Goal: Task Accomplishment & Management: Contribute content

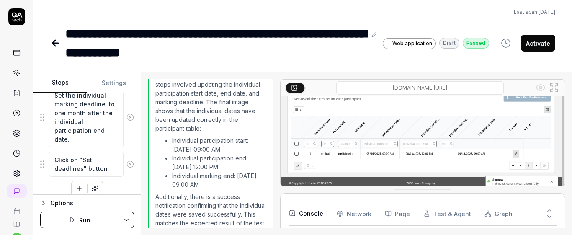
scroll to position [35, 0]
type textarea "*"
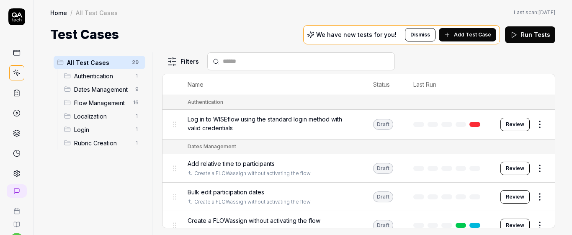
scroll to position [35, 0]
click at [474, 34] on span "Add Test Case" at bounding box center [472, 35] width 37 height 8
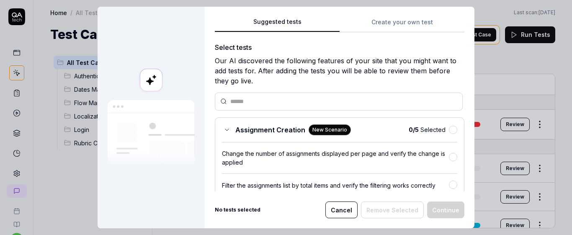
click at [398, 23] on button "Create your own test" at bounding box center [402, 24] width 125 height 15
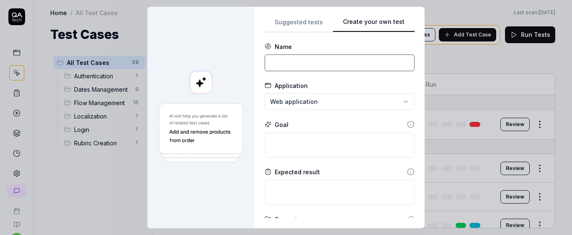
click at [326, 66] on input at bounding box center [340, 62] width 150 height 17
type input "Manager can’t set individual start date earlier than general once flow is activ…"
click at [297, 62] on input "Manager can’t set individual start date earlier than general once flow is activ…" at bounding box center [340, 62] width 150 height 17
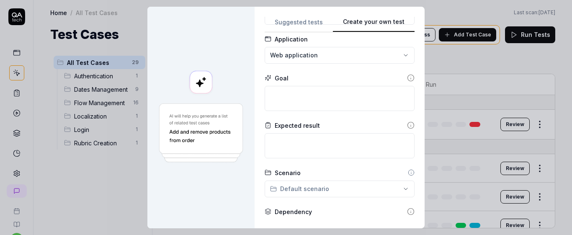
scroll to position [0, 0]
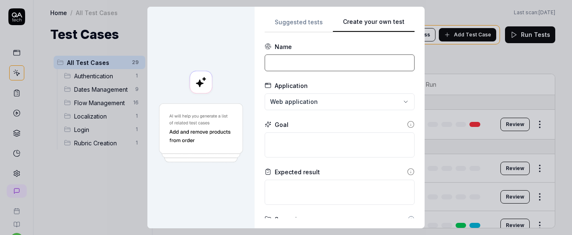
click at [303, 57] on input at bounding box center [340, 62] width 150 height 17
type input "Verify that relative time checkbox is not displayed if the flow is activated bu…"
click at [346, 149] on textarea at bounding box center [340, 144] width 150 height 25
drag, startPoint x: 297, startPoint y: 64, endPoint x: 431, endPoint y: 66, distance: 133.7
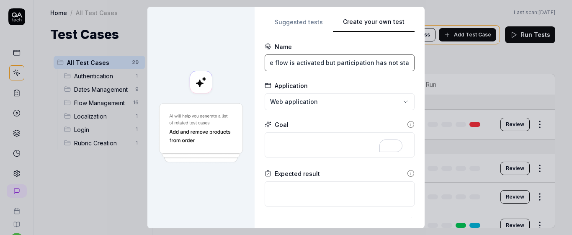
click at [431, 66] on div "**********" at bounding box center [286, 117] width 572 height 235
click at [327, 147] on textarea "To enrich screen reader interactions, please activate Accessibility in Grammarl…" at bounding box center [340, 144] width 150 height 25
paste textarea "relative time checkbox is not displayed if the flow is activated but participat…"
type textarea "*"
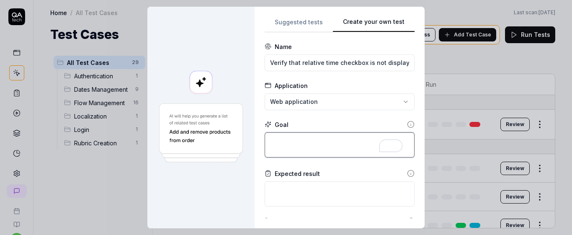
type textarea "relative time checkbox is not displayed if the flow is activated but participat…"
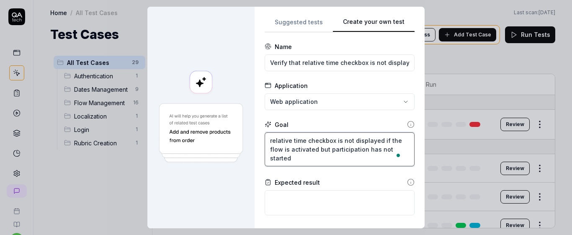
click at [268, 141] on textarea "relative time checkbox is not displayed if the flow is activated but participat…" at bounding box center [340, 149] width 150 height 34
type textarea "*"
type textarea "elative time checkbox is not displayed if the flow is activated but participati…"
type textarea "*"
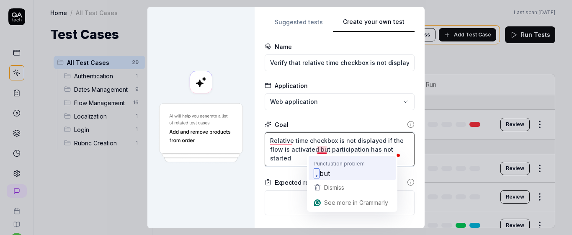
type textarea "Relative time checkbox is not displayed if the flow is activated but participat…"
type textarea "*"
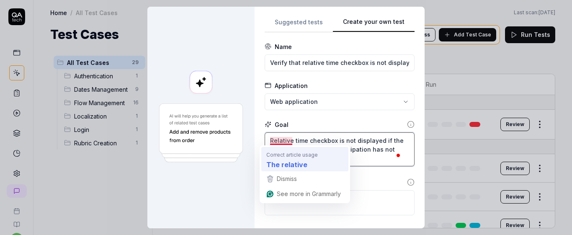
type textarea "Relative time checkbox is not displayed if the flow is activated, but participa…"
type textarea "*"
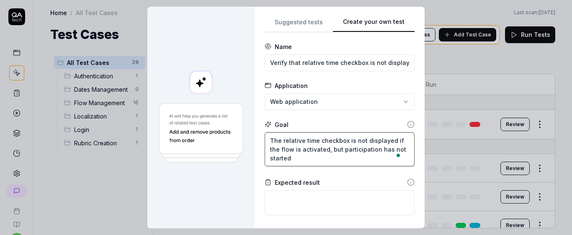
type textarea "The relative time checkbox is not displayed if the flow is activated, but parti…"
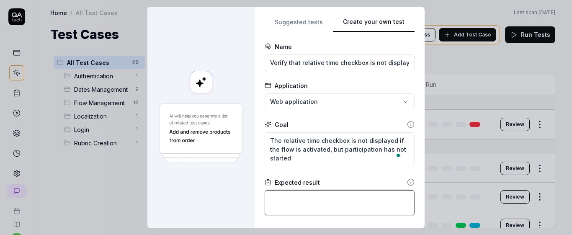
click at [323, 201] on textarea at bounding box center [340, 202] width 150 height 25
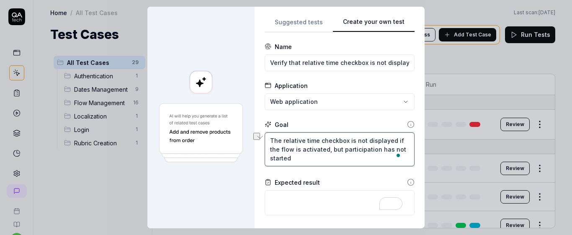
drag, startPoint x: 266, startPoint y: 138, endPoint x: 389, endPoint y: 138, distance: 123.2
click at [389, 138] on textarea "The relative time checkbox is not displayed if the flow is activated, but parti…" at bounding box center [340, 149] width 150 height 34
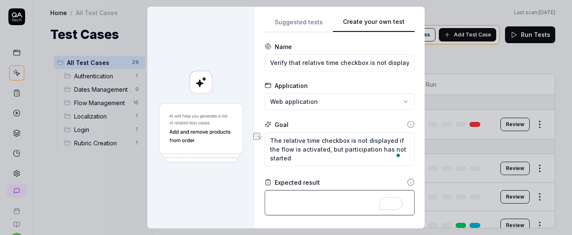
click at [309, 199] on textarea "To enrich screen reader interactions, please activate Accessibility in Grammarl…" at bounding box center [340, 202] width 150 height 25
paste textarea "The relative time checkbox is not displayed"
type textarea "*"
type textarea "The relative time checkbox is not displayed"
type textarea "*"
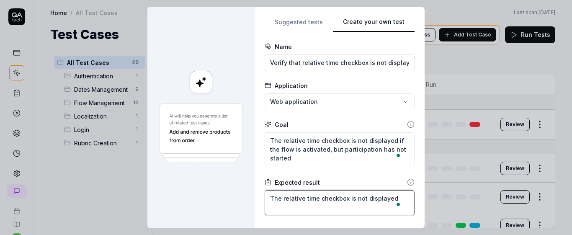
type textarea "The relative time checkbox is not displayed"
type textarea "*"
type textarea "The relative time checkbox is not displayed b"
type textarea "*"
type textarea "The relative time checkbox is not displayed be"
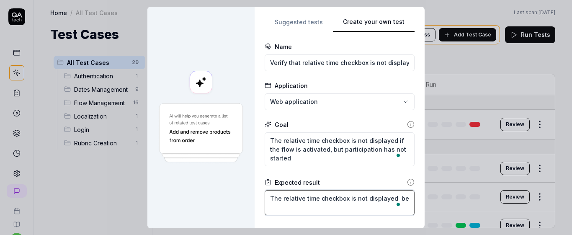
type textarea "*"
type textarea "The relative time checkbox is not displayed bel"
type textarea "*"
type textarea "The relative time checkbox is not displayed belo"
type textarea "*"
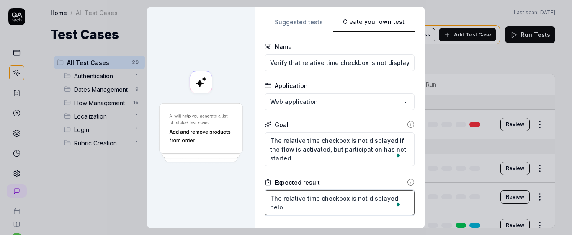
type textarea "The relative time checkbox is not displayed below"
type textarea "*"
type textarea "The relative time checkbox is not displayed below"
type textarea "*"
type textarea "The relative time checkbox is not displayed below g"
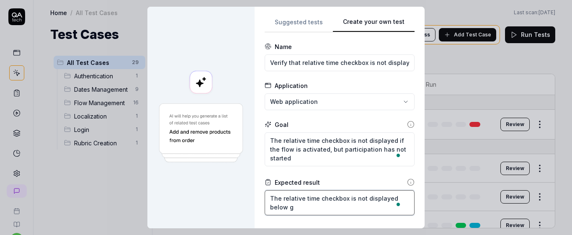
type textarea "*"
type textarea "The relative time checkbox is not displayed below ge"
type textarea "*"
type textarea "The relative time checkbox is not displayed below gene"
type textarea "*"
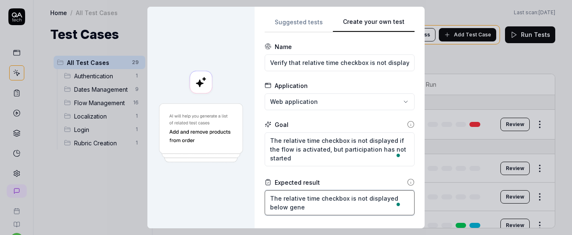
type textarea "The relative time checkbox is not displayed below gener"
type textarea "*"
type textarea "The relative time checkbox is not displayed below genera"
type textarea "*"
type textarea "The relative time checkbox is not displayed below general"
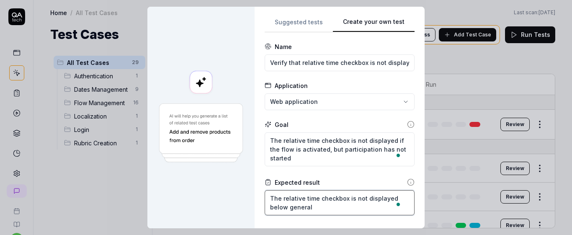
type textarea "*"
type textarea "The relative time checkbox is not displayed below general"
type textarea "*"
type textarea "The relative time checkbox is not displayed below general p"
type textarea "*"
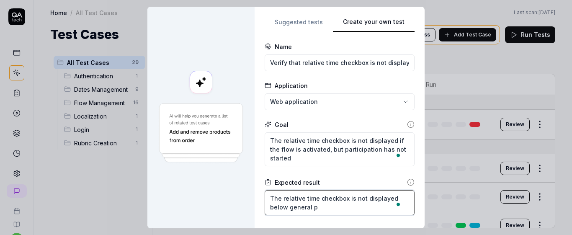
type textarea "The relative time checkbox is not displayed below general pa"
type textarea "*"
type textarea "The relative time checkbox is not displayed below general par"
type textarea "*"
type textarea "The relative time checkbox is not displayed below general part"
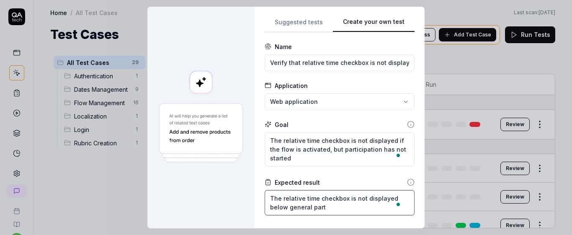
type textarea "*"
type textarea "The relative time checkbox is not displayed below general parti"
type textarea "*"
type textarea "The relative time checkbox is not displayed below general partic"
type textarea "*"
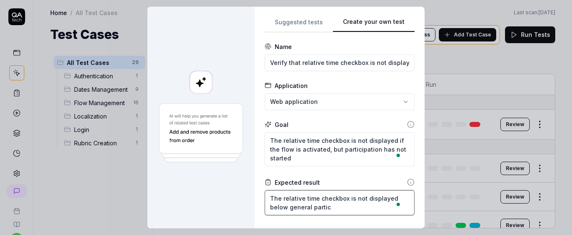
type textarea "The relative time checkbox is not displayed below general partici"
type textarea "*"
type textarea "The relative time checkbox is not displayed below general particip"
type textarea "*"
type textarea "The relative time checkbox is not displayed below general participa"
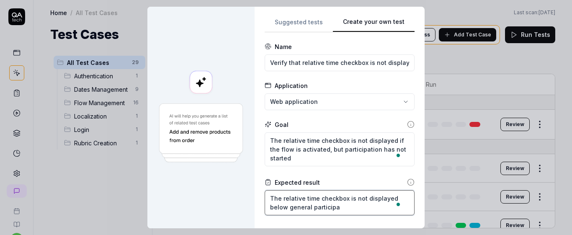
type textarea "*"
type textarea "The relative time checkbox is not displayed below general participat"
type textarea "*"
type textarea "The relative time checkbox is not displayed below general participati"
type textarea "*"
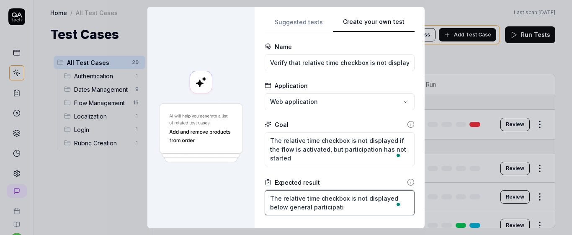
type textarea "The relative time checkbox is not displayed below general participatio"
type textarea "*"
type textarea "The relative time checkbox is not displayed below general participation"
type textarea "*"
type textarea "The relative time checkbox is not displayed below general participation"
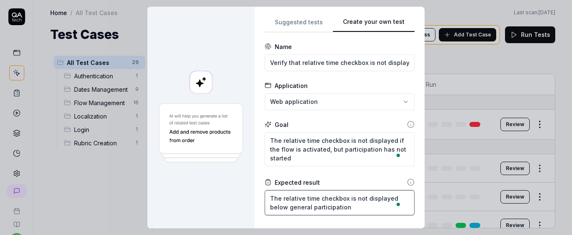
type textarea "*"
type textarea "The relative time checkbox is not displayed below general participation e"
type textarea "*"
type textarea "The relative time checkbox is not displayed below general participation en"
type textarea "*"
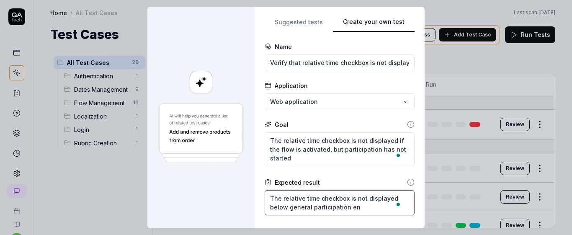
type textarea "The relative time checkbox is not displayed below general participation end"
type textarea "*"
type textarea "The relative time checkbox is not displayed below general participation end"
type textarea "*"
type textarea "The relative time checkbox is not displayed below general participation end d"
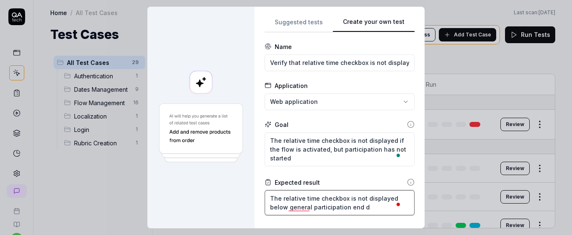
type textarea "*"
type textarea "The relative time checkbox is not displayed below general participation end da"
type textarea "*"
type textarea "The relative time checkbox is not displayed below general participation end dat"
type textarea "*"
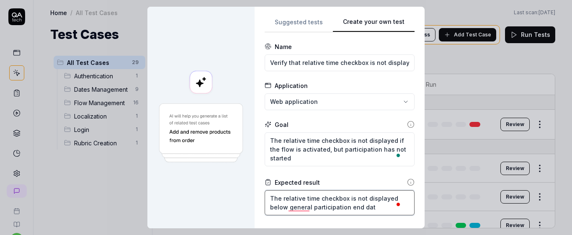
type textarea "The relative time checkbox is not displayed below general participation end date"
type textarea "*"
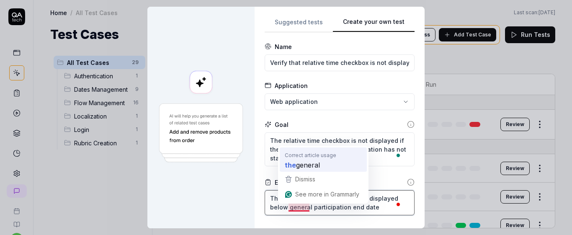
type textarea "The relative time checkbox is not displayed below general participation end date"
type textarea "*"
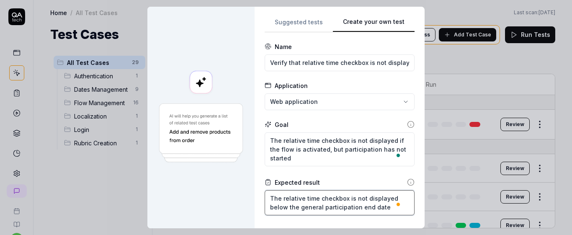
type textarea "The relative time checkbox is not displayed below the general participation end…"
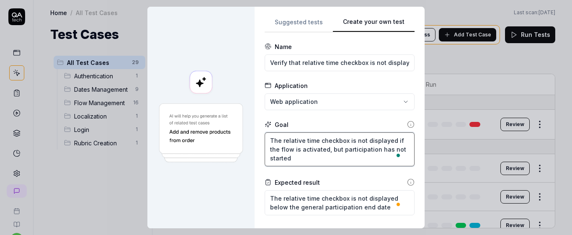
click at [389, 140] on textarea "The relative time checkbox is not displayed if the flow is activated, but parti…" at bounding box center [340, 149] width 150 height 34
type textarea "*"
type textarea "The relative time checkbox is not displayed bif the flow is activated, but part…"
type textarea "*"
type textarea "The relative time checkbox is not displayed beif the flow is activated, but par…"
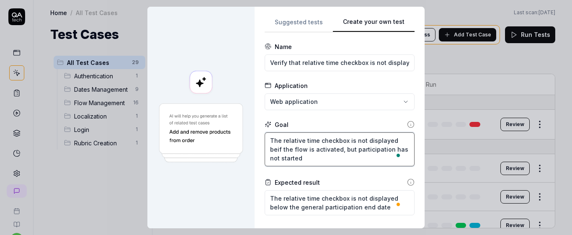
type textarea "*"
type textarea "The relative time checkbox is not displayed belif the flow is activated, but pa…"
type textarea "*"
type textarea "The relative time checkbox is not displayed beloif the flow is activated, but p…"
type textarea "*"
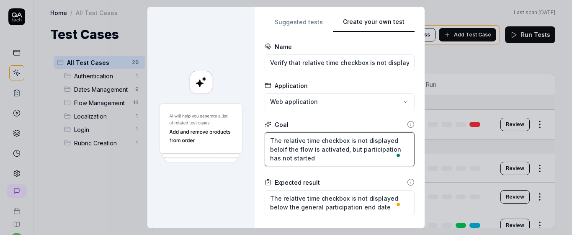
type textarea "The relative time checkbox is not displayed belowif the flow is activated, but …"
type textarea "*"
type textarea "The relative time checkbox is not displayed below if the flow is activated, but…"
type textarea "*"
type textarea "The relative time checkbox is not displayed below gif the flow is activated, bu…"
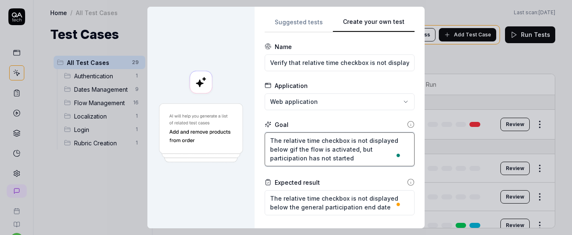
type textarea "*"
type textarea "The relative time checkbox is not displayed below geif the flow is activated, b…"
type textarea "*"
type textarea "The relative time checkbox is not displayed below genif the flow is activated, …"
type textarea "*"
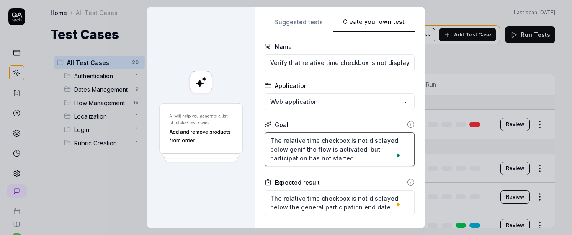
type textarea "The relative time checkbox is not displayed below geneif the flow is activated,…"
type textarea "*"
type textarea "The relative time checkbox is not displayed below generif the flow is activated…"
type textarea "*"
type textarea "The relative time checkbox is not displayed below generaif the flow is activate…"
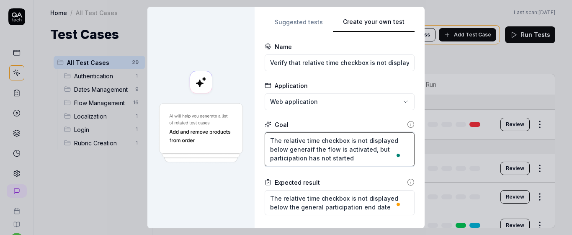
type textarea "*"
type textarea "The relative time checkbox is not displayed below generalif the flow is activat…"
type textarea "*"
type textarea "The relative time checkbox is not displayed below general if the flow is activa…"
type textarea "*"
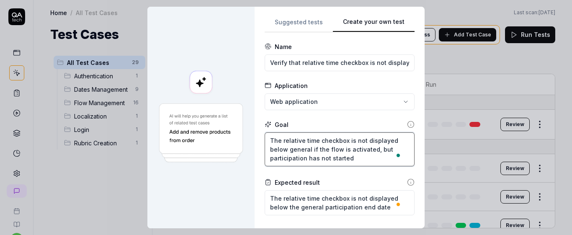
type textarea "The relative time checkbox is not displayed below general pif the flow is activ…"
type textarea "*"
type textarea "The relative time checkbox is not displayed below general paif the flow is acti…"
type textarea "*"
type textarea "The relative time checkbox is not displayed below general parif the flow is act…"
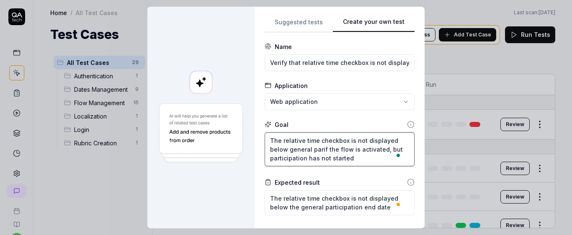
type textarea "*"
type textarea "The relative time checkbox is not displayed below general partif the flow is ac…"
type textarea "*"
type textarea "The relative time checkbox is not displayed below general partiif the flow is a…"
type textarea "*"
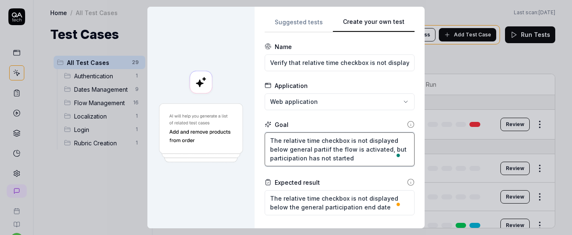
type textarea "The relative time checkbox is not displayed below general particif the flow is …"
type textarea "*"
type textarea "The relative time checkbox is not displayed below general particiif the flow is…"
type textarea "*"
type textarea "The relative time checkbox is not displayed below general participif the flow i…"
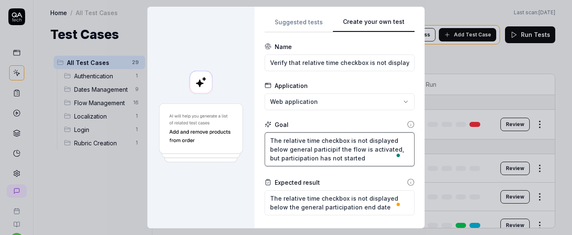
type textarea "*"
type textarea "The relative time checkbox is not displayed below general participaif the flow …"
type textarea "*"
type textarea "The relative time checkbox is not displayed below general participatif the flow…"
type textarea "*"
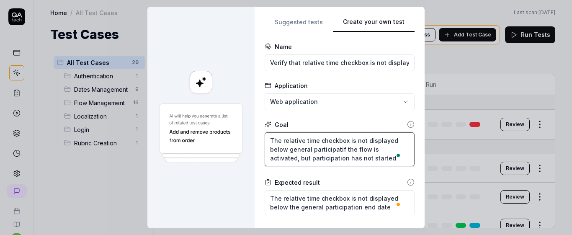
type textarea "The relative time checkbox is not displayed below general participatiif the flo…"
type textarea "*"
type textarea "The relative time checkbox is not displayed below general participatioif the fl…"
type textarea "*"
type textarea "The relative time checkbox is not displayed below general participationif the f…"
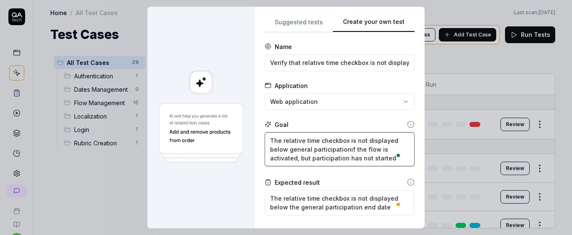
type textarea "*"
type textarea "The relative time checkbox is not displayed below general participation if the …"
type textarea "*"
type textarea "The relative time checkbox is not displayed below general participation eif the…"
type textarea "*"
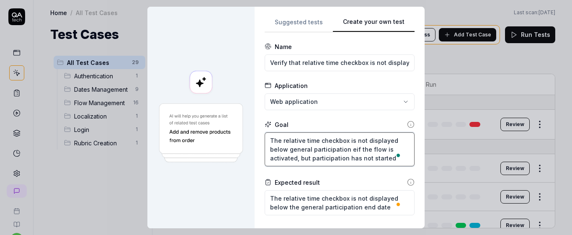
type textarea "The relative time checkbox is not displayed below general participation enif th…"
type textarea "*"
type textarea "The relative time checkbox is not displayed below general participation endif t…"
type textarea "*"
type textarea "The relative time checkbox is not displayed below general participation end if …"
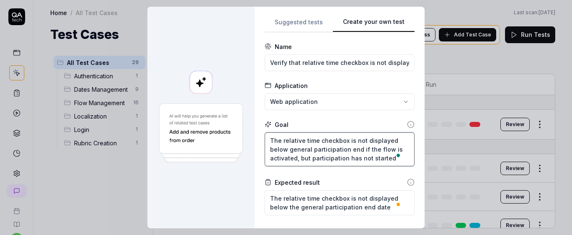
type textarea "*"
type textarea "The relative time checkbox is not displayed below general participation end dif…"
type textarea "*"
type textarea "The relative time checkbox is not displayed below general participation end dai…"
type textarea "*"
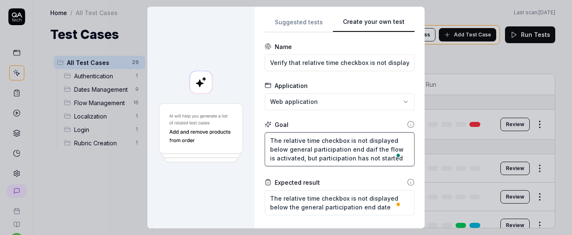
type textarea "The relative time checkbox is not displayed below general participation end dat…"
type textarea "*"
type textarea "The relative time checkbox is not displayed below general participation end dat…"
type textarea "*"
type textarea "The relative time checkbox is not displayed below general participation end dat…"
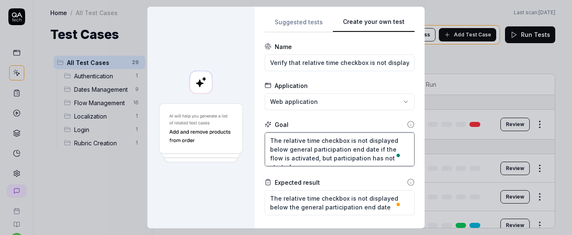
type textarea "*"
type textarea "The relative time checkbox is not displayed below general participation end dat…"
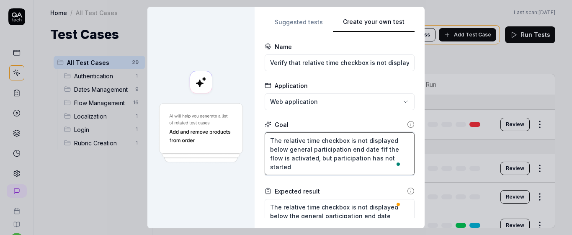
type textarea "*"
type textarea "The relative time checkbox is not displayed below general participation end dat…"
type textarea "*"
type textarea "The relative time checkbox is not displayed below general participation end dat…"
type textarea "*"
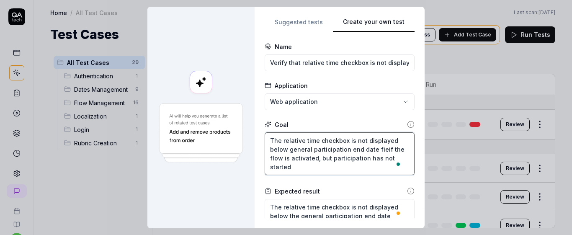
type textarea "The relative time checkbox is not displayed below general participation end dat…"
type textarea "*"
type textarea "The relative time checkbox is not displayed below general participation end dat…"
type textarea "*"
type textarea "The relative time checkbox is not displayed below general participation end dat…"
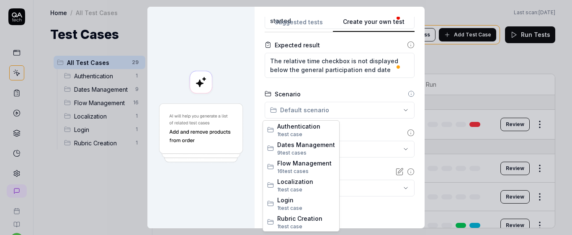
click at [350, 112] on div "**********" at bounding box center [286, 117] width 572 height 235
click at [313, 142] on span "Dates Management" at bounding box center [306, 144] width 58 height 9
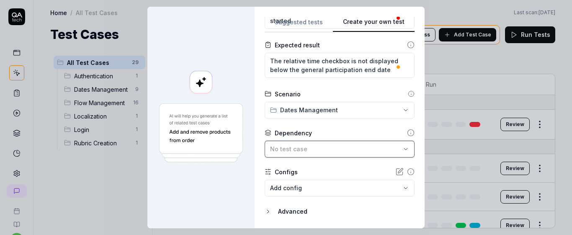
click at [373, 148] on div "No test case" at bounding box center [335, 149] width 131 height 9
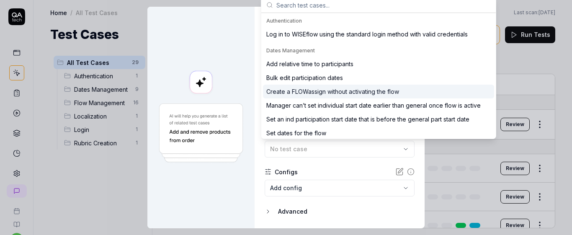
click at [338, 93] on div "Create a FLOWassign without activating the flow" at bounding box center [332, 91] width 133 height 9
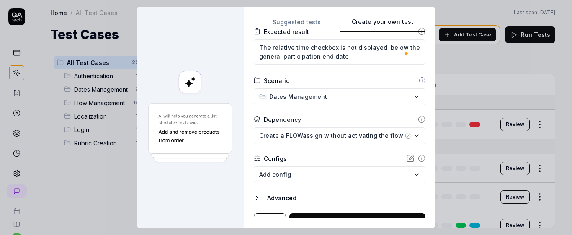
scroll to position [171, 0]
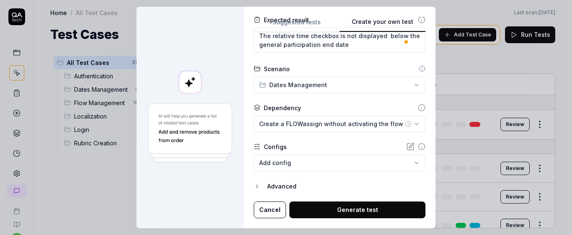
click at [294, 167] on body "s U Home / All Test Cases Home / All Test Cases Last scan: Jun 2 2025 Test Case…" at bounding box center [286, 117] width 572 height 235
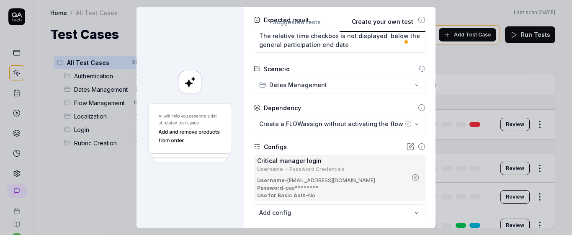
scroll to position [221, 0]
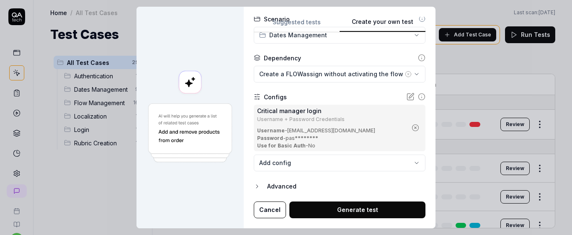
click at [346, 212] on button "Generate test" at bounding box center [357, 210] width 136 height 17
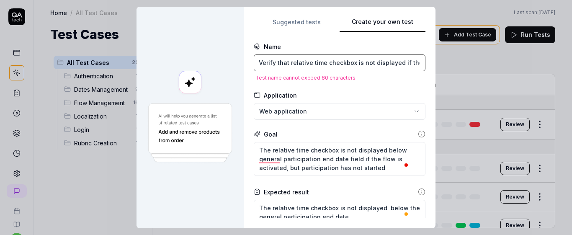
click at [279, 65] on input "Verify that relative time checkbox is not displayed if the flow is activated bu…" at bounding box center [340, 62] width 172 height 17
type textarea "*"
paste input "Relative time checkbox hidden when flow active but participation not started"
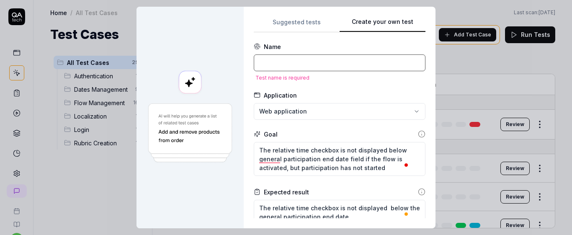
type textarea "*"
type input "Relative time checkbox hidden when flow active but participation not started"
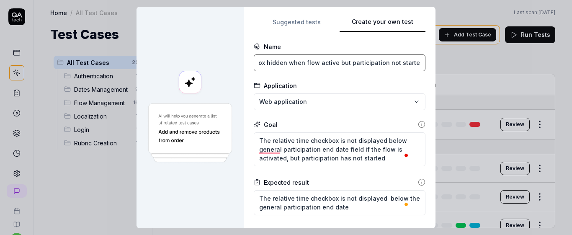
type textarea "*"
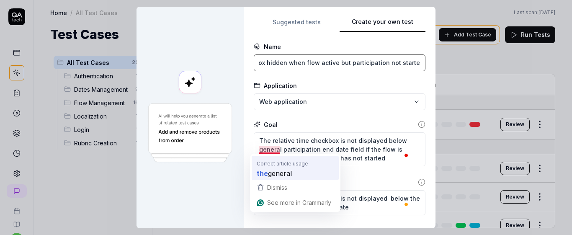
type input "Relative time checkbox hidden when flow active but participation not started"
type textarea "*"
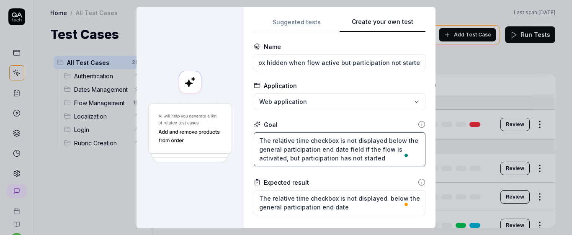
scroll to position [0, 0]
type textarea "The relative time checkbox is not displayed below the general participation end…"
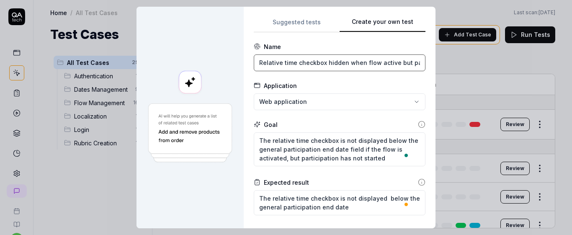
click at [324, 63] on input "Relative time checkbox hidden when flow active but participation not started" at bounding box center [340, 62] width 172 height 17
click at [377, 65] on input "Relative time checkbox is hidden when flow active but participation not started" at bounding box center [340, 62] width 172 height 17
type input "Relative time checkbox is hidden when flow active but participation not started"
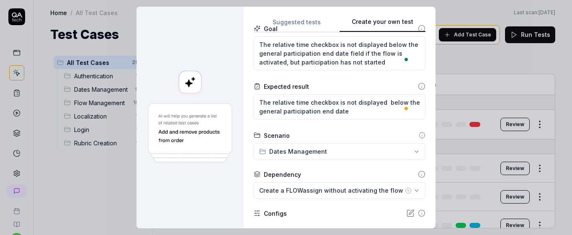
scroll to position [212, 0]
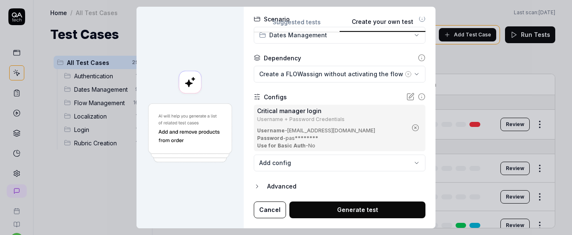
click at [364, 211] on button "Generate test" at bounding box center [357, 210] width 136 height 17
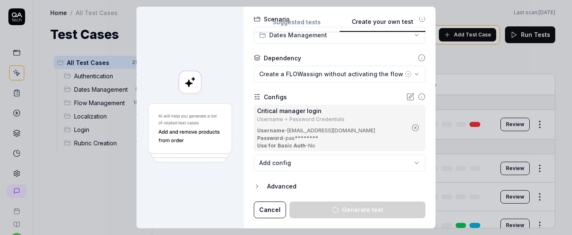
type textarea "*"
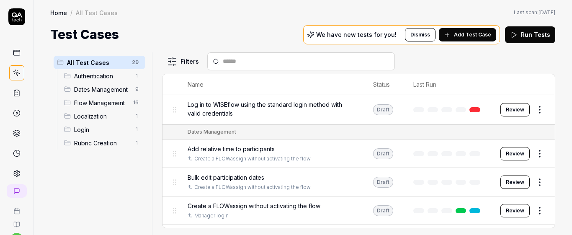
scroll to position [0, 0]
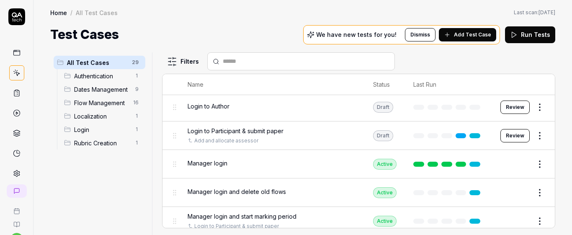
scroll to position [715, 0]
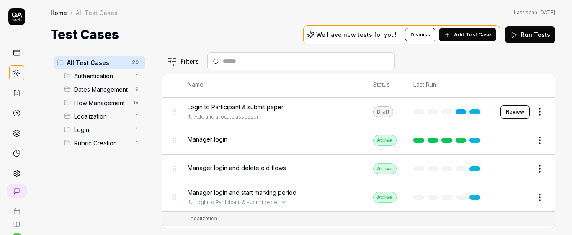
click at [302, 203] on div "Login to Participant & submit paper" at bounding box center [272, 203] width 169 height 8
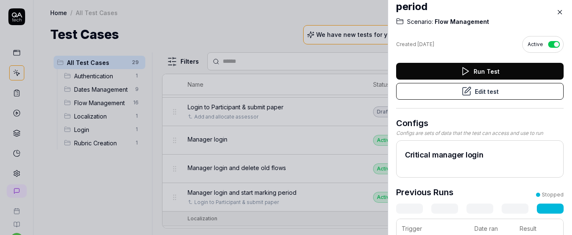
scroll to position [73, 0]
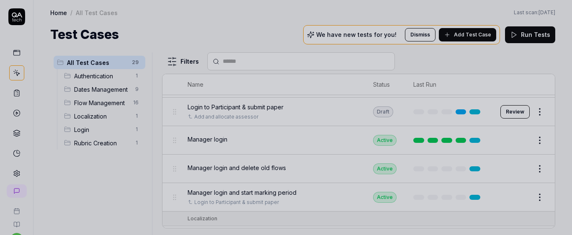
click at [348, 187] on div at bounding box center [286, 117] width 572 height 235
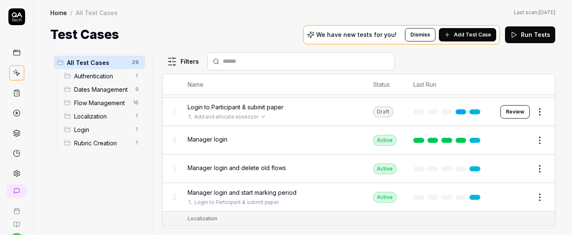
click at [308, 119] on div "Add and allocate assessor" at bounding box center [272, 117] width 169 height 8
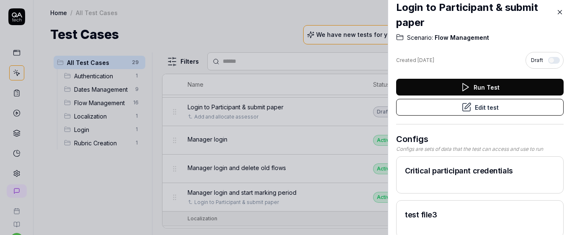
scroll to position [4, 0]
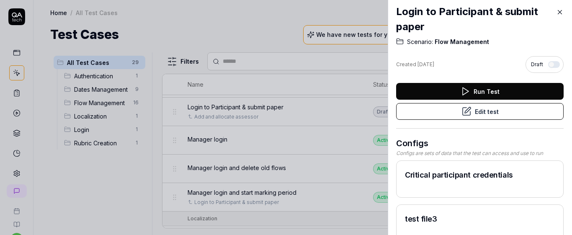
click at [480, 115] on button "Edit test" at bounding box center [480, 111] width 168 height 17
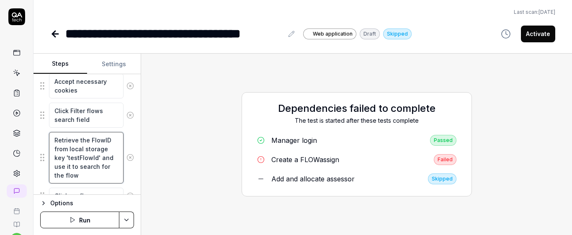
scroll to position [9, 0]
type textarea "*"
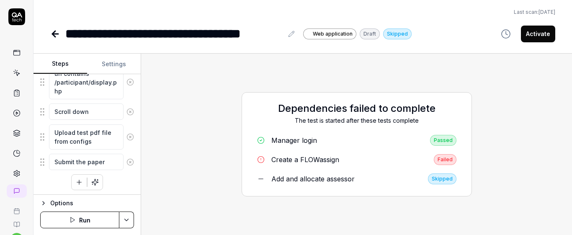
scroll to position [488, 0]
click at [16, 67] on link at bounding box center [16, 72] width 15 height 15
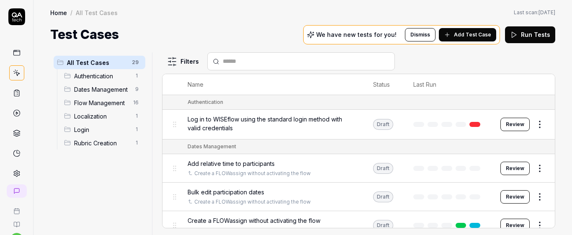
drag, startPoint x: 555, startPoint y: 93, endPoint x: 565, endPoint y: 112, distance: 21.4
click at [565, 112] on div "All Test Cases 29 Authentication 1 Dates Management 9 Flow Management 16 Locali…" at bounding box center [303, 139] width 539 height 191
click at [485, 38] on span "Add Test Case" at bounding box center [472, 35] width 37 height 8
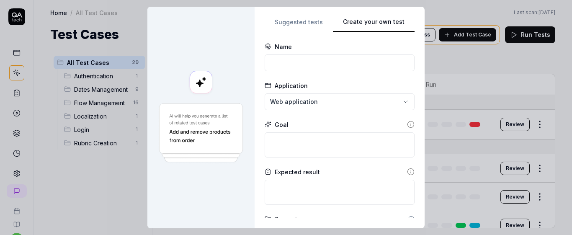
click at [339, 112] on div "Suggested tests Create your own test Name Application Web application Goal Expe…" at bounding box center [340, 118] width 150 height 202
click at [302, 61] on input at bounding box center [340, 62] width 150 height 17
paste input "Relative time checkbox hidden when flow active but participation not started"
type input "Relative time checkbox is hidden when flow active but participation not started"
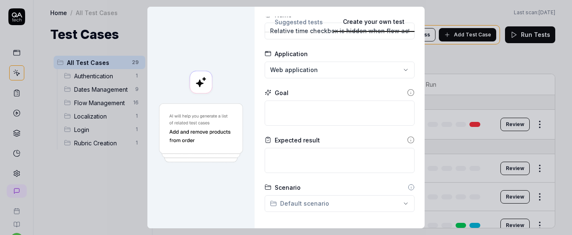
scroll to position [0, 0]
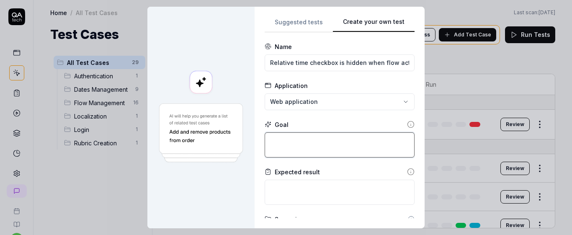
click at [357, 137] on textarea at bounding box center [340, 144] width 150 height 25
paste textarea "Verify that relative time checkbox is not displayed if the flow is activated bu…"
type textarea "*"
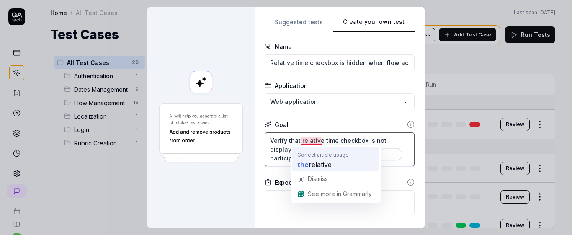
type textarea "Verify that relative time checkbox is not displayed if the flow is activated bu…"
type textarea "*"
type textarea "Verify that the relative time checkbox is not displayed if the flow is activate…"
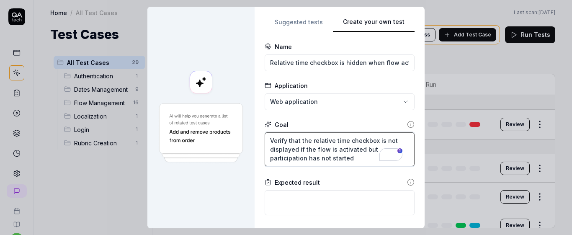
click at [294, 150] on textarea "Verify that the relative time checkbox is not displayed if the flow is activate…" at bounding box center [340, 149] width 150 height 34
type textarea "*"
type textarea "Verify that the relative time checkbox is not displayed if the flow is activate…"
type textarea "*"
type textarea "Verify that the relative time checkbox is not displayed b if the flow is activa…"
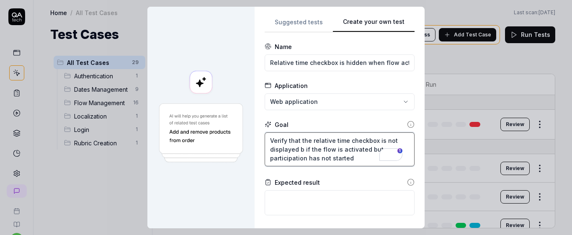
type textarea "*"
type textarea "Verify that the relative time checkbox is not displayed be if the flow is activ…"
type textarea "*"
type textarea "Verify that the relative time checkbox is not displayed bel if the flow is acti…"
type textarea "*"
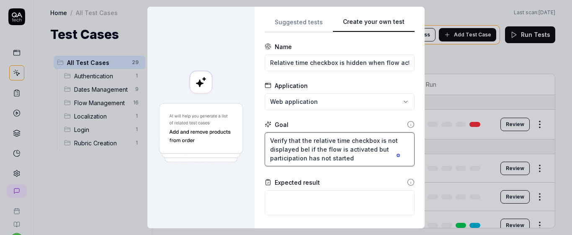
type textarea "Verify that the relative time checkbox is not displayed belo if the flow is act…"
type textarea "*"
type textarea "Verify that the relative time checkbox is not displayed below if the flow is ac…"
type textarea "*"
type textarea "Verify that the relative time checkbox is not displayed below if the flow is ac…"
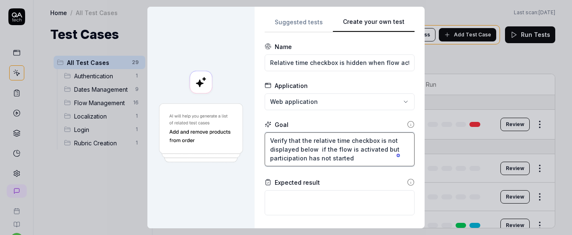
type textarea "*"
type textarea "Verify that the relative time checkbox is not displayed below p if the flow is …"
type textarea "*"
type textarea "Verify that the relative time checkbox is not displayed below pa if the flow is…"
type textarea "*"
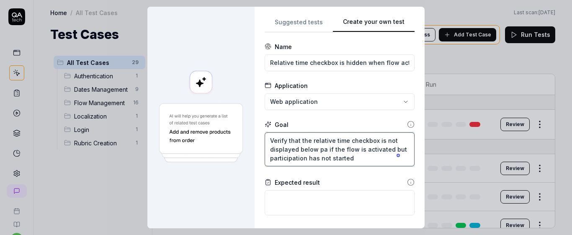
type textarea "Verify that the relative time checkbox is not displayed below pat if the flow i…"
type textarea "*"
type textarea "Verify that the relative time checkbox is not displayed below pa if the flow is…"
type textarea "*"
type textarea "Verify that the relative time checkbox is not displayed below par if the flow i…"
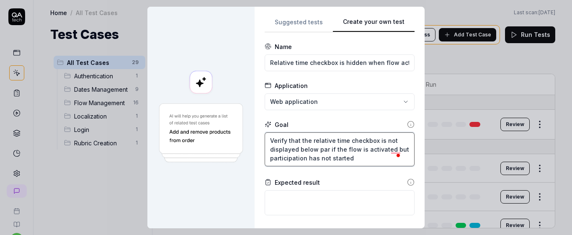
type textarea "*"
type textarea "Verify that the relative time checkbox is not displayed below part if the flow …"
type textarea "*"
type textarea "Verify that the relative time checkbox is not displayed below parti if the flow…"
type textarea "*"
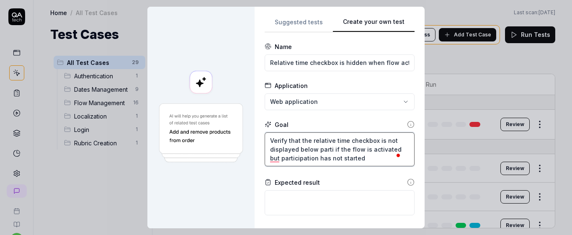
type textarea "Verify that the relative time checkbox is not displayed below partic if the flo…"
type textarea "*"
type textarea "Verify that the relative time checkbox is not displayed below partici if the fl…"
type textarea "*"
type textarea "Verify that the relative time checkbox is not displayed below particip if the f…"
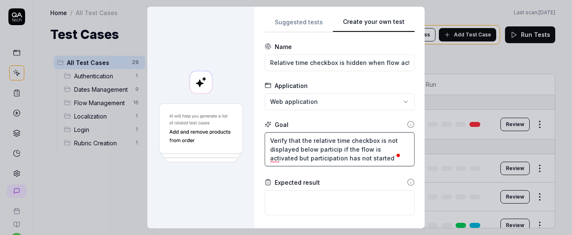
type textarea "*"
type textarea "Verify that the relative time checkbox is not displayed below participa if the …"
type textarea "*"
type textarea "Verify that the relative time checkbox is not displayed below participat if the…"
type textarea "*"
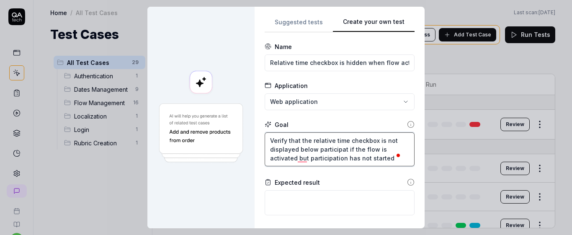
type textarea "Verify that the relative time checkbox is not displayed below participati if th…"
type textarea "*"
type textarea "Verify that the relative time checkbox is not displayed below participatio if t…"
type textarea "*"
type textarea "Verify that the relative time checkbox is not displayed below participation if …"
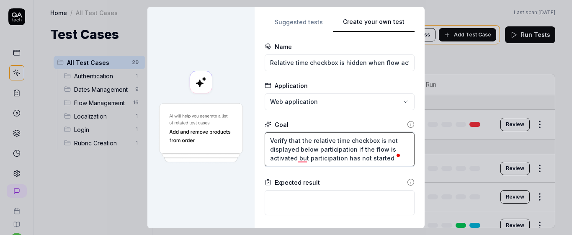
type textarea "*"
type textarea "Verify that the relative time checkbox is not displayed below participation if …"
type textarea "*"
type textarea "Verify that the relative time checkbox is not displayed below participation e i…"
type textarea "*"
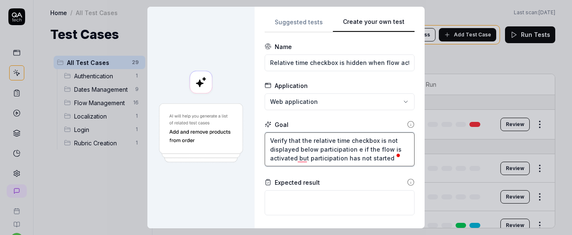
type textarea "Verify that the relative time checkbox is not displayed below participation en …"
type textarea "*"
type textarea "Verify that the relative time checkbox is not displayed below participation end…"
type textarea "*"
type textarea "Verify that the relative time checkbox is not displayed below participation end…"
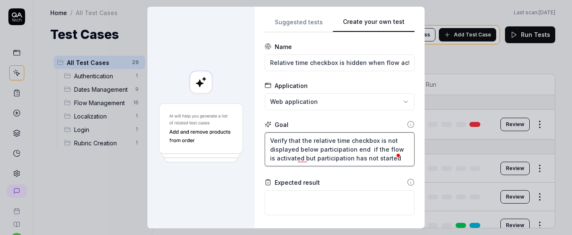
type textarea "*"
type textarea "Verify that the relative time checkbox is not displayed below participation end…"
type textarea "*"
type textarea "Verify that the relative time checkbox is not displayed below participation end…"
type textarea "*"
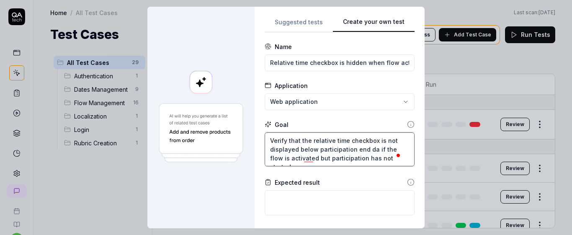
type textarea "Verify that the relative time checkbox is not displayed below participation end…"
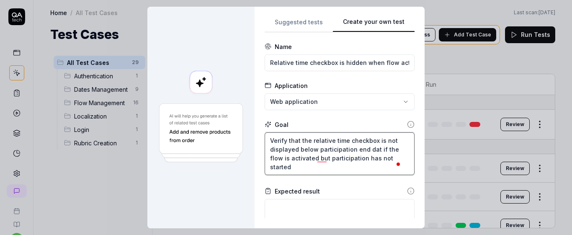
type textarea "*"
type textarea "Verify that the relative time checkbox is not displayed below participation end…"
type textarea "*"
type textarea "Verify that the relative time checkbox is not displayed below participation end…"
type textarea "*"
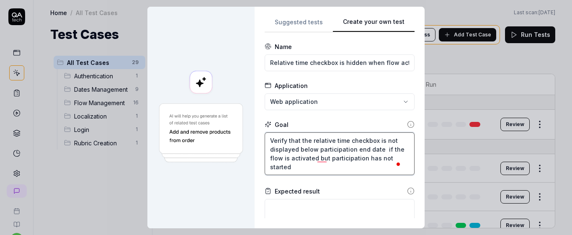
type textarea "Verify that the relative time checkbox is not displayed below participation end…"
type textarea "*"
type textarea "Verify that the relative time checkbox is not displayed below participation end…"
type textarea "*"
type textarea "Verify that the relative time checkbox is not displayed below participation end…"
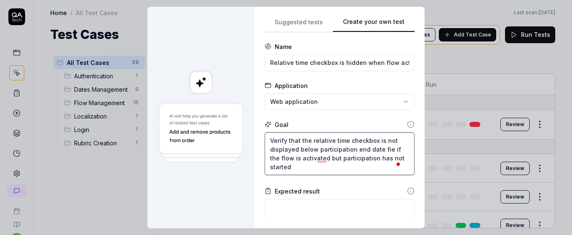
type textarea "*"
type textarea "Verify that the relative time checkbox is not displayed below participation end…"
type textarea "*"
type textarea "Verify that the relative time checkbox is not displayed below participation end…"
type textarea "*"
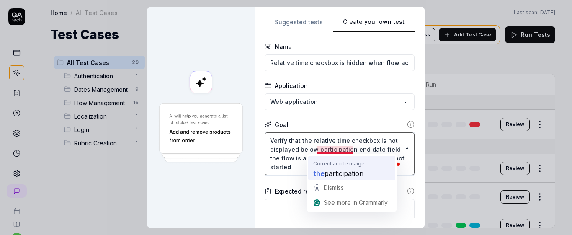
type textarea "Verify that the relative time checkbox is not displayed below participation end…"
type textarea "*"
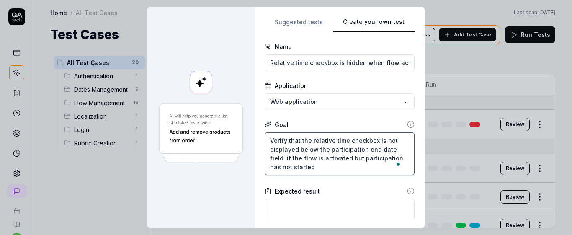
type textarea "Verify that the relative time checkbox is not displayed below the participation…"
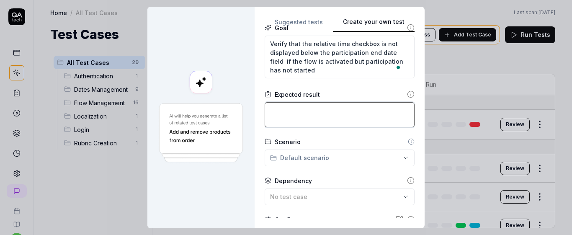
click at [364, 122] on textarea at bounding box center [340, 114] width 150 height 25
type textarea "*"
type textarea "T"
type textarea "*"
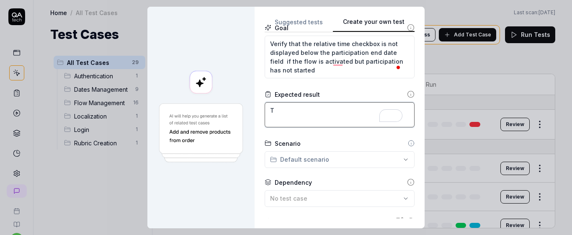
type textarea "Th"
type textarea "*"
type textarea "The"
type textarea "*"
type textarea "The"
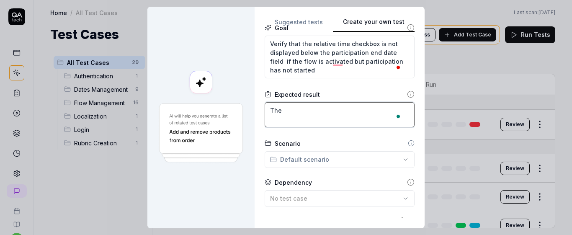
type textarea "*"
type textarea "The r"
type textarea "*"
type textarea "The re"
type textarea "*"
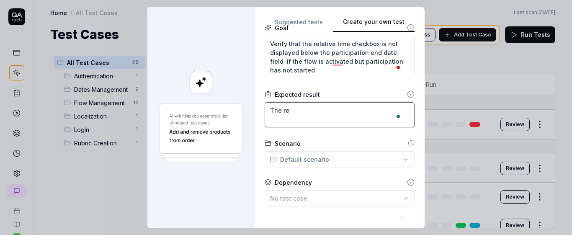
type textarea "The rel"
type textarea "*"
type textarea "The rela"
type textarea "*"
type textarea "The relat"
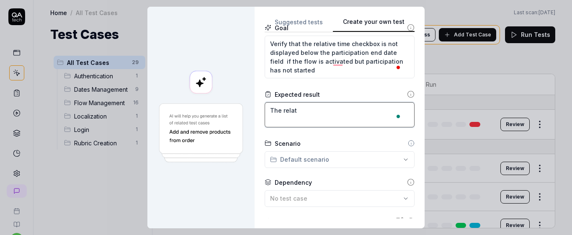
type textarea "*"
type textarea "The relati"
type textarea "*"
type textarea "The relativ"
type textarea "*"
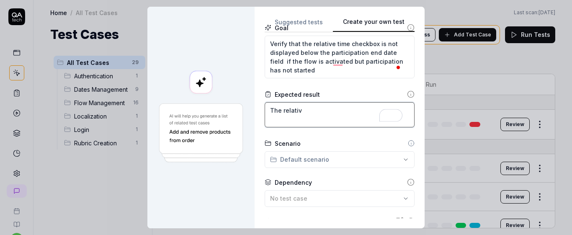
type textarea "The relative"
type textarea "*"
type textarea "The relative"
type textarea "*"
type textarea "The relative t"
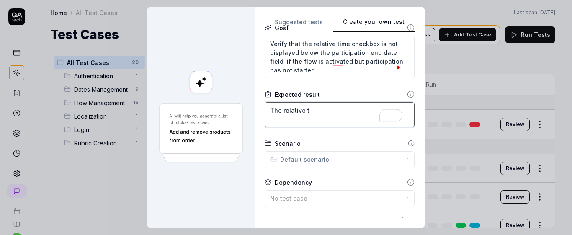
type textarea "*"
type textarea "The relative ti"
type textarea "*"
type textarea "The relative tim"
type textarea "*"
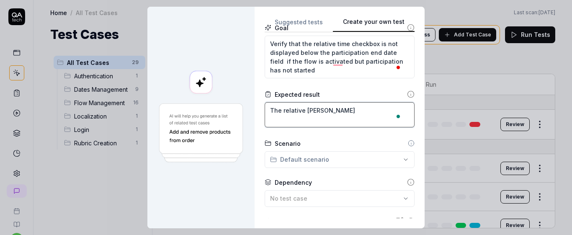
type textarea "The relative time"
type textarea "*"
type textarea "The relative time"
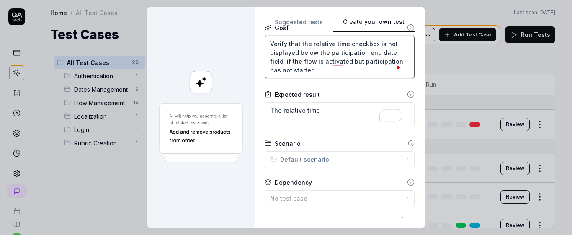
type textarea "*"
drag, startPoint x: 346, startPoint y: 45, endPoint x: 400, endPoint y: 51, distance: 54.8
click at [400, 51] on textarea "Verify that the relative time checkbox is not displayed below the participation…" at bounding box center [340, 57] width 150 height 43
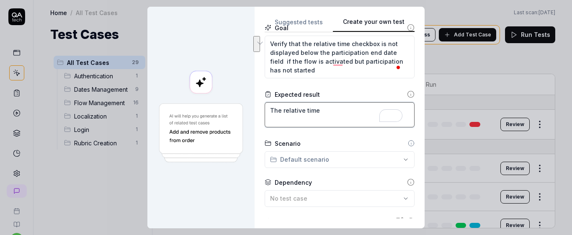
click at [335, 115] on textarea "The relative time" at bounding box center [340, 114] width 150 height 25
paste textarea "checkbox is not displayed below the participation end date field"
type textarea "*"
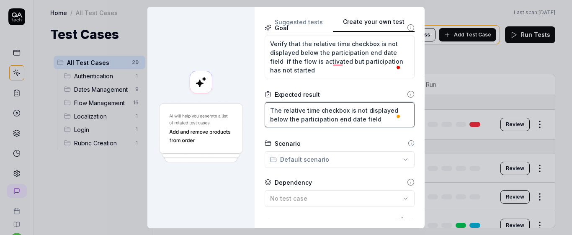
type textarea "The relative time checkbox is not displayed below the participation end date fi…"
click at [356, 166] on div "**********" at bounding box center [286, 117] width 572 height 235
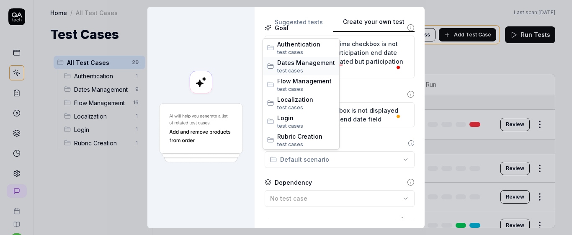
click at [301, 60] on span "Dates Management" at bounding box center [306, 62] width 58 height 9
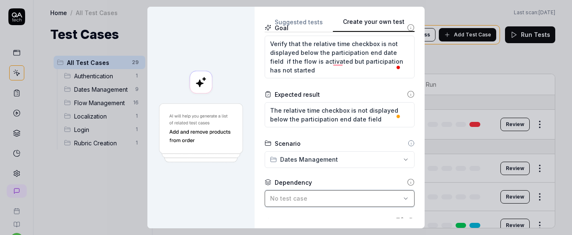
click at [328, 197] on div "No test case" at bounding box center [335, 198] width 131 height 9
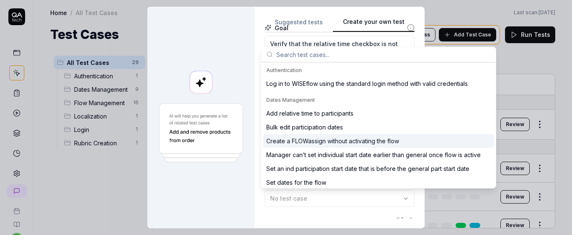
click at [348, 139] on div "Create a FLOWassign without activating the flow" at bounding box center [332, 141] width 133 height 9
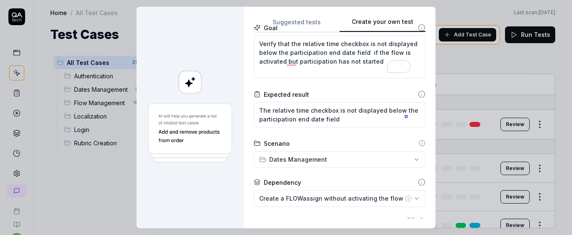
scroll to position [171, 0]
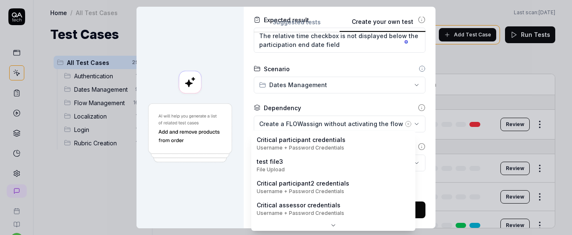
click at [335, 167] on body "s U Home / All Test Cases Home / All Test Cases Last scan: Jun 2 2025 Test Case…" at bounding box center [286, 117] width 572 height 235
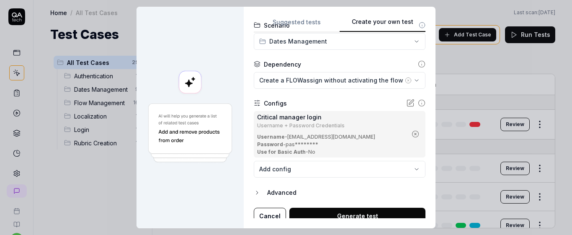
scroll to position [221, 0]
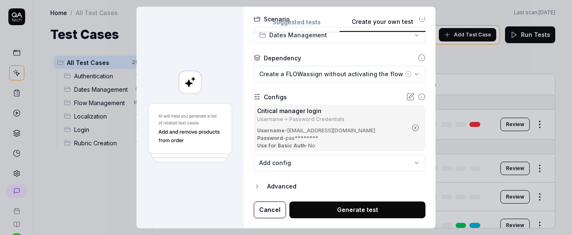
click at [345, 212] on button "Generate test" at bounding box center [357, 210] width 136 height 17
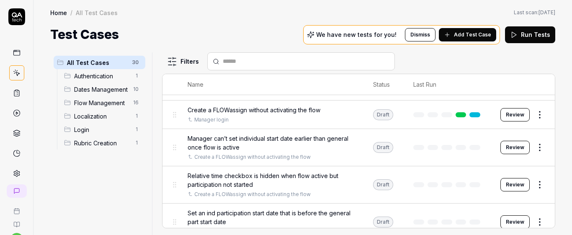
scroll to position [120, 0]
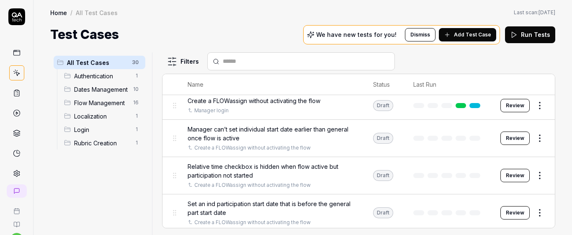
click at [296, 180] on div "Relative time checkbox is hidden when flow active but participation not started…" at bounding box center [272, 175] width 169 height 27
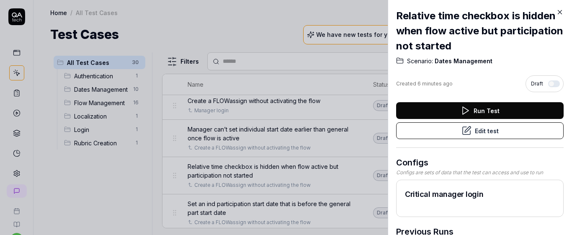
scroll to position [39, 0]
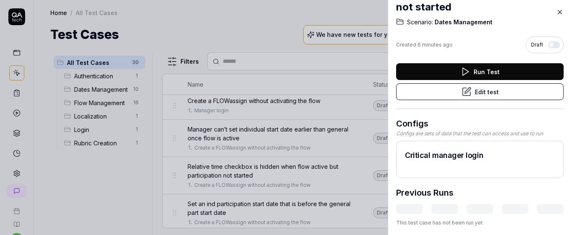
click at [448, 88] on button "Edit test" at bounding box center [480, 91] width 168 height 17
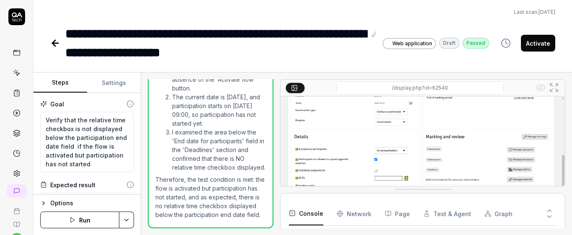
scroll to position [38, 0]
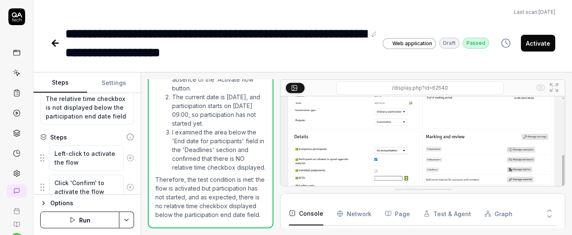
scroll to position [104, 0]
click at [127, 158] on icon at bounding box center [131, 156] width 8 height 8
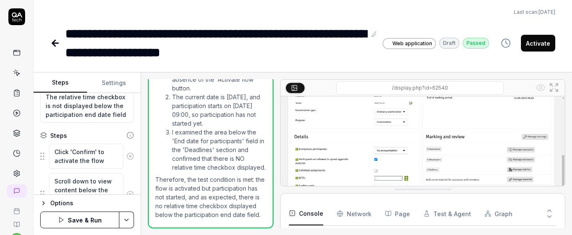
click at [127, 158] on icon at bounding box center [131, 156] width 8 height 8
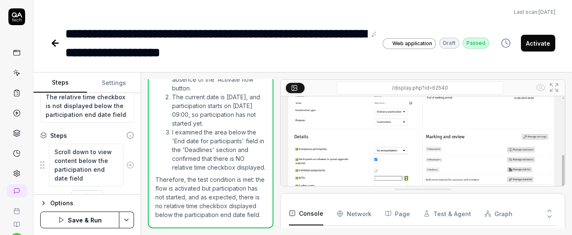
click at [124, 158] on button at bounding box center [130, 165] width 13 height 17
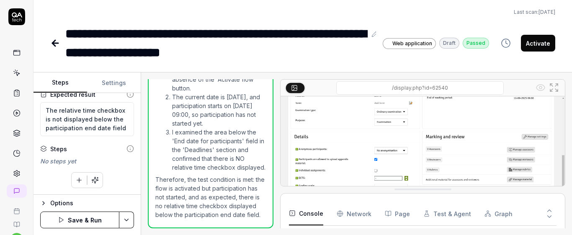
scroll to position [90, 0]
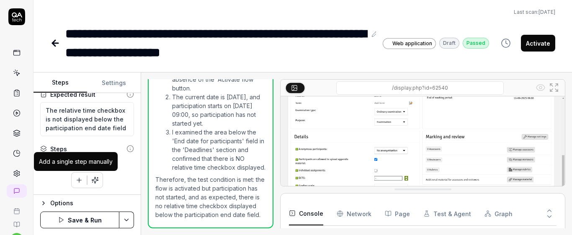
click at [75, 179] on icon "button" at bounding box center [79, 180] width 8 height 8
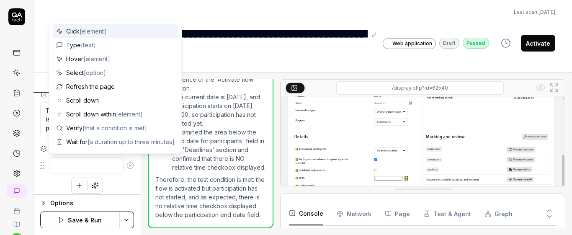
type textarea "*"
type textarea "C"
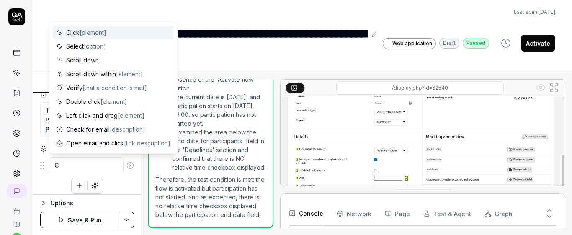
type textarea "*"
type textarea "Cl"
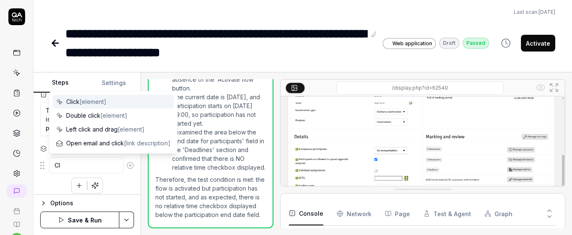
type textarea "*"
type textarea "Cli"
type textarea "*"
type textarea "Clic"
type textarea "*"
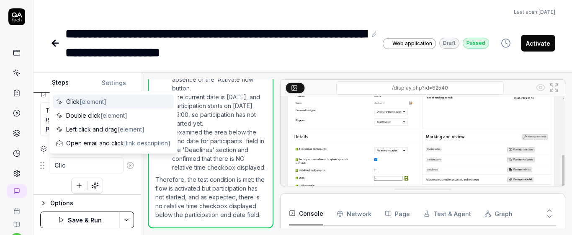
type textarea "Click"
type textarea "*"
type textarea "Click"
type textarea "*"
type textarea "Click o"
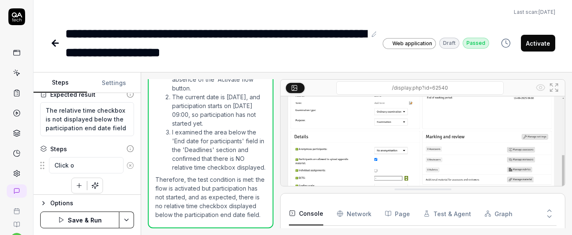
type textarea "*"
type textarea "Click on"
type textarea "*"
type textarea "Click on"
type textarea "*"
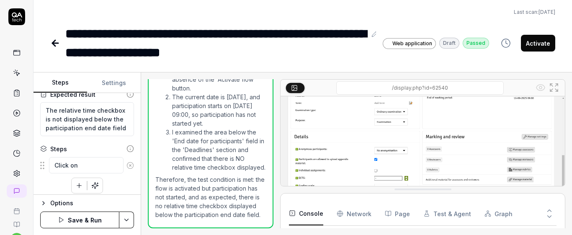
type textarea "Click on ""
type textarea "*"
type textarea "Click on "M"
type textarea "*"
type textarea "Click on "Ma"
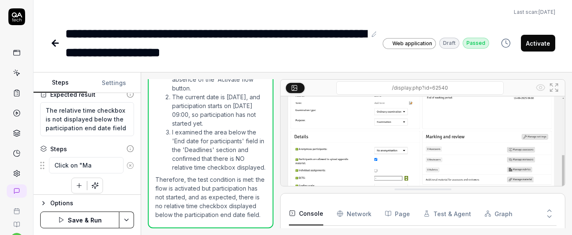
type textarea "*"
type textarea "Click on "Man"
type textarea "*"
type textarea "Click on "Mana"
type textarea "*"
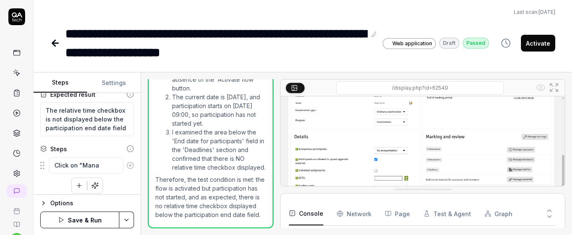
type textarea "Click on "Manag"
type textarea "*"
type textarea "Click on "Manage"
type textarea "*"
type textarea "Click on "Manage"
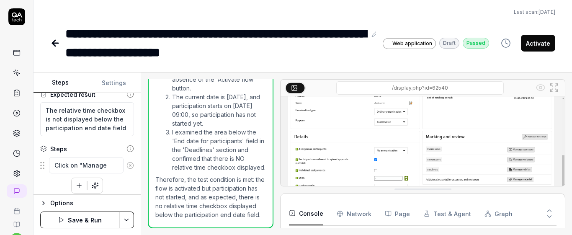
type textarea "*"
type textarea "Click on "Manage da"
type textarea "*"
type textarea "Click on "Manage dat"
type textarea "*"
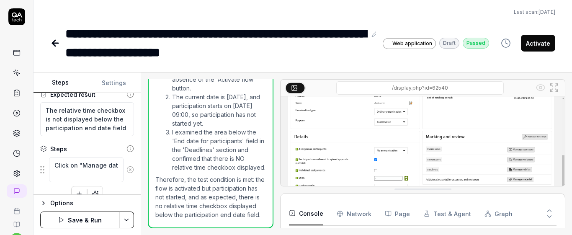
type textarea "Click on "Manage date"
type textarea "*"
type textarea "Click on "Manage dates"
type textarea "*"
type textarea "Click on "Manage dates""
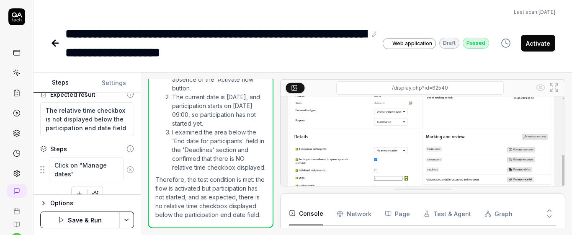
type textarea "*"
type textarea "Click on "Manage dates""
type textarea "*"
type textarea "Click on "Manage dates" b"
type textarea "*"
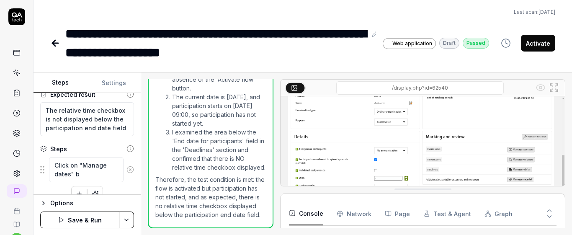
type textarea "Click on "Manage dates" bu"
type textarea "*"
type textarea "Click on "Manage dates" but"
type textarea "*"
type textarea "Click on "Manage dates" butt"
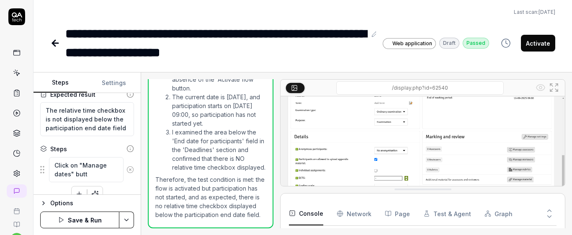
type textarea "*"
type textarea "Click on "Manage dates" butto"
type textarea "*"
type textarea "Click on "Manage dates" button"
click at [126, 182] on div "Click on "Manage dates" button" at bounding box center [87, 170] width 94 height 26
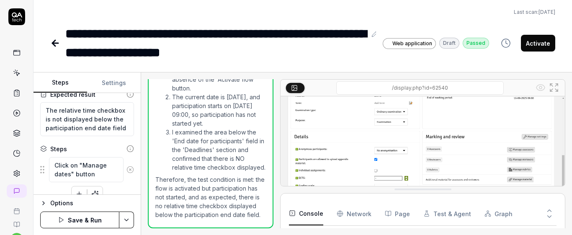
scroll to position [104, 0]
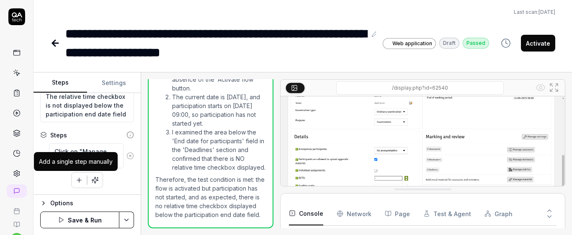
click at [78, 181] on icon "button" at bounding box center [79, 180] width 8 height 8
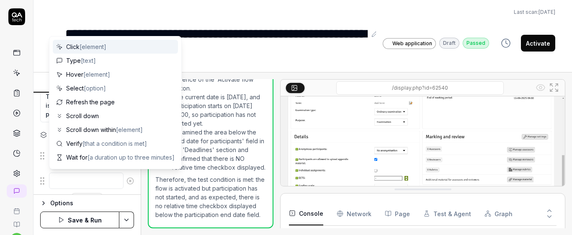
type textarea "*"
type textarea "C"
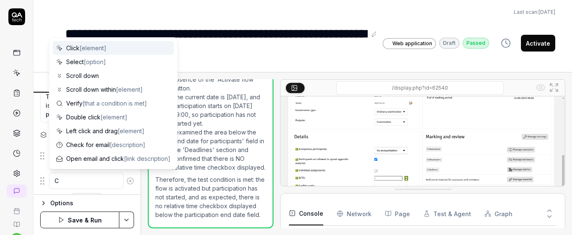
type textarea "*"
type textarea "Cl"
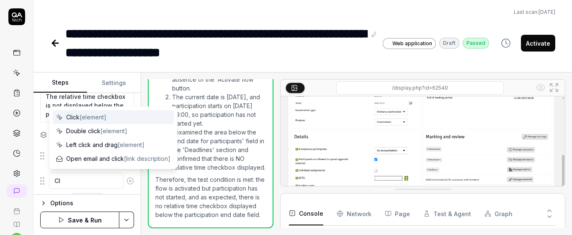
type textarea "*"
type textarea "Cli"
type textarea "*"
type textarea "Clic"
type textarea "*"
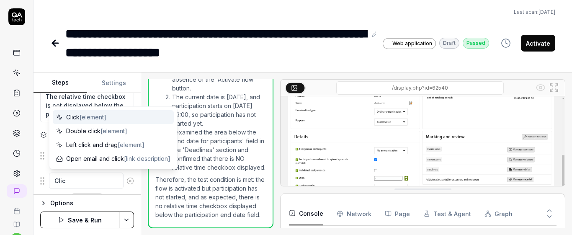
type textarea "Click"
type textarea "*"
type textarea "Click"
type textarea "*"
type textarea "Click o"
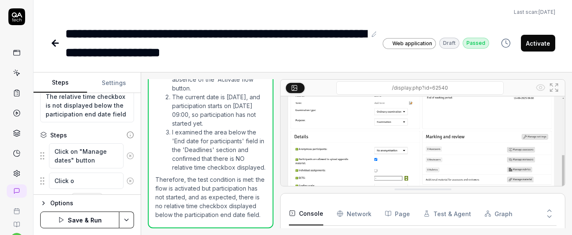
type textarea "*"
type textarea "Click on"
type textarea "*"
type textarea "Click on"
type textarea "*"
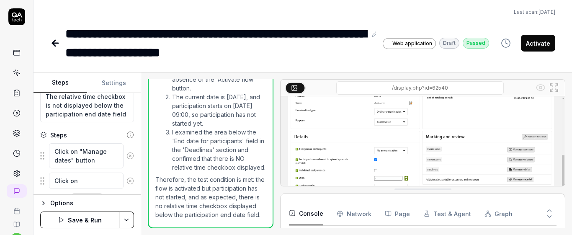
type textarea "Click on ""
click at [128, 171] on div "Goal Verify that the relative time checkbox is not displayed below the particip…" at bounding box center [87, 144] width 107 height 102
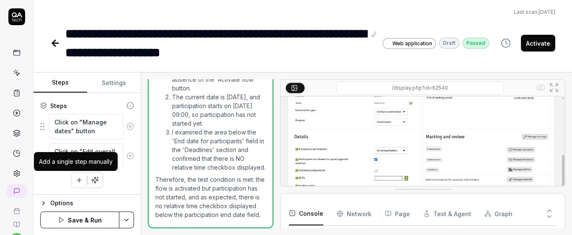
click at [75, 179] on icon "button" at bounding box center [79, 180] width 8 height 8
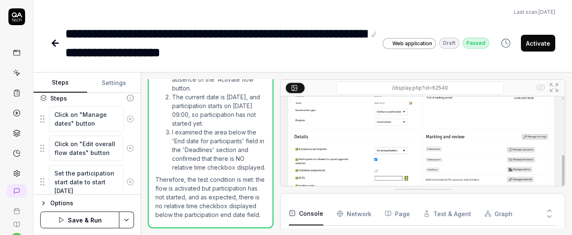
scroll to position [172, 0]
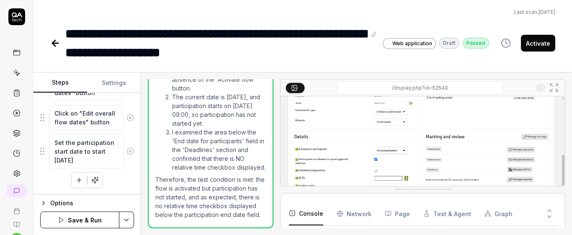
drag, startPoint x: 56, startPoint y: 173, endPoint x: 108, endPoint y: 196, distance: 57.2
click at [108, 196] on form "Steps Settings Goal Verify that the relative time checkbox is not displayed bel…" at bounding box center [88, 153] width 108 height 163
click at [101, 158] on textarea "Set the participation start date to start tomorrow" at bounding box center [86, 151] width 75 height 34
drag, startPoint x: 54, startPoint y: 139, endPoint x: 107, endPoint y: 158, distance: 57.0
click at [107, 158] on textarea "Set the participation start date to start tomorrow" at bounding box center [86, 151] width 75 height 34
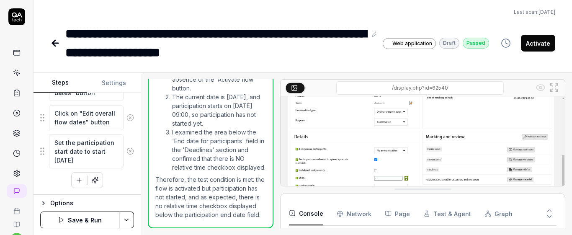
click at [108, 160] on textarea "Set the participation start date to start tomorrow" at bounding box center [86, 151] width 75 height 34
drag, startPoint x: 53, startPoint y: 143, endPoint x: 91, endPoint y: 160, distance: 41.4
click at [91, 160] on textarea "Set the participation start date to start tomorrow" at bounding box center [86, 151] width 75 height 34
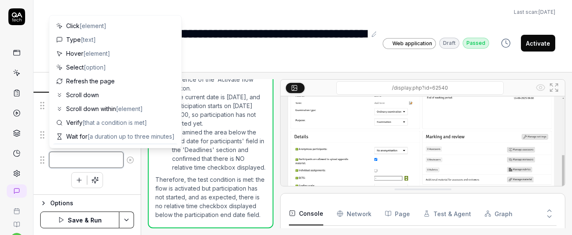
scroll to position [155, 0]
paste textarea "Set the participation start date to [DATE]"
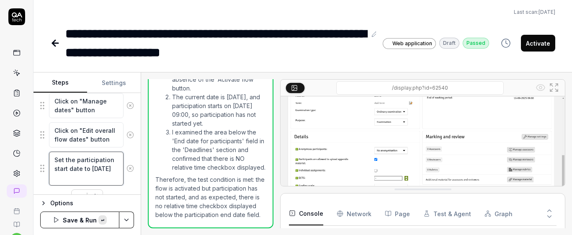
scroll to position [172, 0]
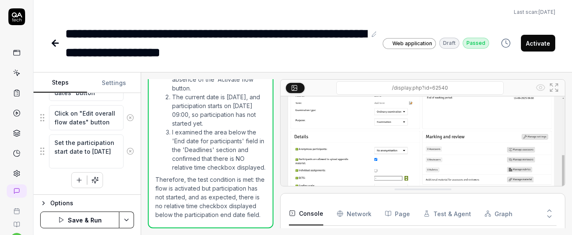
click at [124, 173] on div "Click on "Manage dates" button Click on "Edit overall flow dates" button Set th…" at bounding box center [87, 131] width 94 height 113
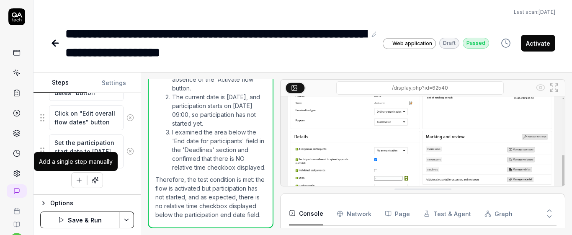
click at [75, 183] on icon "button" at bounding box center [79, 180] width 8 height 8
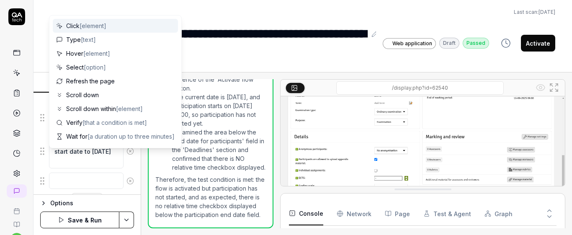
scroll to position [193, 0]
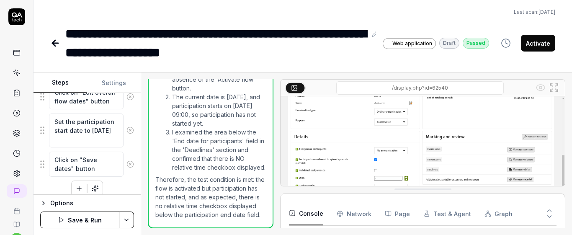
click at [75, 183] on button "button" at bounding box center [79, 188] width 15 height 15
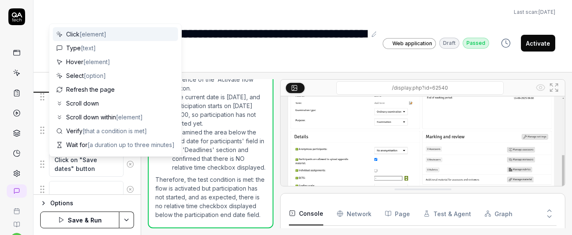
scroll to position [214, 0]
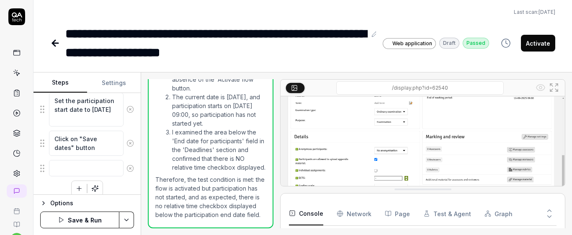
click at [128, 189] on div "Click on "Manage dates" button Click on "Edit overall flow dates" button Set th…" at bounding box center [87, 115] width 94 height 163
click at [75, 168] on textarea at bounding box center [86, 168] width 75 height 16
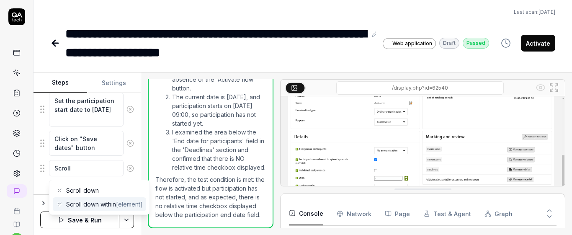
click at [109, 205] on span "Scroll down within [element]" at bounding box center [104, 204] width 77 height 9
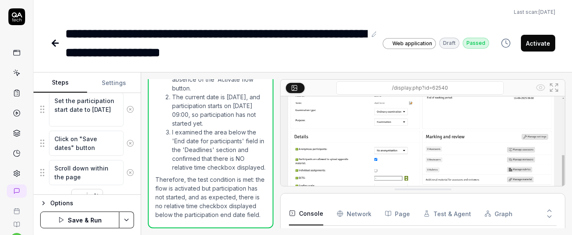
click at [124, 160] on div "Scroll down within the page" at bounding box center [87, 173] width 94 height 26
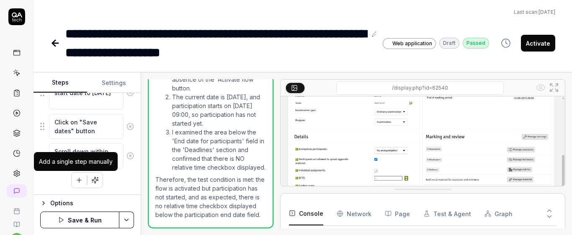
click at [75, 181] on icon "button" at bounding box center [79, 180] width 8 height 8
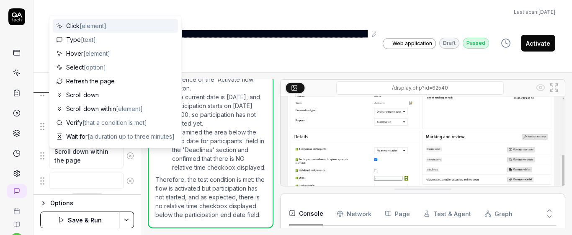
scroll to position [251, 0]
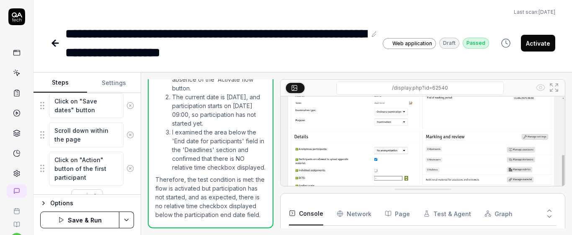
click at [130, 155] on div "Goal Verify that the relative time checkbox is not displayed below the particip…" at bounding box center [87, 144] width 107 height 102
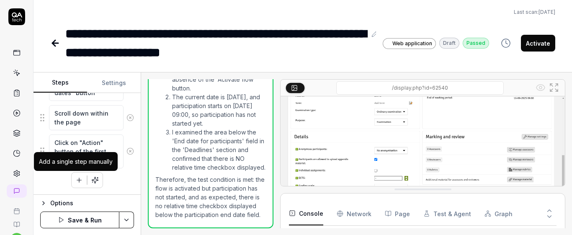
click at [75, 180] on icon "button" at bounding box center [79, 180] width 8 height 8
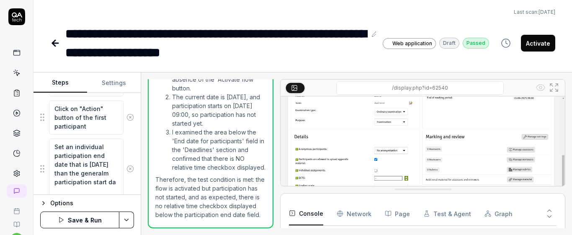
scroll to position [311, 0]
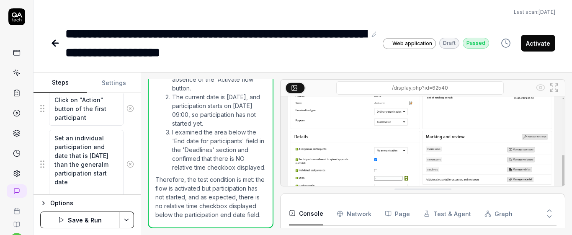
click at [84, 171] on textarea "Set an individual participation end date that is two days later than the genera…" at bounding box center [86, 164] width 75 height 69
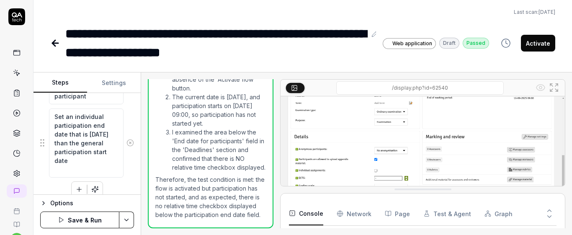
scroll to position [342, 0]
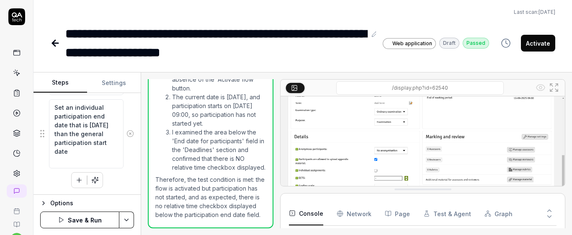
drag, startPoint x: 53, startPoint y: 134, endPoint x: 105, endPoint y: 174, distance: 65.2
click at [105, 174] on div "Click on "Manage dates" button Click on "Edit overall flow dates" button Set th…" at bounding box center [87, 46] width 94 height 283
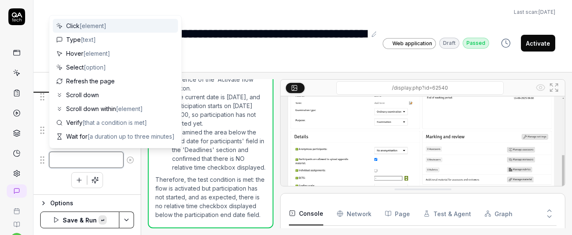
paste textarea "Set the individual participation end date to two days after the general partici…"
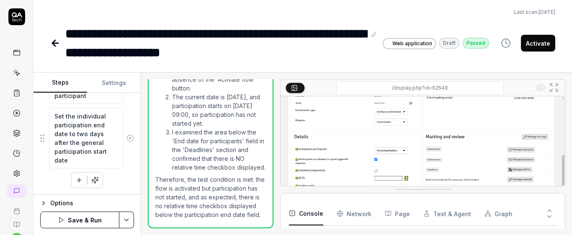
click at [132, 166] on div "Goal Verify that the relative time checkbox is not displayed below the particip…" at bounding box center [87, 144] width 107 height 102
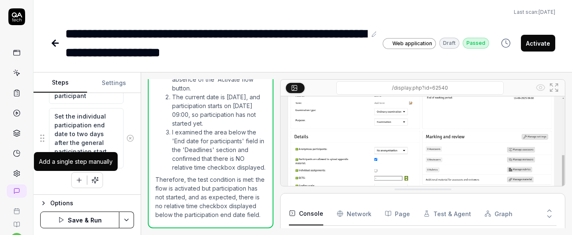
click at [75, 183] on icon "button" at bounding box center [79, 180] width 8 height 8
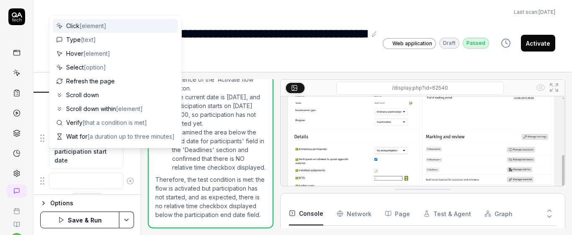
scroll to position [354, 0]
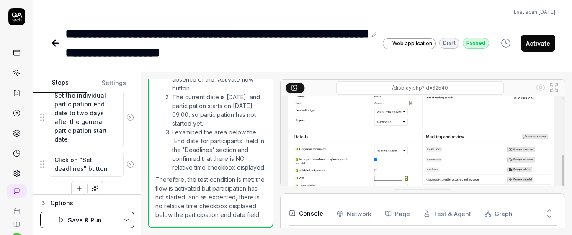
click at [120, 186] on div "Click on "Manage dates" button Click on "Edit overall flow dates" button Set th…" at bounding box center [87, 44] width 94 height 303
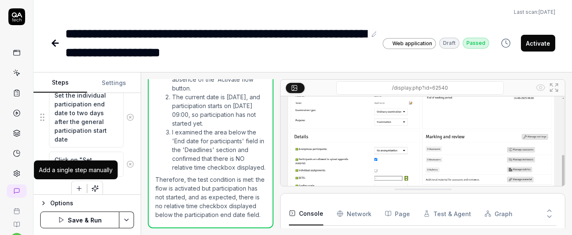
click at [75, 194] on button "button" at bounding box center [79, 188] width 15 height 15
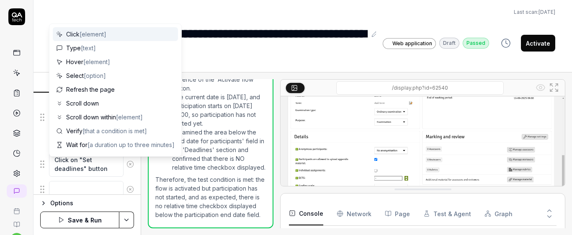
scroll to position [375, 0]
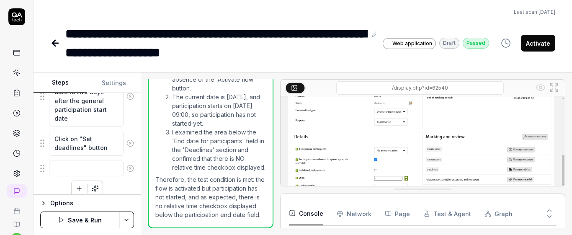
click at [75, 194] on button "button" at bounding box center [79, 188] width 15 height 15
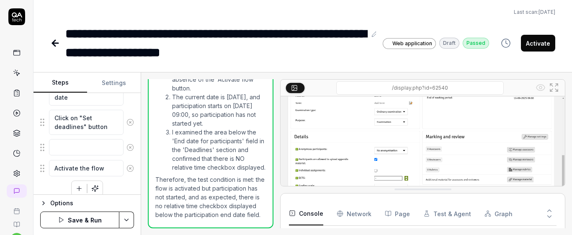
click at [119, 183] on div "Click on "Manage dates" button Click on "Edit overall flow dates" button Set th…" at bounding box center [87, 23] width 94 height 345
click at [124, 148] on button at bounding box center [130, 147] width 13 height 17
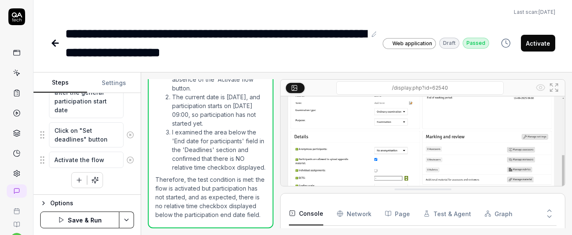
scroll to position [383, 0]
click at [74, 176] on button "button" at bounding box center [79, 180] width 15 height 15
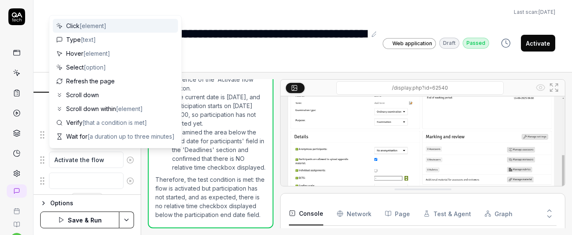
scroll to position [404, 0]
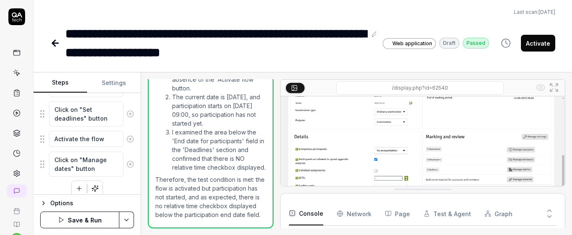
click at [133, 182] on div "Goal Verify that the relative time checkbox is not displayed below the particip…" at bounding box center [87, 144] width 107 height 102
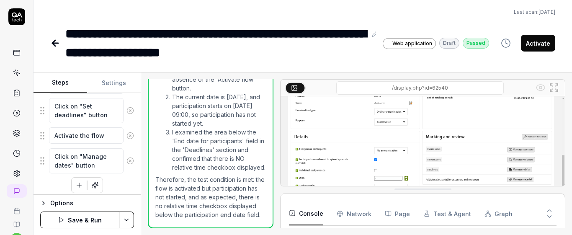
scroll to position [413, 0]
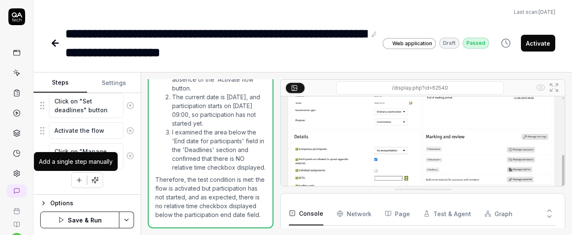
click at [75, 174] on button "button" at bounding box center [79, 180] width 15 height 15
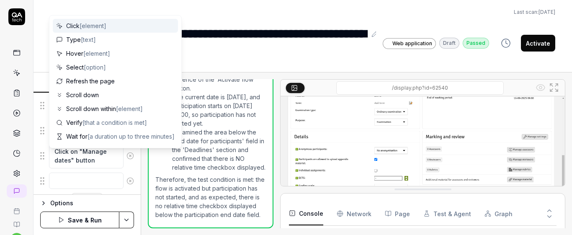
scroll to position [434, 0]
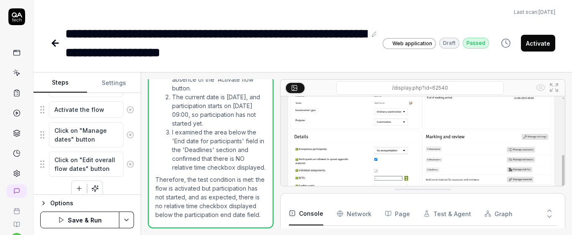
click at [121, 180] on div "Click on "Manage dates" button Click on "Edit overall flow dates" button Set th…" at bounding box center [87, 5] width 94 height 383
click at [75, 190] on icon "button" at bounding box center [79, 189] width 8 height 8
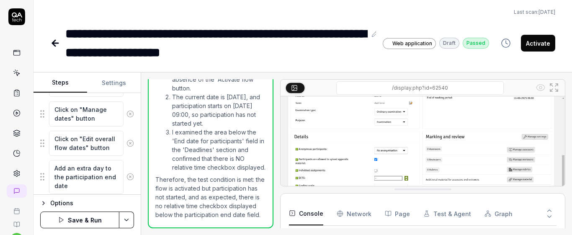
click at [65, 180] on textarea "Add an extra day to the participation end date" at bounding box center [86, 177] width 75 height 34
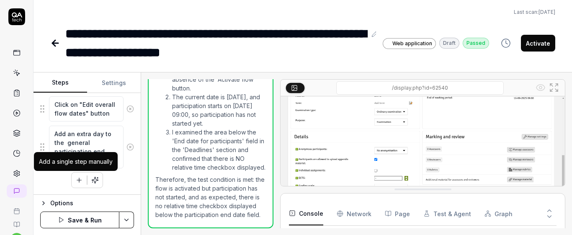
click at [77, 183] on icon "button" at bounding box center [79, 180] width 8 height 8
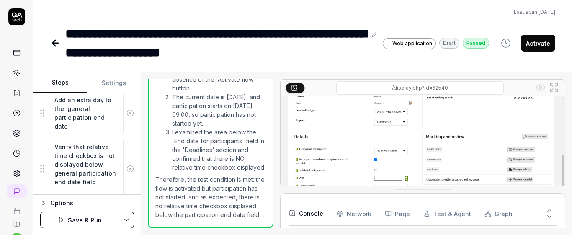
scroll to position [434, 0]
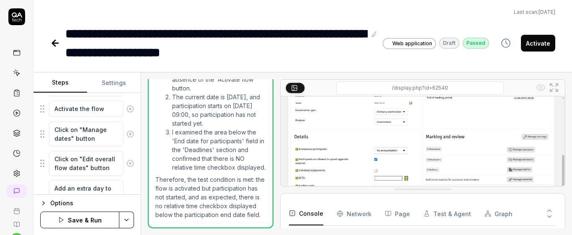
click at [88, 221] on button "Save & Run" at bounding box center [79, 220] width 79 height 17
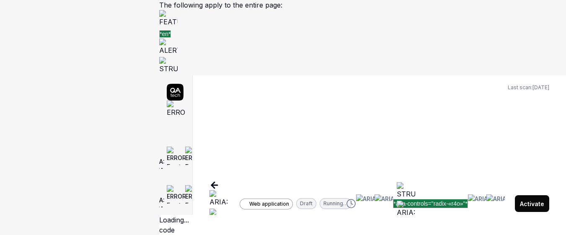
scroll to position [2784, 0]
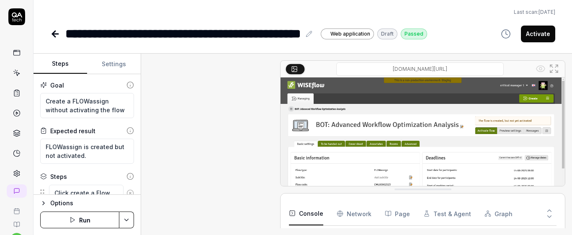
type textarea "*"
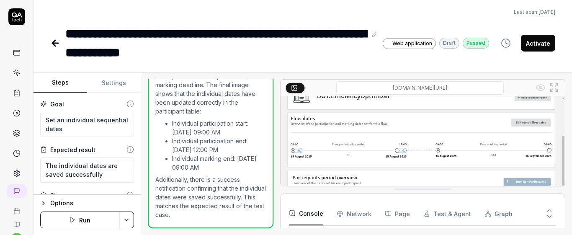
scroll to position [801, 0]
type textarea "*"
click at [16, 74] on icon at bounding box center [18, 74] width 4 height 4
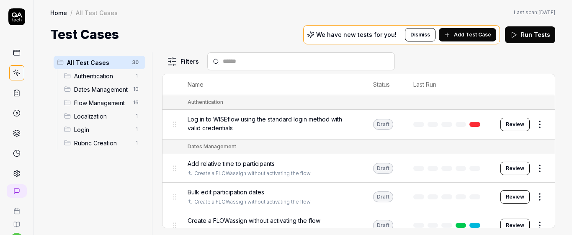
click at [473, 36] on span "Add Test Case" at bounding box center [472, 35] width 37 height 8
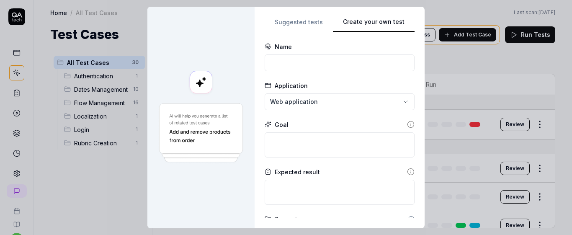
click at [319, 112] on div "Suggested tests Create your own test Name Application Web application Goal Expe…" at bounding box center [340, 118] width 150 height 202
click at [333, 17] on button "Create your own test" at bounding box center [374, 24] width 82 height 15
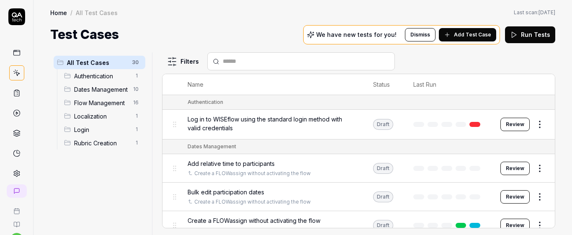
click at [469, 41] on button "Add Test Case" at bounding box center [467, 34] width 57 height 13
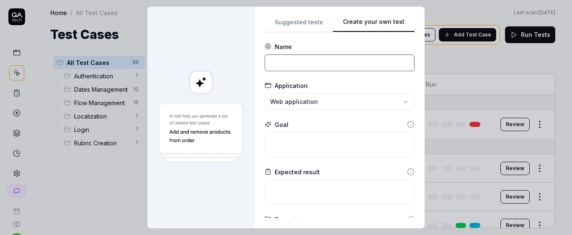
click at [371, 64] on input at bounding box center [340, 62] width 150 height 17
click at [349, 45] on div "Name" at bounding box center [340, 46] width 150 height 9
click at [341, 63] on input at bounding box center [340, 62] width 150 height 17
click at [313, 39] on div "**********" at bounding box center [340, 118] width 150 height 202
click at [310, 65] on input at bounding box center [340, 62] width 150 height 17
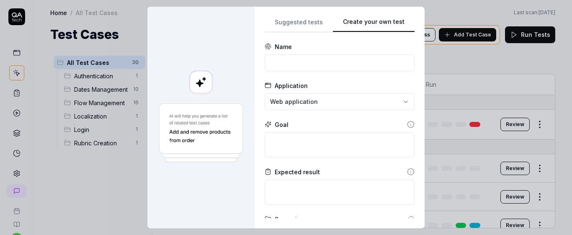
click at [325, 38] on div "**********" at bounding box center [340, 118] width 150 height 202
click at [310, 65] on input at bounding box center [340, 62] width 150 height 17
paste input "Relative time checkbox is hidden when flow active but participation not started"
click at [302, 62] on input "Relative time checkbox is hidden when flow active but participation not started" at bounding box center [340, 62] width 150 height 17
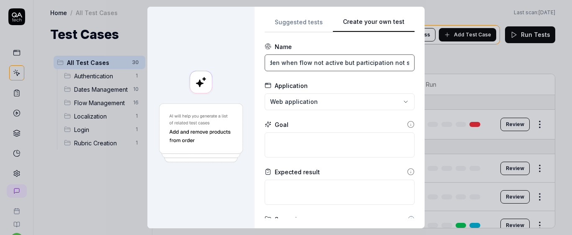
type input "Relative time checkbox is hidden when flow not active but participation not sta…"
click at [321, 140] on textarea at bounding box center [340, 144] width 150 height 25
paste textarea "Verify that the relative time checkbox is not displayed below the participation…"
type textarea "*"
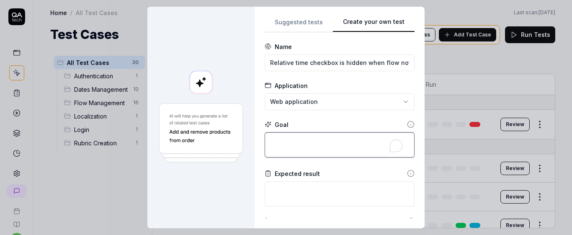
type textarea "Verify that the relative time checkbox is not displayed below the participation…"
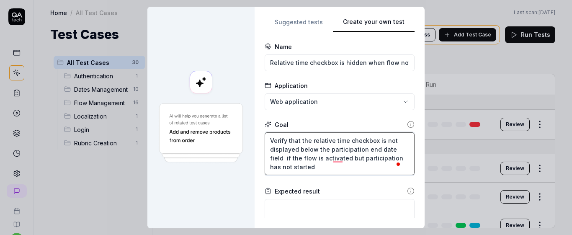
click at [302, 162] on textarea "Verify that the relative time checkbox is not displayed below the participation…" at bounding box center [340, 153] width 150 height 43
type textarea "*"
type textarea "Verify that the relative time checkbox is not displayed below the participation…"
type textarea "*"
type textarea "Verify that the relative time checkbox is not displayed below the participation…"
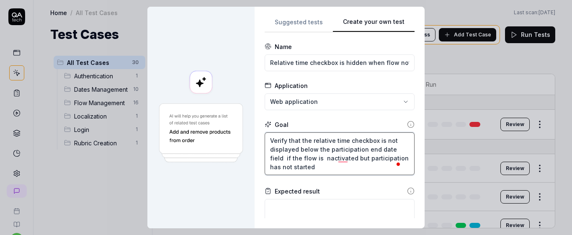
type textarea "*"
type textarea "Verify that the relative time checkbox is not displayed below the participation…"
type textarea "*"
type textarea "Verify that the relative time checkbox is not displayed below the participation…"
type textarea "*"
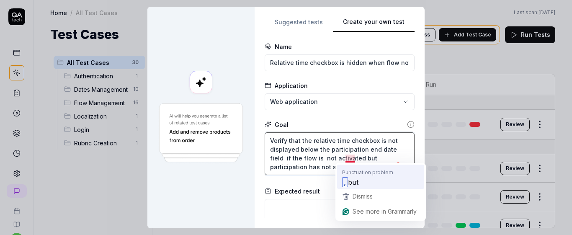
type textarea "Verify that the relative time checkbox is not displayed below the participation…"
type textarea "*"
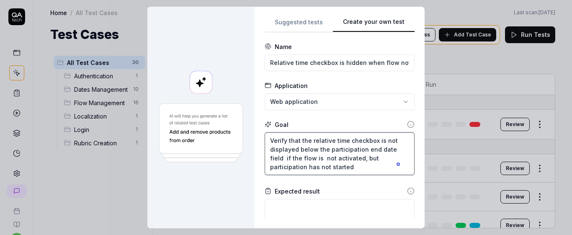
type textarea "Verify that the relative time checkbox is not displayed below the participation…"
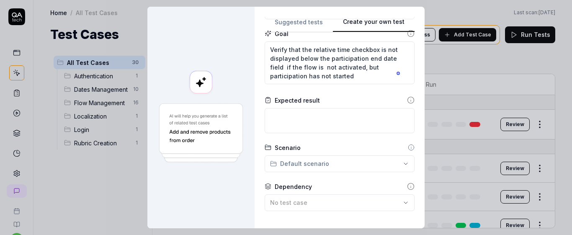
scroll to position [110, 0]
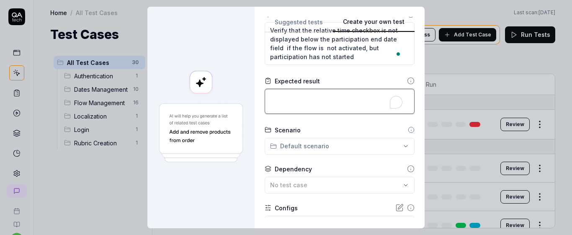
click at [292, 104] on textarea "To enrich screen reader interactions, please activate Accessibility in Grammarl…" at bounding box center [340, 101] width 150 height 25
paste textarea "The relative time checkbox is not displayed below the participation end date fi…"
type textarea "*"
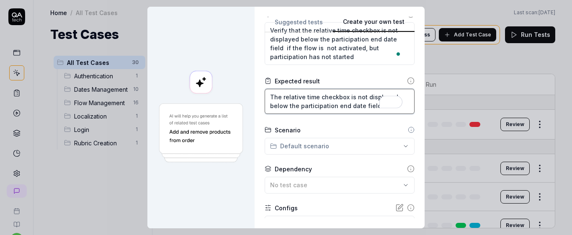
type textarea "The relative time checkbox is not displayed below the participation end date fi…"
click at [323, 122] on form "**********" at bounding box center [340, 105] width 150 height 347
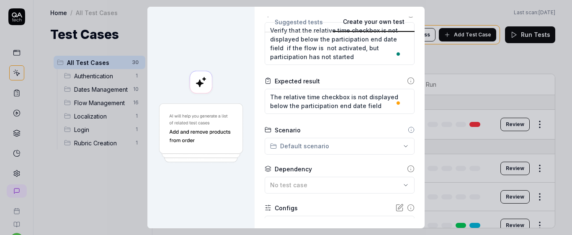
click at [356, 151] on div "**********" at bounding box center [286, 117] width 572 height 235
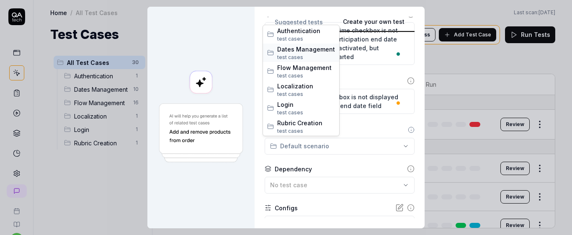
click at [300, 47] on span "Dates Management" at bounding box center [306, 49] width 58 height 9
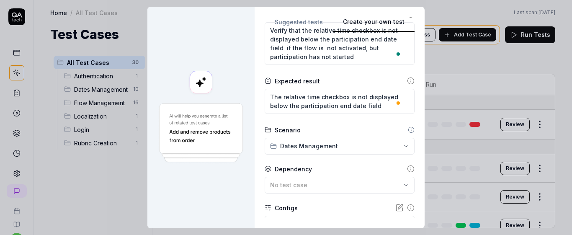
scroll to position [171, 0]
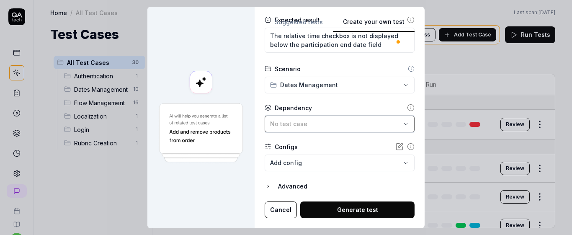
click at [334, 126] on div "No test case" at bounding box center [335, 123] width 131 height 9
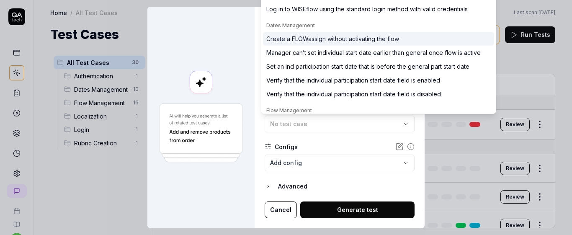
type input "crea"
click at [339, 40] on div "Create a FLOWassign without activating the flow" at bounding box center [332, 38] width 133 height 9
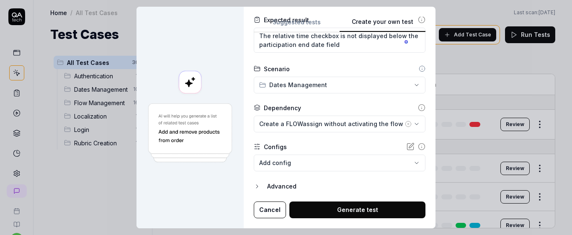
click at [305, 149] on div "Configs" at bounding box center [340, 146] width 172 height 9
click at [301, 168] on body "s U Home / All Test Cases Home / All Test Cases Last scan: Jun 2 2025 Test Case…" at bounding box center [286, 117] width 572 height 235
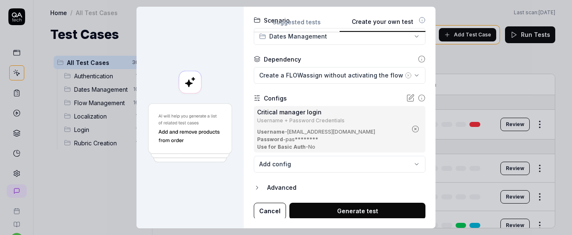
scroll to position [221, 0]
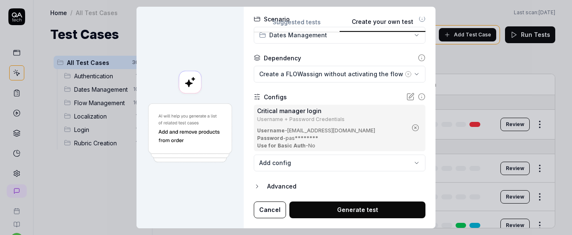
click at [310, 202] on button "Generate test" at bounding box center [357, 210] width 136 height 17
type textarea "*"
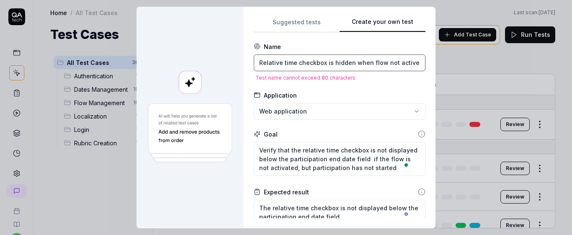
click at [336, 66] on input "Relative time checkbox is hidden when flow not active but participation not sta…" at bounding box center [340, 62] width 172 height 17
type textarea "*******"
click at [336, 66] on input "Relative time checkbox is hidden when flow not active but participation not sta…" at bounding box center [340, 62] width 172 height 17
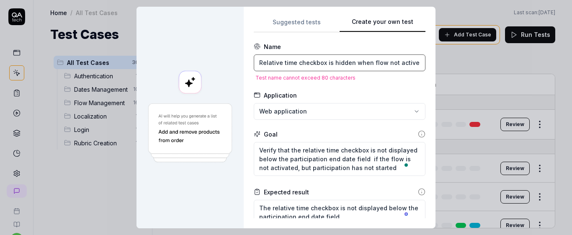
click at [336, 66] on input "Relative time checkbox is hidden when flow not active but participation not sta…" at bounding box center [340, 62] width 172 height 17
click at [379, 66] on input "Relative time checkbox is hidden when flow not active but participation not sta…" at bounding box center [340, 62] width 172 height 17
click at [398, 65] on input "Relative time checkbox is hidden when flow not active but participation not sta…" at bounding box center [340, 62] width 172 height 17
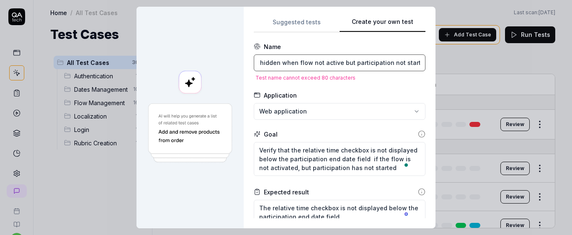
type input "Relative time checkbox is hidden when flow not active but participation not sta…"
type textarea "*"
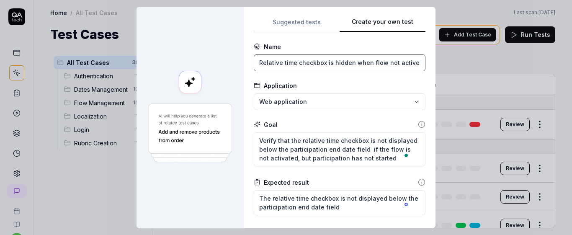
scroll to position [0, 2]
click at [379, 60] on input "Relative time checkbox is hidden when flow not actived" at bounding box center [340, 62] width 172 height 17
click at [401, 66] on input "Relative time checkbox is hidden when flow is not actived" at bounding box center [340, 62] width 172 height 17
click at [396, 60] on input "Relative time checkbox is hidden when flow is not actived" at bounding box center [340, 62] width 172 height 17
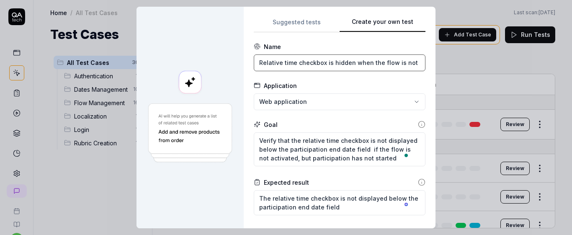
scroll to position [0, 24]
type input "Relative time checkbox is hidden when the flow is not activated"
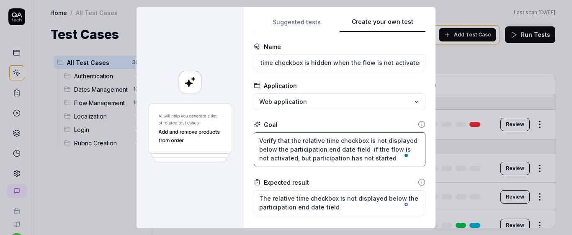
scroll to position [0, 0]
click at [367, 160] on textarea "Verify that the relative time checkbox is not displayed below the participation…" at bounding box center [340, 149] width 172 height 34
type textarea "*"
type textarea "Verify that the relative time checkbox is not displayed below the participation…"
type textarea "*"
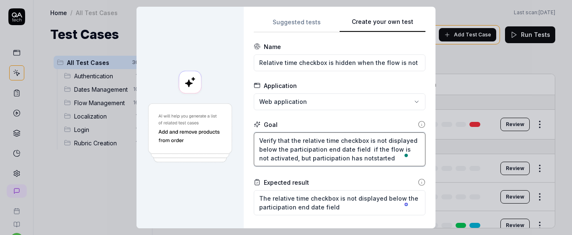
type textarea "Verify that the relative time checkbox is not displayed below the participation…"
type textarea "*"
type textarea "Verify that the relative time checkbox is not displayed below the participation…"
type textarea "*"
type textarea "Verify that the relative time checkbox is not displayed below the participation…"
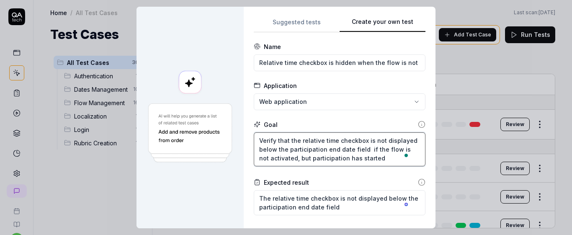
click at [308, 161] on textarea "Verify that the relative time checkbox is not displayed below the participation…" at bounding box center [340, 149] width 172 height 34
type textarea "*"
type textarea "Verify that the relative time checkbox is not displayed below the participation…"
type textarea "*"
type textarea "Verify that the relative time checkbox is not displayed below the participation…"
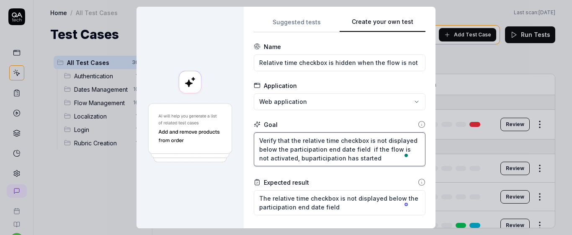
type textarea "*"
type textarea "Verify that the relative time checkbox is not displayed below the participation…"
type textarea "*"
type textarea "Verify that the relative time checkbox is not displayed below the participation…"
type textarea "*"
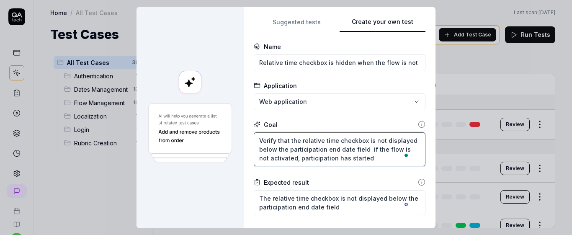
type textarea "Verify that the relative time checkbox is not displayed below the participation…"
type textarea "*"
type textarea "Verify that the relative time checkbox is not displayed below the participation…"
type textarea "*"
type textarea "Verify that the relative time checkbox is not displayed below the participation…"
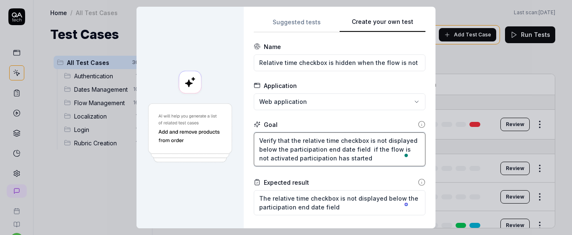
type textarea "*"
type textarea "Verify that the relative time checkbox is not displayed below the participation…"
type textarea "*"
type textarea "Verify that the relative time checkbox is not displayed below the participation…"
type textarea "*"
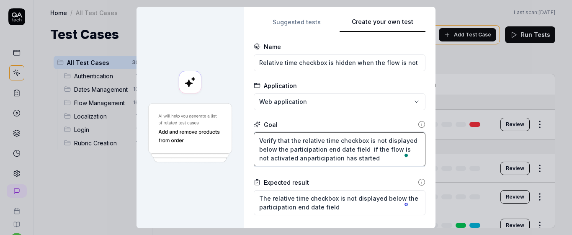
type textarea "Verify that the relative time checkbox is not displayed below the participation…"
type textarea "*"
type textarea "Verify that the relative time checkbox is not displayed below the participation…"
type textarea "*"
type textarea "Verify that the relative time checkbox is not displayed below the participation…"
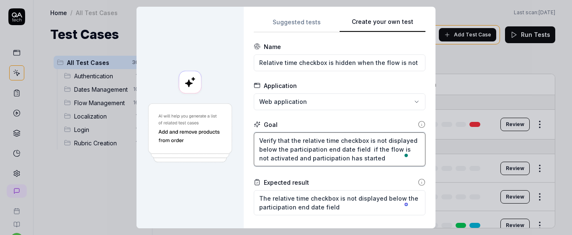
type textarea "*"
type textarea "Verify that the relative time checkbox is not displayed below the participation…"
type textarea "*"
type textarea "Verify that the relative time checkbox is not displayed below the participation…"
type textarea "*"
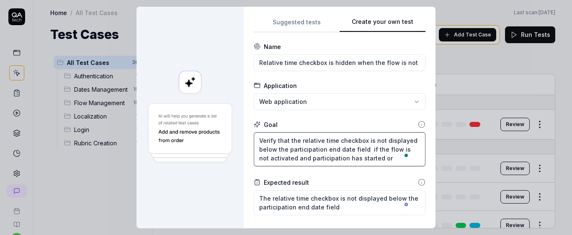
type textarea "Verify that the relative time checkbox is not displayed below the participation…"
type textarea "*"
type textarea "Verify that the relative time checkbox is not displayed below the participation…"
type textarea "*"
type textarea "Verify that the relative time checkbox is not displayed below the participation…"
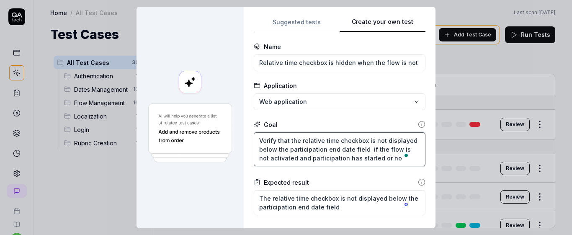
type textarea "*"
type textarea "Verify that the relative time checkbox is not displayed below the participation…"
type textarea "*"
type textarea "Verify that the relative time checkbox is not displayed below the participation…"
type textarea "*"
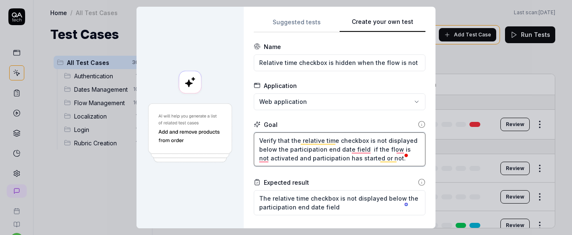
type textarea "Verify that the relative time checkbox is not displayed below the participation…"
type textarea "*"
type textarea "Verify that the relative time checkbox is not displayed below the participation…"
type textarea "*"
type textarea "Verify that the relative time checkbox is not displayed below the participation…"
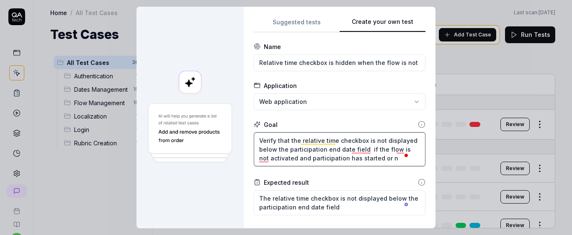
type textarea "*"
type textarea "Verify that the relative time checkbox is not displayed below the participation…"
type textarea "*"
type textarea "Verify that the relative time checkbox is not displayed below the participation…"
type textarea "*"
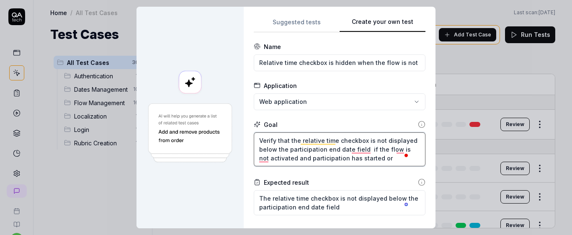
type textarea "Verify that the relative time checkbox is not displayed below the participation…"
type textarea "*"
type textarea "Verify that the relative time checkbox is not displayed below the participation…"
click at [354, 161] on textarea "Verify that the relative time checkbox is not displayed below the participation…" at bounding box center [340, 149] width 172 height 34
type textarea "*"
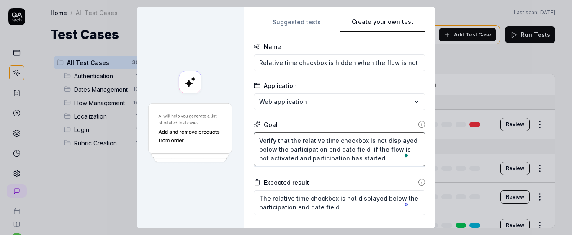
type textarea "Verify that the relative time checkbox is not displayed below the participation…"
type textarea "*"
type textarea "Verify that the relative time checkbox is not displayed below the participation…"
type textarea "*"
type textarea "Verify that the relative time checkbox is not displayed below the participation…"
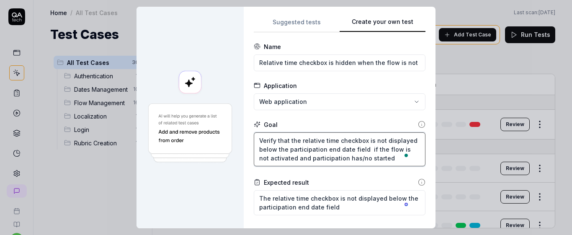
type textarea "*"
type textarea "Verify that the relative time checkbox is not displayed below the participation…"
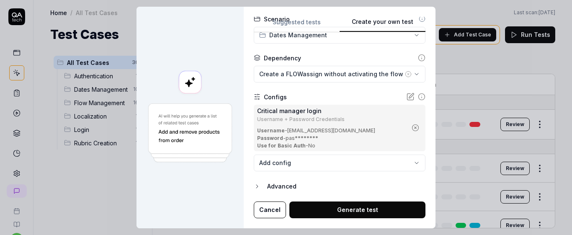
click at [354, 212] on button "Generate test" at bounding box center [357, 210] width 136 height 17
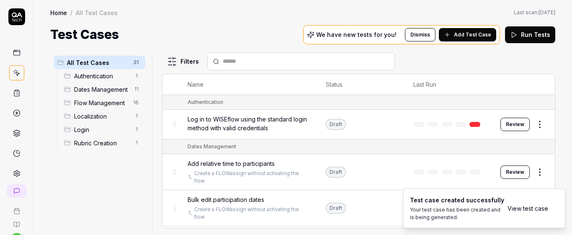
click at [524, 209] on link "View test case" at bounding box center [528, 208] width 41 height 9
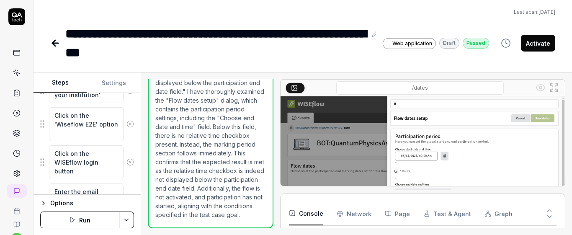
scroll to position [138, 0]
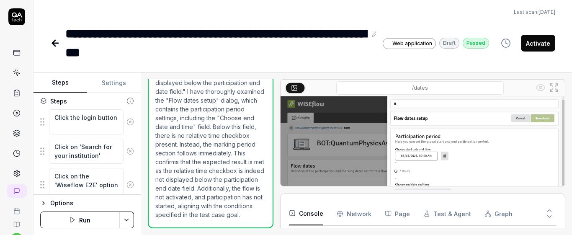
click at [127, 122] on icon at bounding box center [131, 122] width 8 height 8
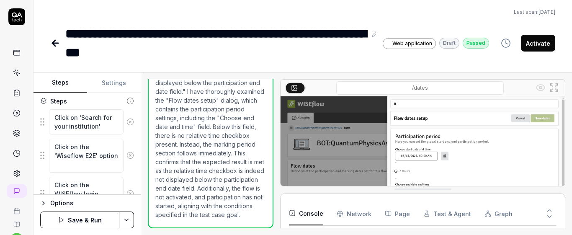
click at [127, 122] on icon at bounding box center [131, 122] width 8 height 8
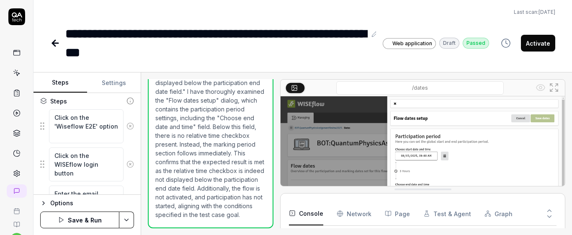
click at [124, 122] on button at bounding box center [130, 126] width 13 height 17
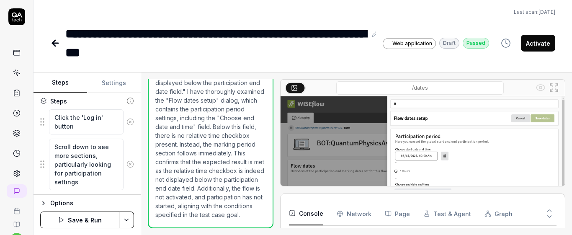
click at [127, 122] on icon at bounding box center [131, 122] width 8 height 8
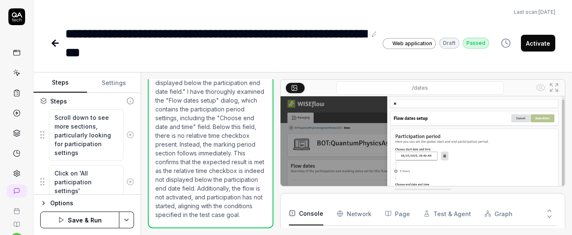
click at [121, 122] on div "Scroll down to see more sections, particularly looking for participation settin…" at bounding box center [87, 135] width 94 height 52
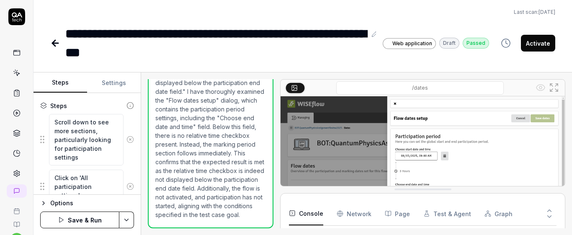
scroll to position [121, 0]
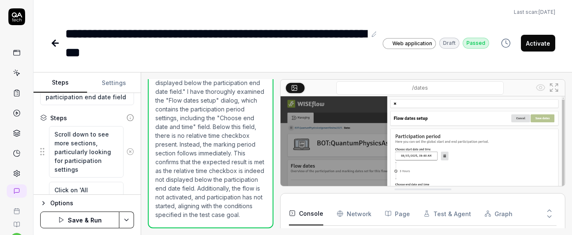
click at [124, 146] on button at bounding box center [130, 151] width 13 height 17
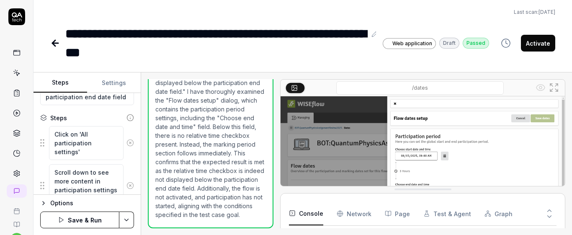
click at [127, 144] on circle at bounding box center [130, 143] width 6 height 6
click at [127, 144] on icon at bounding box center [131, 148] width 8 height 8
click at [127, 144] on circle at bounding box center [130, 143] width 6 height 6
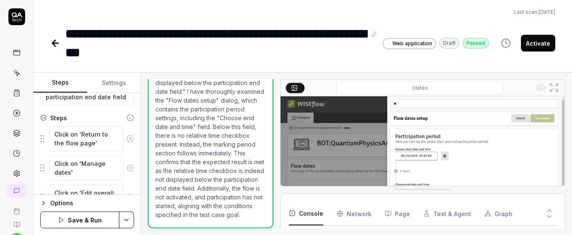
click at [124, 144] on button at bounding box center [130, 138] width 13 height 17
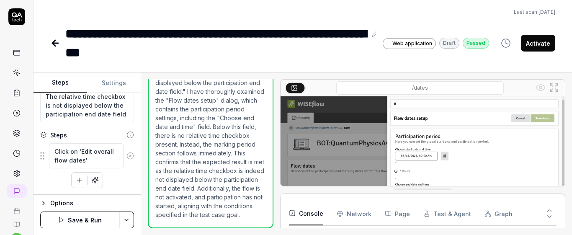
scroll to position [104, 0]
click at [127, 153] on circle at bounding box center [130, 155] width 6 height 6
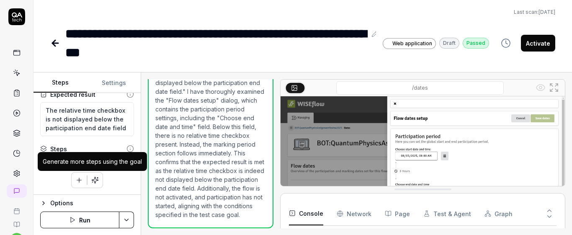
click at [81, 183] on button "button" at bounding box center [79, 180] width 15 height 15
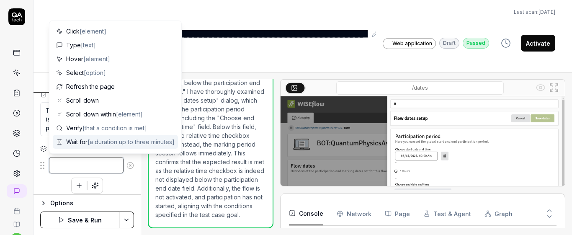
paste textarea "Click on "Manage dates" button"
type textarea "*"
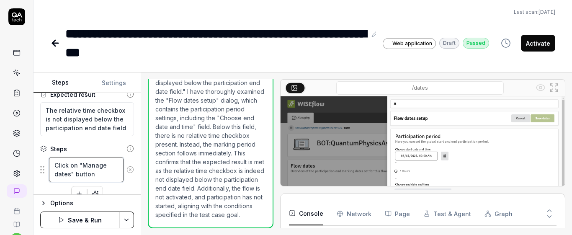
type textarea "Click on "Manage dates" button"
click at [118, 184] on div "Click on "Manage dates" button To pick up a draggable item, press the space bar…" at bounding box center [87, 179] width 94 height 45
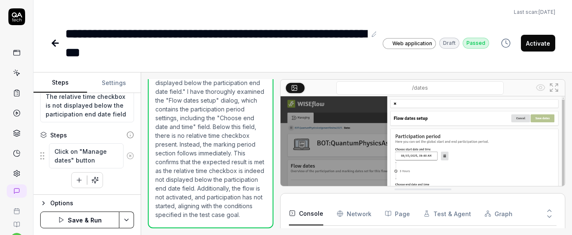
click at [77, 182] on icon "button" at bounding box center [79, 180] width 8 height 8
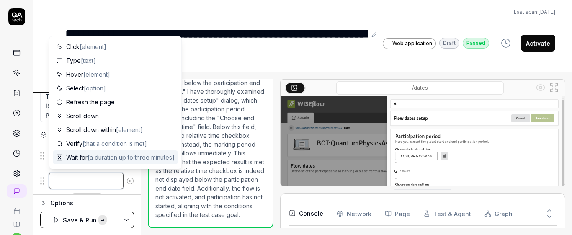
paste textarea "Click on "Edit overall flow dates" button"
type textarea "*"
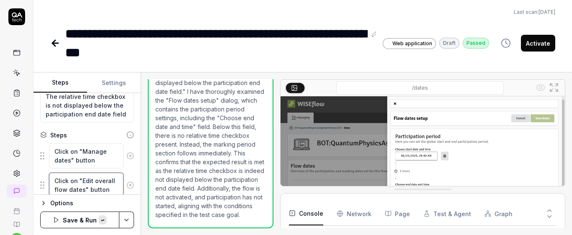
scroll to position [107, 0]
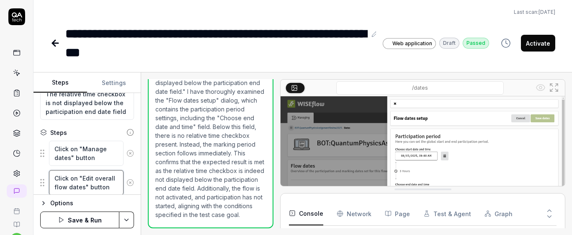
type textarea "Click on "Edit overall flow dates" button"
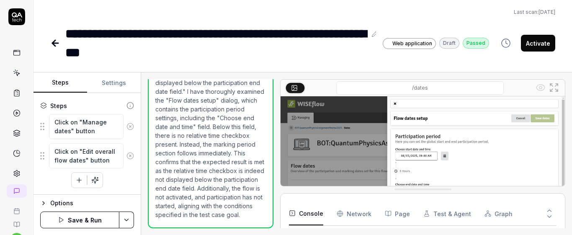
click at [123, 175] on div "Click on "Manage dates" button Click on "Edit overall flow dates" button To pic…" at bounding box center [87, 151] width 94 height 75
click at [76, 182] on icon "button" at bounding box center [79, 180] width 8 height 8
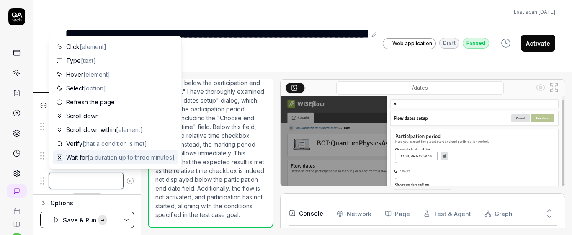
paste textarea "Set the participation start date to one day later"
type textarea "*"
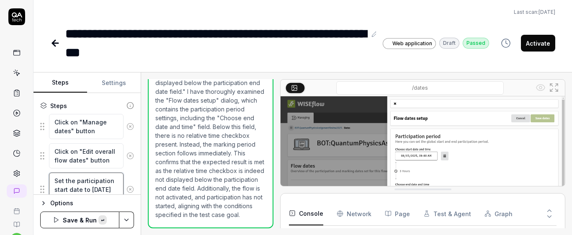
scroll to position [145, 0]
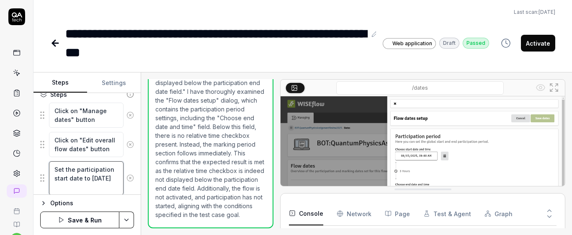
type textarea "Set the participation start date to one day later"
click at [124, 163] on div "Set the participation start date to one day later" at bounding box center [87, 178] width 94 height 35
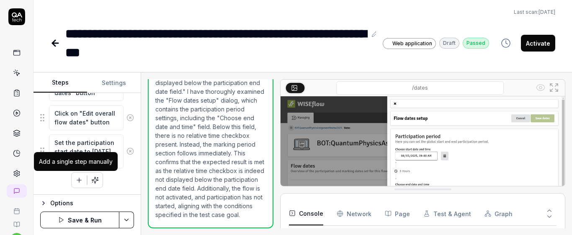
click at [75, 181] on icon "button" at bounding box center [79, 180] width 8 height 8
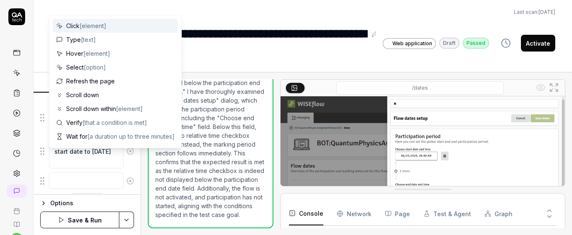
scroll to position [193, 0]
paste textarea "Click on "Save dates" button"
type textarea "*"
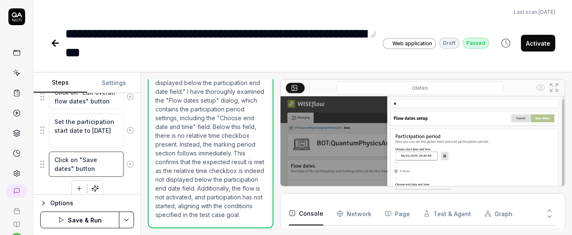
type textarea "Click on "Save dates" button"
click at [116, 187] on div "Click on "Manage dates" button Click on "Edit overall flow dates" button Set th…" at bounding box center [87, 125] width 94 height 142
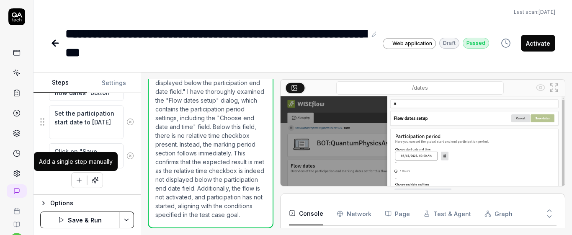
click at [75, 179] on icon "button" at bounding box center [79, 180] width 8 height 8
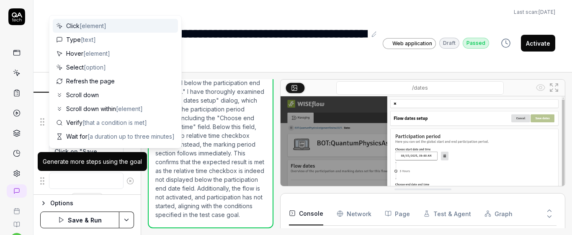
scroll to position [222, 0]
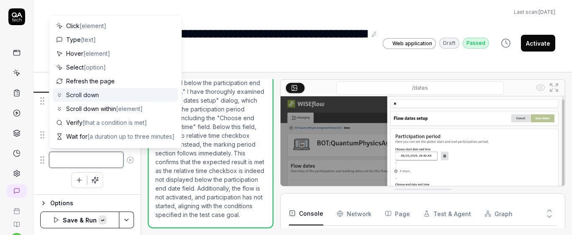
paste textarea "Scroll down within the page"
type textarea "*"
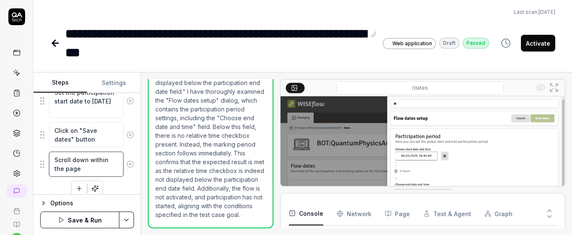
type textarea "Scroll down within the page"
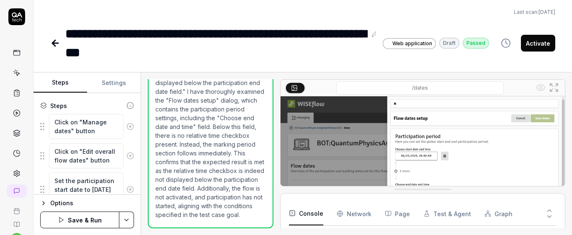
scroll to position [230, 0]
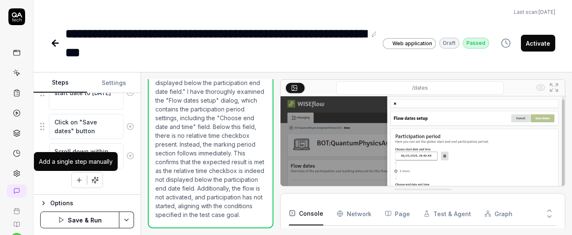
click at [76, 182] on icon "button" at bounding box center [79, 180] width 8 height 8
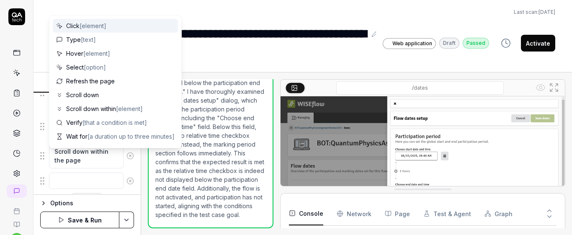
scroll to position [251, 0]
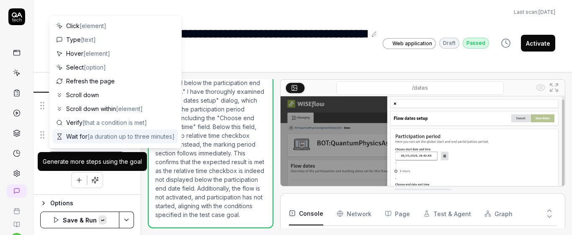
paste textarea "Click on "Action" button of the first participant"
type textarea "*"
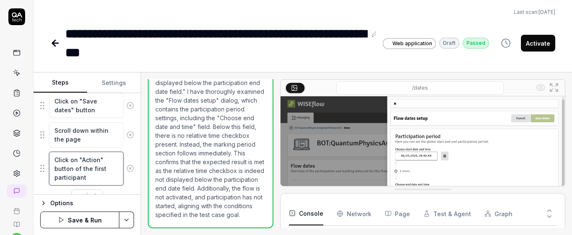
type textarea "Click on "Action" button of the first participant"
click at [128, 148] on div "Goal Verify that the relative time checkbox is not displayed below the particip…" at bounding box center [87, 144] width 107 height 102
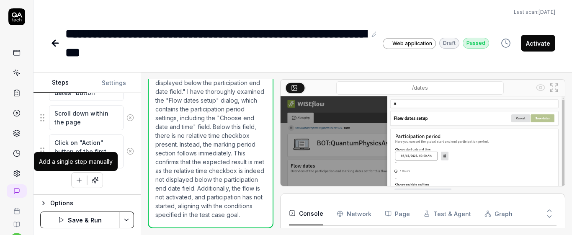
click at [80, 182] on icon "button" at bounding box center [79, 180] width 8 height 8
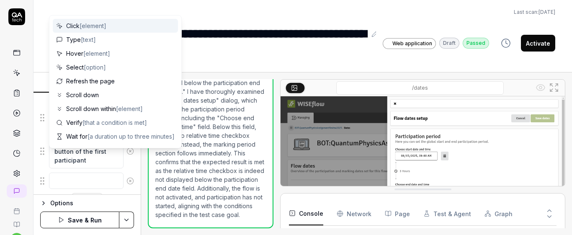
scroll to position [289, 0]
type textarea "*"
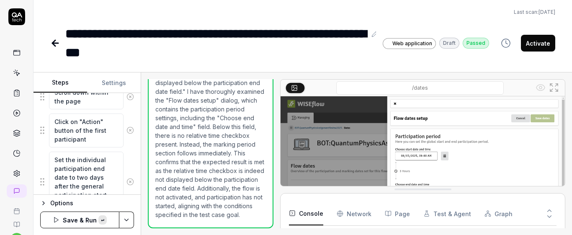
scroll to position [302, 0]
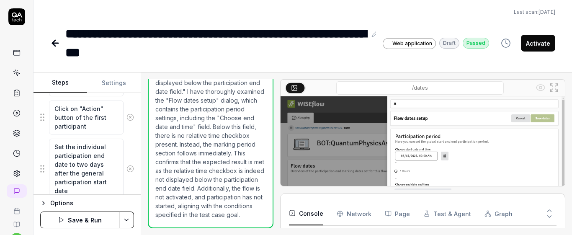
type textarea "Set the individual participation end date to two days after the general partici…"
click at [121, 145] on div "Set the individual participation end date to two days after the general partici…" at bounding box center [87, 168] width 94 height 61
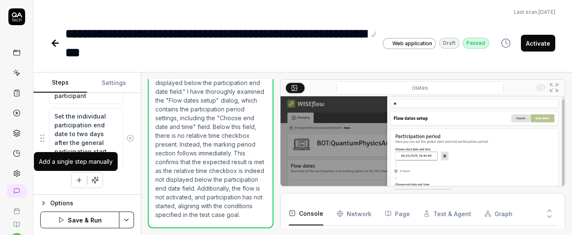
click at [78, 175] on button "button" at bounding box center [79, 180] width 15 height 15
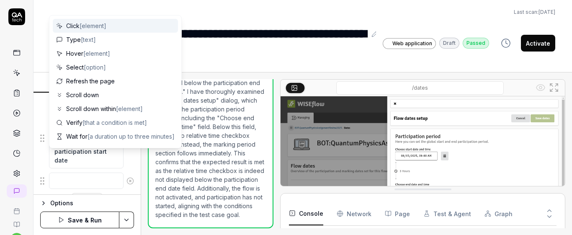
scroll to position [354, 0]
type textarea "*"
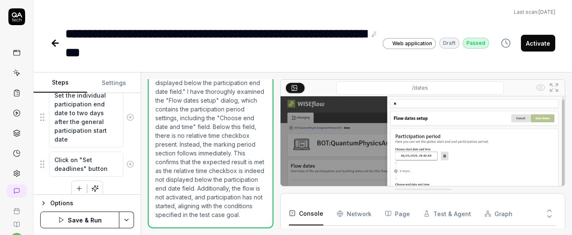
type textarea "Click on "Set deadlines" button"
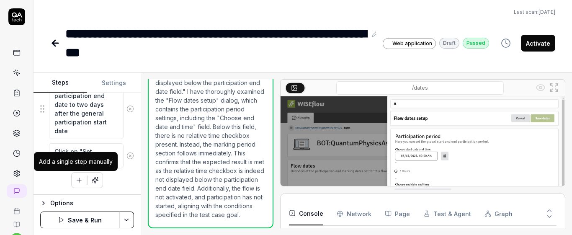
click at [78, 180] on icon "button" at bounding box center [79, 180] width 5 height 0
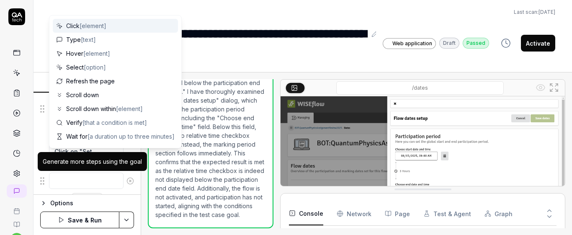
scroll to position [383, 0]
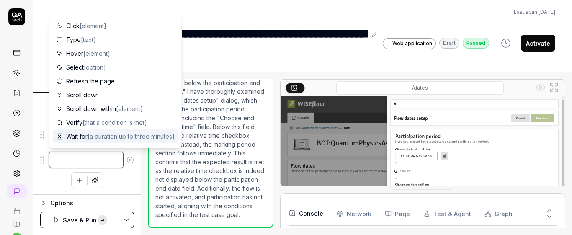
paste textarea "Click on "Edit overall flow dates" button"
type textarea "*"
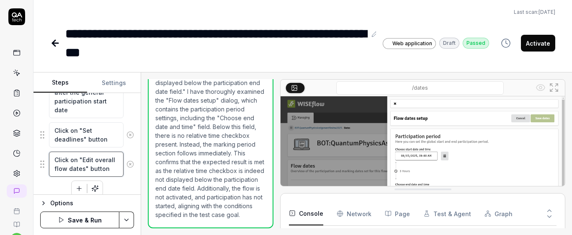
type textarea "Click on "Edit overall flow dates" button"
click at [117, 187] on div "Click on "Manage dates" button Click on "Edit overall flow dates" button Set th…" at bounding box center [87, 30] width 94 height 333
click at [80, 190] on button "button" at bounding box center [79, 188] width 15 height 15
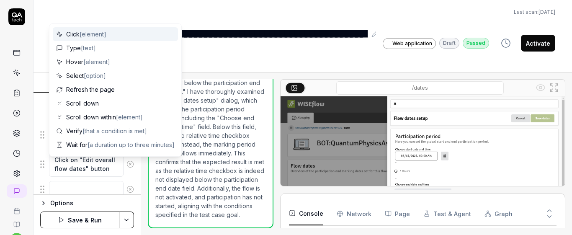
scroll to position [404, 0]
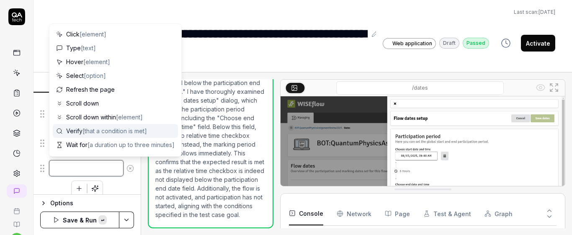
paste textarea "Add an extra day to the general participation end date"
type textarea "*"
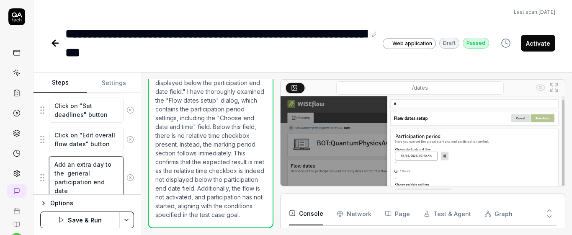
type textarea "Add an extra day to the general participation end date"
click at [133, 156] on div "Goal Verify that the relative time checkbox is not displayed below the particip…" at bounding box center [87, 144] width 107 height 102
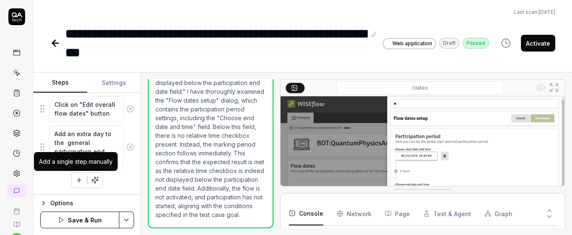
click at [77, 177] on icon "button" at bounding box center [79, 180] width 8 height 8
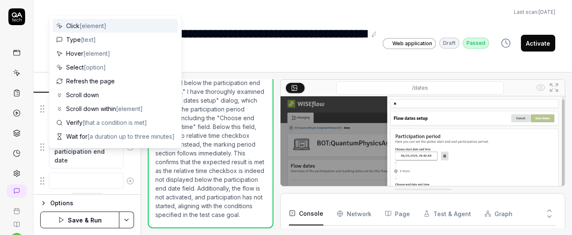
scroll to position [460, 0]
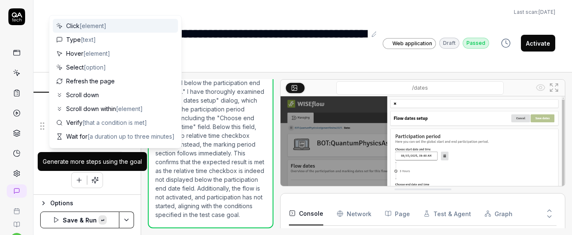
type textarea "*"
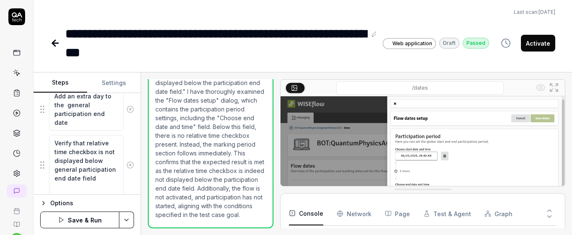
type textarea "Verify that relative time checkbox is not displayed below general participation…"
click at [129, 152] on div "Goal Verify that the relative time checkbox is not displayed below the particip…" at bounding box center [87, 144] width 107 height 102
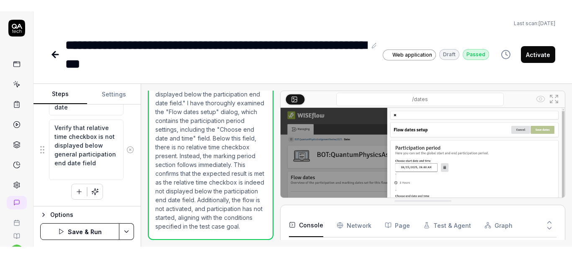
scroll to position [0, 0]
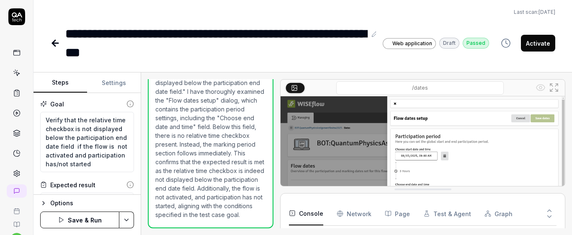
click at [100, 221] on button "Save & Run" at bounding box center [79, 220] width 79 height 17
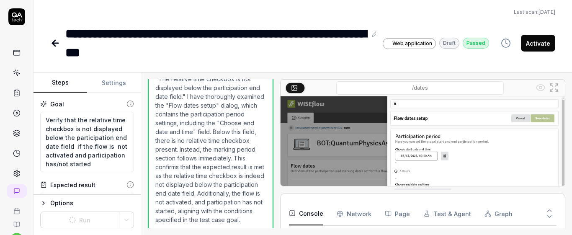
scroll to position [35, 0]
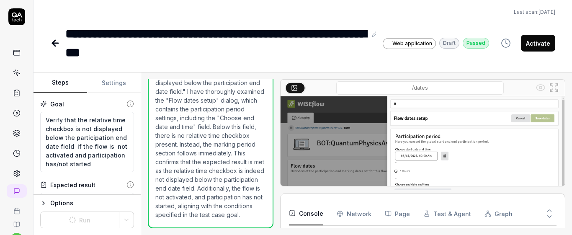
type textarea "*"
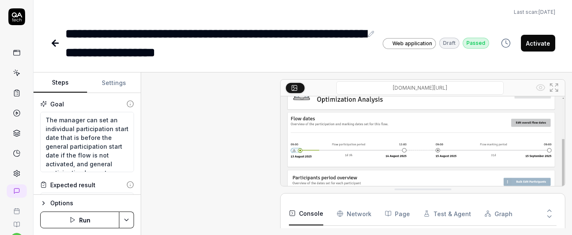
type textarea "*"
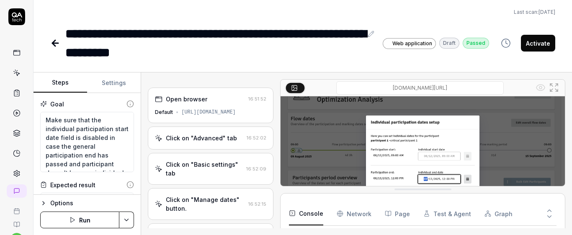
type textarea "*"
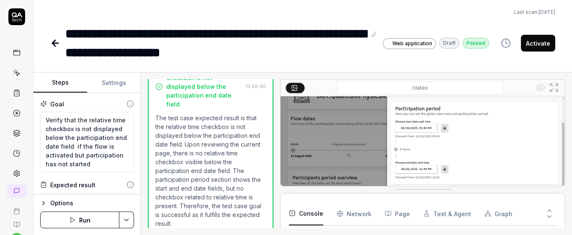
type textarea "*"
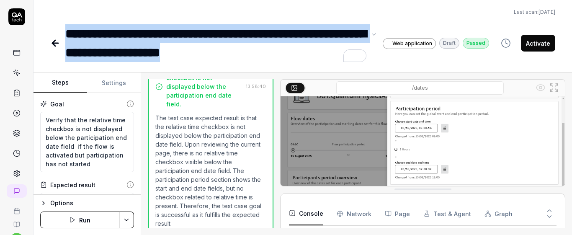
drag, startPoint x: 67, startPoint y: 33, endPoint x: 263, endPoint y: 62, distance: 197.8
type textarea "**********"
click at [263, 62] on div "**********" at bounding box center [303, 117] width 539 height 235
copy div "**********"
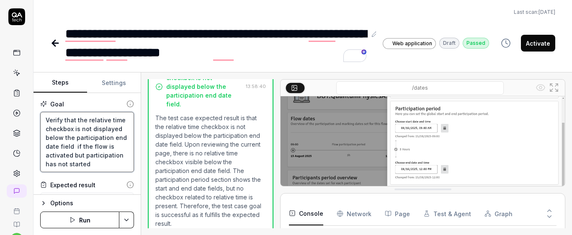
scroll to position [18, 0]
drag, startPoint x: 45, startPoint y: 119, endPoint x: 144, endPoint y: 173, distance: 111.9
click at [144, 173] on div "Steps Settings Goal Verify that the relative time checkbox is not displayed bel…" at bounding box center [303, 153] width 539 height 163
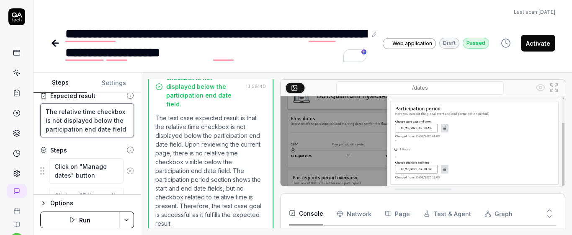
drag, startPoint x: 47, startPoint y: 111, endPoint x: 120, endPoint y: 137, distance: 77.8
click at [120, 137] on div "Goal Verify that the relative time checkbox is not displayed below the particip…" at bounding box center [87, 144] width 107 height 102
click at [229, 5] on div "**********" at bounding box center [303, 31] width 539 height 62
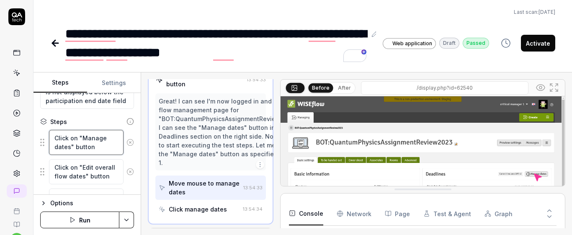
scroll to position [245, 0]
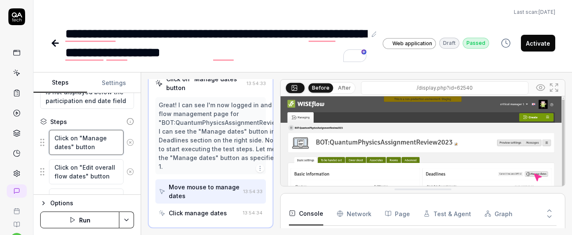
drag, startPoint x: 52, startPoint y: 140, endPoint x: 102, endPoint y: 150, distance: 51.3
click at [102, 150] on textarea "Click on "Manage dates" button" at bounding box center [86, 142] width 75 height 25
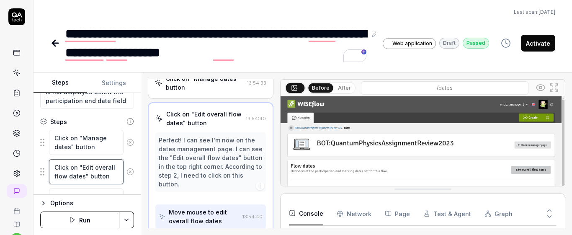
scroll to position [271, 0]
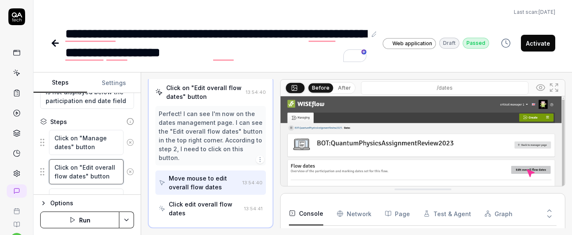
drag, startPoint x: 53, startPoint y: 168, endPoint x: 120, endPoint y: 183, distance: 68.1
click at [120, 183] on div "Click on "Edit overall flow dates" button" at bounding box center [87, 172] width 94 height 26
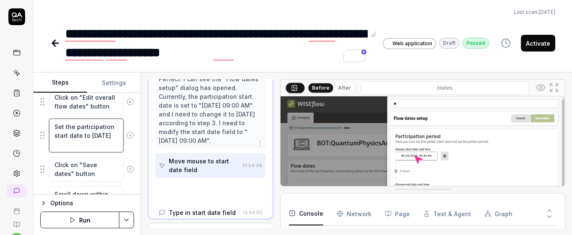
scroll to position [9, 0]
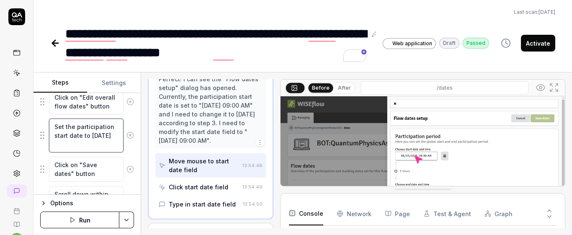
drag, startPoint x: 54, startPoint y: 127, endPoint x: 115, endPoint y: 155, distance: 66.5
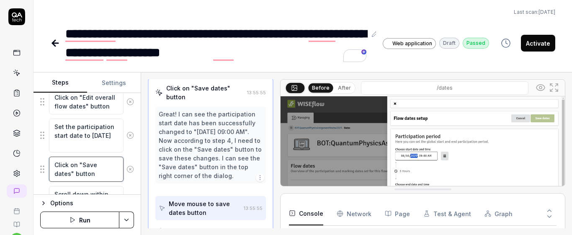
scroll to position [350, 0]
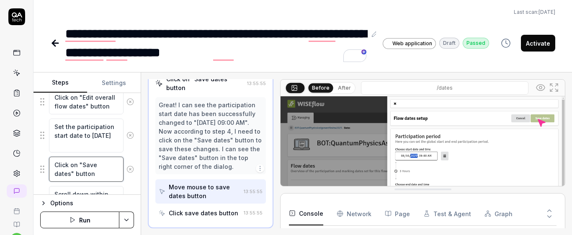
drag, startPoint x: 54, startPoint y: 166, endPoint x: 102, endPoint y: 178, distance: 49.6
click at [102, 178] on textarea "Click on "Save dates" button" at bounding box center [86, 169] width 75 height 25
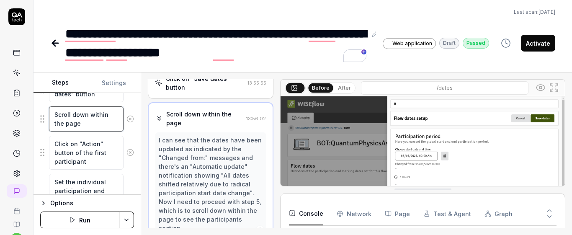
scroll to position [386, 0]
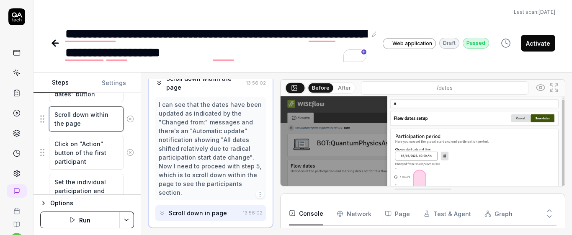
drag, startPoint x: 54, startPoint y: 114, endPoint x: 104, endPoint y: 127, distance: 51.1
click at [104, 128] on textarea "Scroll down within the page" at bounding box center [86, 118] width 75 height 25
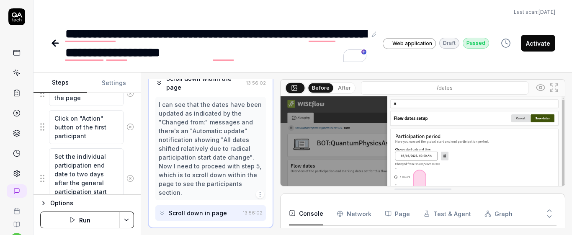
scroll to position [296, 0]
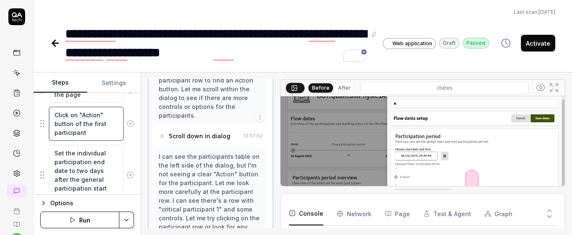
drag, startPoint x: 54, startPoint y: 111, endPoint x: 123, endPoint y: 142, distance: 75.4
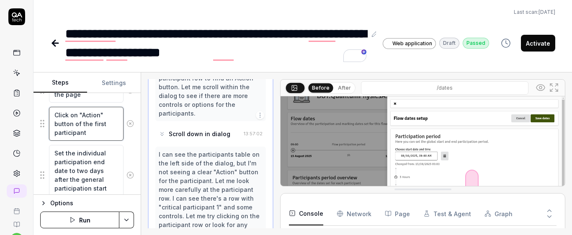
click at [128, 145] on div "Goal Verify that the relative time checkbox is not displayed below the particip…" at bounding box center [87, 144] width 107 height 102
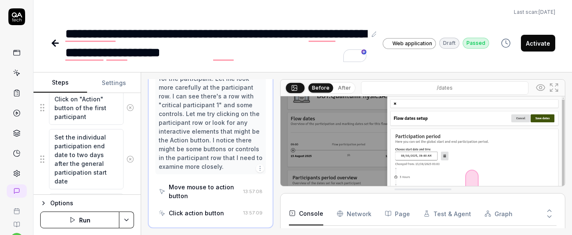
scroll to position [315, 0]
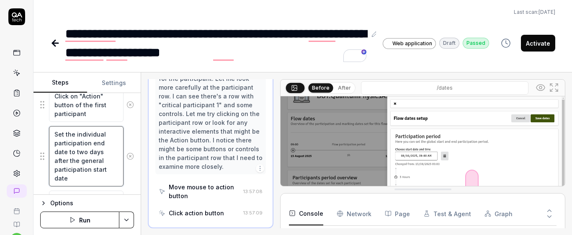
drag, startPoint x: 53, startPoint y: 134, endPoint x: 113, endPoint y: 173, distance: 71.5
click at [120, 182] on div "Set the individual participation end date to two days after the general partici…" at bounding box center [87, 156] width 94 height 61
click at [133, 129] on div "Goal Verify that the relative time checkbox is not displayed below the particip…" at bounding box center [87, 144] width 107 height 102
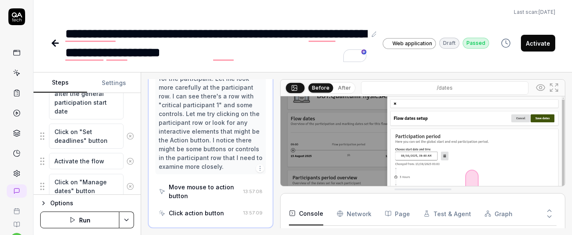
scroll to position [385, 0]
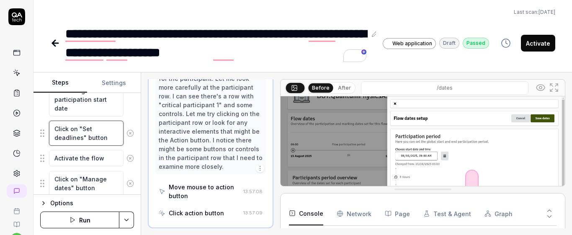
drag, startPoint x: 54, startPoint y: 126, endPoint x: 112, endPoint y: 144, distance: 60.2
click at [112, 144] on textarea "Click on "Set deadlines" button" at bounding box center [86, 133] width 75 height 25
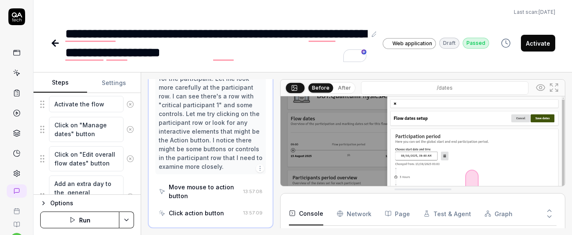
scroll to position [458, 0]
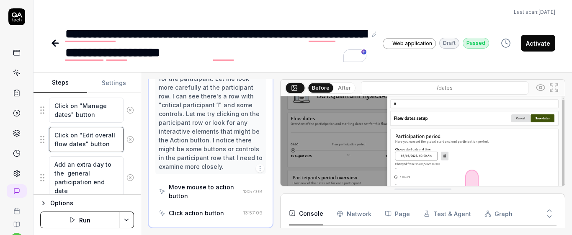
drag, startPoint x: 54, startPoint y: 133, endPoint x: 124, endPoint y: 153, distance: 72.5
click at [124, 153] on fieldset "Click on "Manage dates" button Click on "Edit overall flow dates" button Set th…" at bounding box center [87, 26] width 94 height 475
click at [141, 166] on div "Steps Settings Goal Verify that the relative time checkbox is not displayed bel…" at bounding box center [303, 153] width 539 height 163
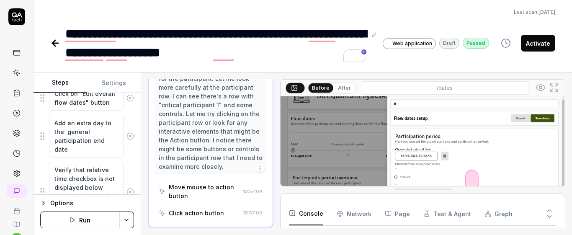
scroll to position [509, 0]
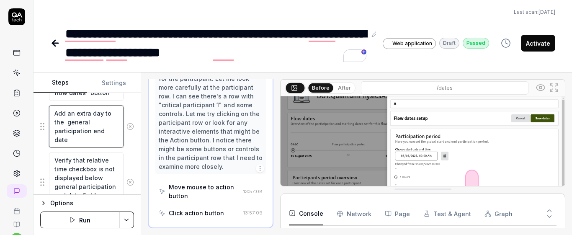
drag, startPoint x: 55, startPoint y: 113, endPoint x: 113, endPoint y: 138, distance: 63.6
click at [117, 142] on textarea "Add an extra day to the general participation end date" at bounding box center [86, 126] width 75 height 43
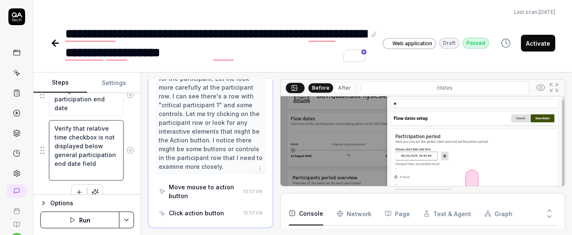
scroll to position [553, 0]
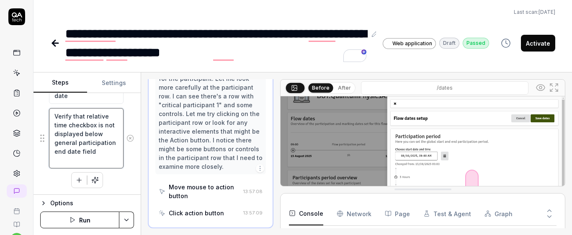
drag, startPoint x: 55, startPoint y: 127, endPoint x: 159, endPoint y: 191, distance: 122.4
click at [159, 191] on div "Steps Settings Goal Verify that the relative time checkbox is not displayed bel…" at bounding box center [303, 153] width 539 height 163
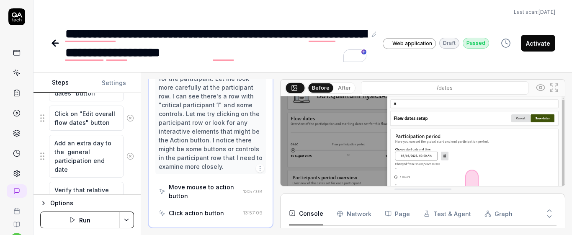
scroll to position [465, 0]
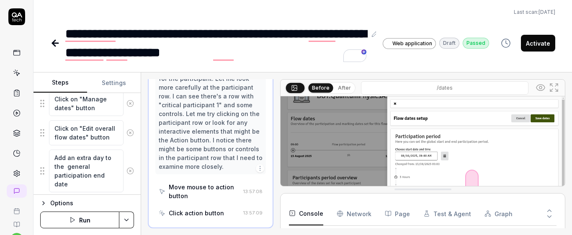
type textarea "*"
click at [13, 73] on icon at bounding box center [17, 73] width 8 height 8
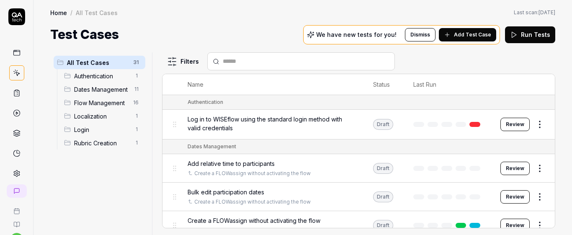
click at [470, 36] on span "Add Test Case" at bounding box center [472, 35] width 37 height 8
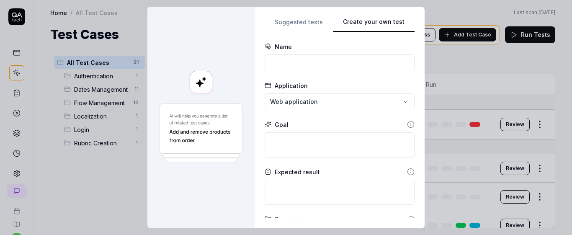
click at [329, 118] on div "Suggested tests Create your own test Name Application Web application Goal Expe…" at bounding box center [340, 118] width 150 height 202
click at [350, 56] on input at bounding box center [340, 62] width 150 height 17
type input "A"
type input "V"
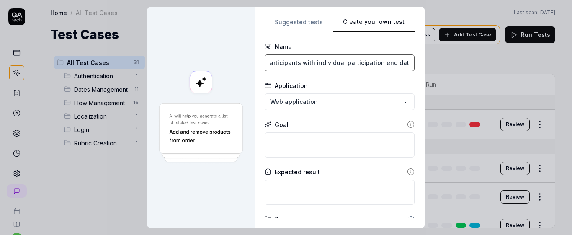
click at [358, 64] on input "Add relative time to participants with individual participation end date" at bounding box center [340, 62] width 150 height 17
type input "Add relative time to participants with individual participation end date"
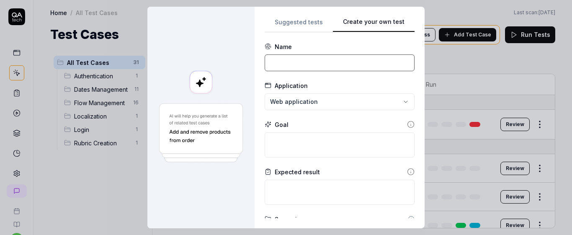
paste input "Add relative time for participants with an individual participation end date"
type input "Add relative time for participants with an individual participation end date"
click at [342, 150] on textarea at bounding box center [340, 144] width 150 height 25
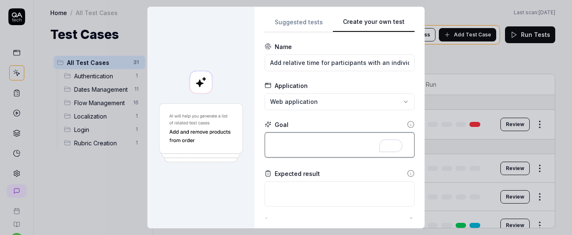
paste textarea "Add relative time for participants with an individual participation end date"
type textarea "*"
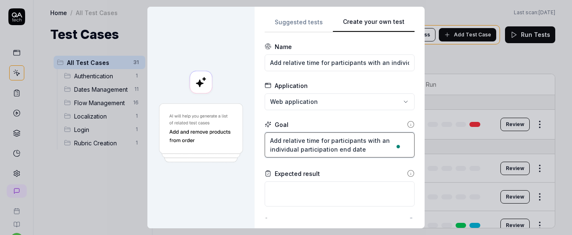
type textarea "Add relative time for participants with an individual participation end date"
click at [338, 194] on textarea "To enrich screen reader interactions, please activate Accessibility in Grammarl…" at bounding box center [340, 193] width 150 height 25
type textarea "*"
type textarea "R"
type textarea "*"
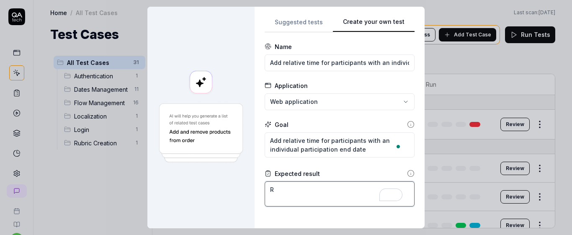
type textarea "Re"
type textarea "*"
type textarea "Rel"
type textarea "*"
type textarea "Rela"
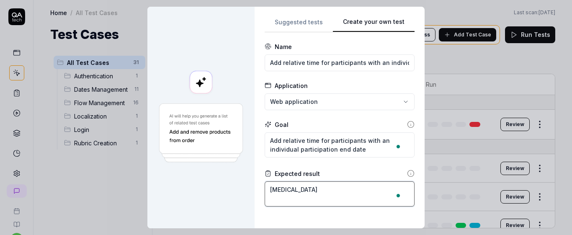
type textarea "*"
type textarea "Relat"
type textarea "*"
type textarea "Relati"
type textarea "*"
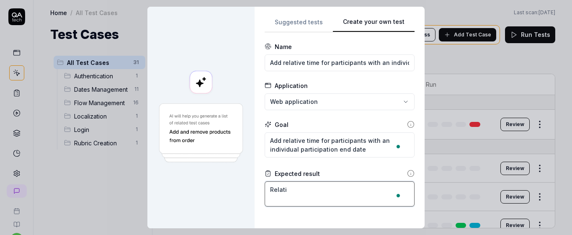
type textarea "Relativ"
type textarea "*"
type textarea "Relative"
type textarea "*"
type textarea "Relative"
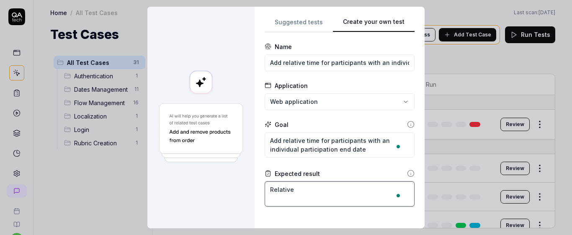
type textarea "*"
type textarea "Relative t"
type textarea "*"
type textarea "Relative ti"
type textarea "*"
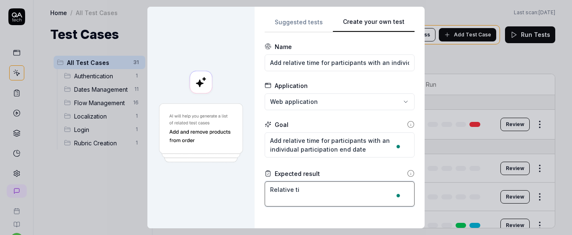
type textarea "Relative tim"
type textarea "*"
type textarea "Relative time"
type textarea "*"
type textarea "Relative time i"
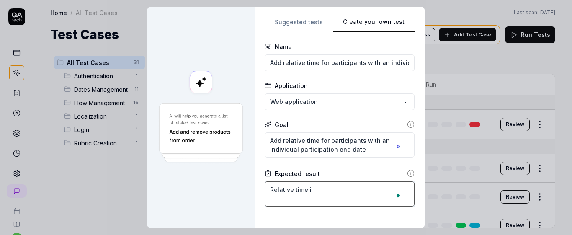
type textarea "*"
type textarea "Relative time is"
type textarea "*"
type textarea "Relative time is"
type textarea "*"
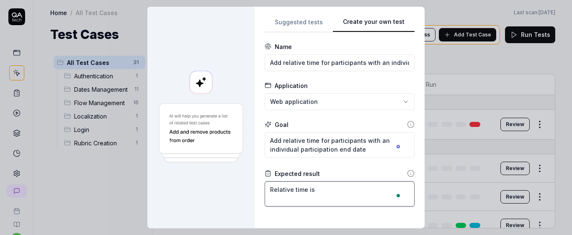
type textarea "Relative time is a"
type textarea "*"
type textarea "Relative time is ad"
type textarea "*"
type textarea "Relative time is add"
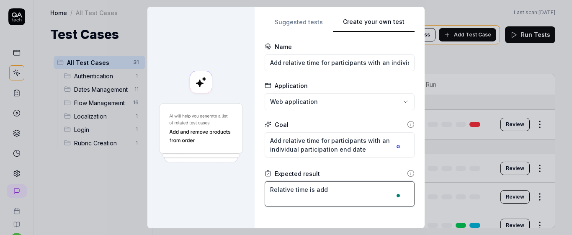
type textarea "*"
type textarea "Relative time is adde"
type textarea "*"
type textarea "Relative time is added"
type textarea "*"
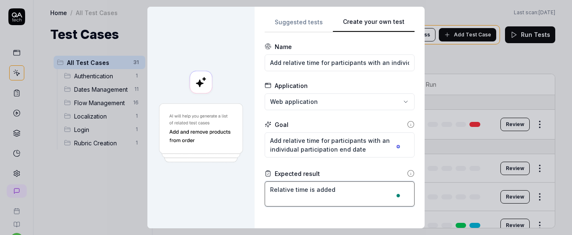
type textarea "Relative time is added"
type textarea "*"
type textarea "Relative time is added s"
type textarea "*"
type textarea "Relative time is added su"
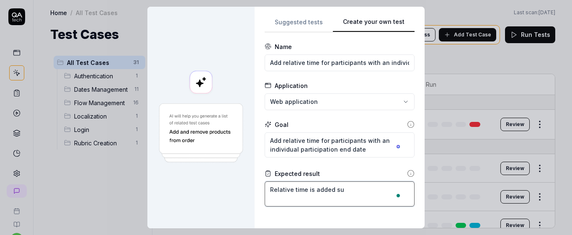
type textarea "*"
type textarea "Relative time is added suc"
type textarea "*"
type textarea "Relative time is added succ"
type textarea "*"
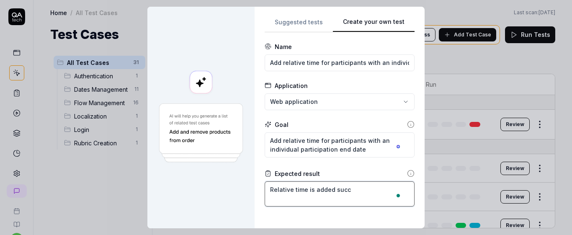
type textarea "Relative time is added succe"
type textarea "*"
type textarea "Relative time is added succes"
type textarea "*"
type textarea "Relative time is added success"
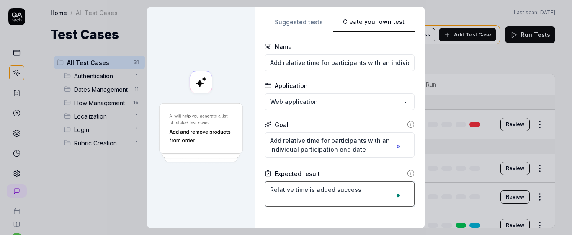
type textarea "*"
type textarea "Relative time is added successf"
type textarea "*"
type textarea "Relative time is added successfu"
type textarea "*"
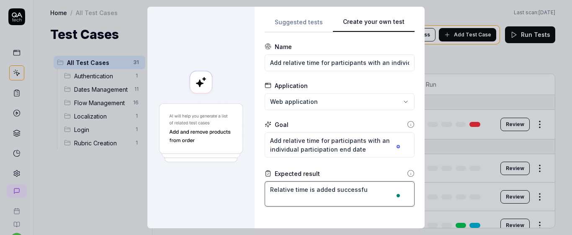
type textarea "Relative time is added successful"
type textarea "*"
type textarea "Relative time is added successfuly"
type textarea "*"
type textarea "Relative time is added successful"
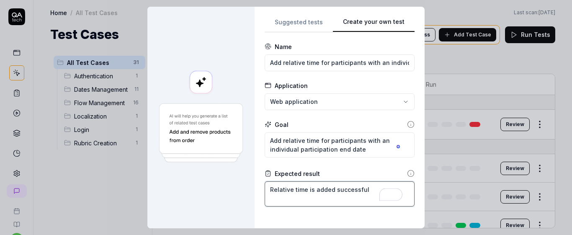
type textarea "*"
type textarea "Relative time is added successfull"
type textarea "*"
type textarea "Relative time is added successfully"
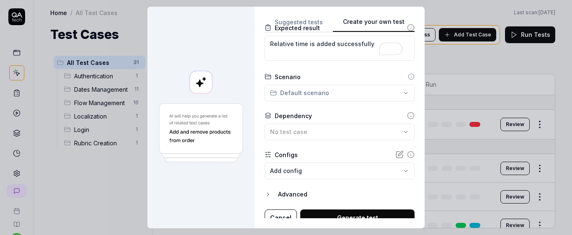
scroll to position [154, 0]
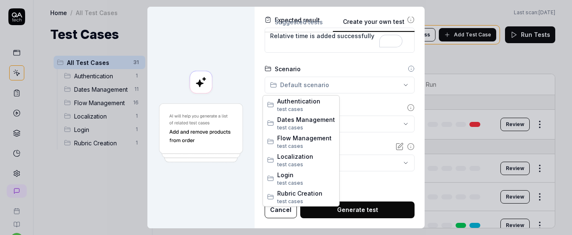
click at [359, 83] on div "**********" at bounding box center [286, 117] width 572 height 235
click at [301, 122] on span "Dates Management" at bounding box center [306, 119] width 58 height 9
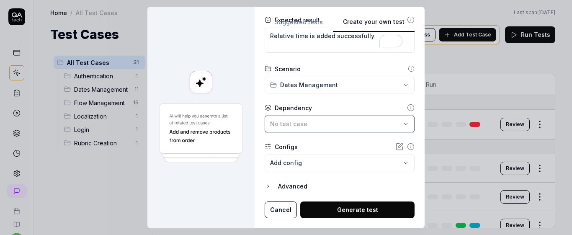
click at [301, 122] on span "No test case" at bounding box center [288, 123] width 37 height 7
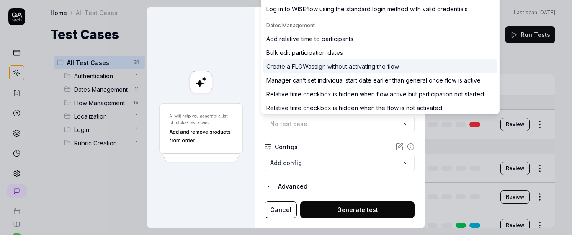
click at [298, 69] on div "Create a FLOWassign without activating the flow" at bounding box center [332, 66] width 133 height 9
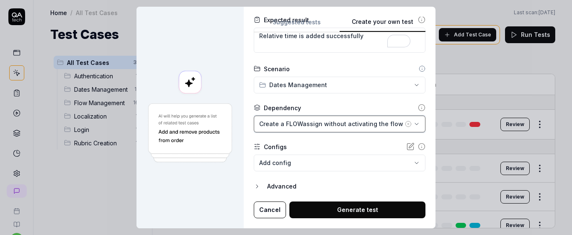
click at [356, 127] on div "Create a FLOWassign without activating the flow" at bounding box center [331, 123] width 144 height 9
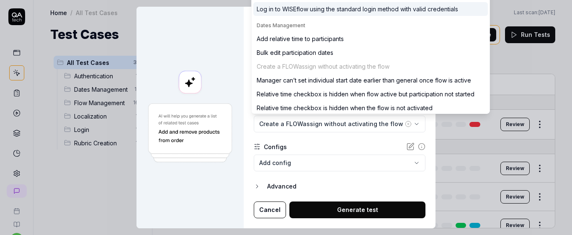
click at [365, 134] on form "**********" at bounding box center [340, 54] width 172 height 330
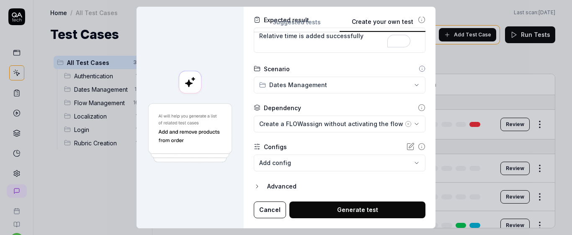
click at [332, 160] on body "s U Home / All Test Cases Home / All Test Cases Last scan: Jun 2 2025 Test Case…" at bounding box center [286, 117] width 572 height 235
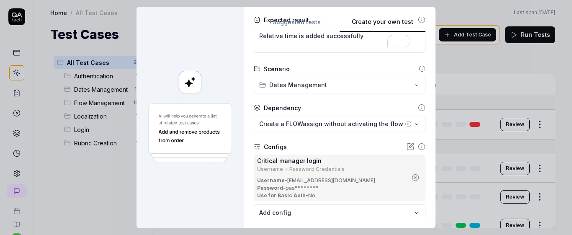
scroll to position [204, 0]
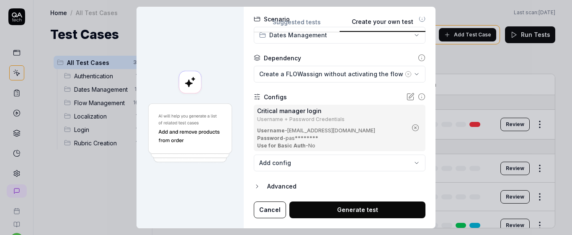
click at [343, 209] on button "Generate test" at bounding box center [357, 210] width 136 height 17
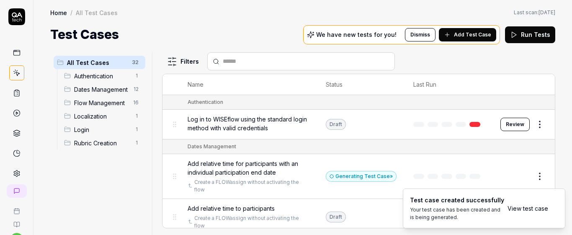
click at [515, 210] on link "View test case" at bounding box center [528, 208] width 41 height 9
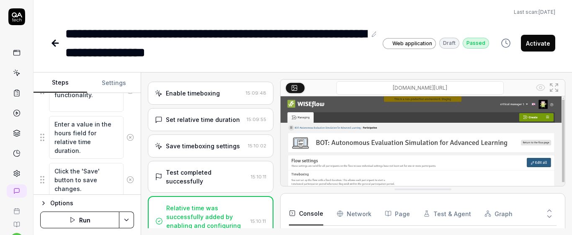
scroll to position [398, 0]
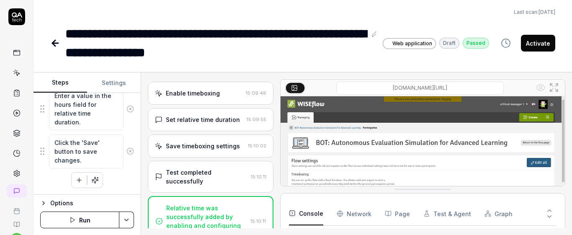
click at [126, 147] on button at bounding box center [130, 151] width 13 height 17
click at [127, 147] on icon at bounding box center [131, 147] width 8 height 8
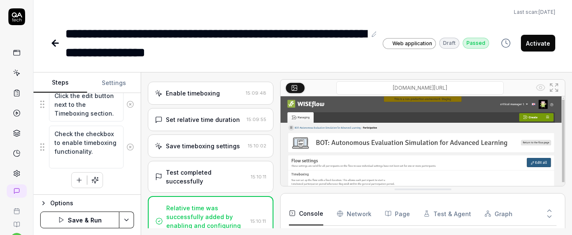
click at [127, 147] on icon at bounding box center [131, 147] width 8 height 8
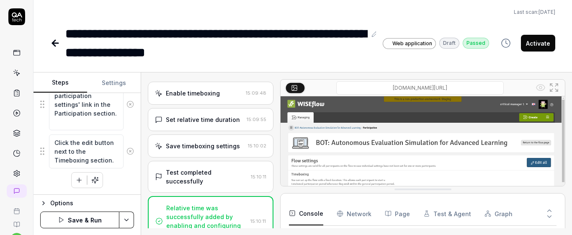
click at [126, 147] on button at bounding box center [130, 151] width 13 height 17
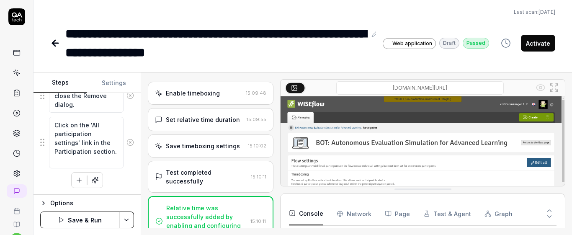
click at [126, 147] on button at bounding box center [130, 142] width 13 height 17
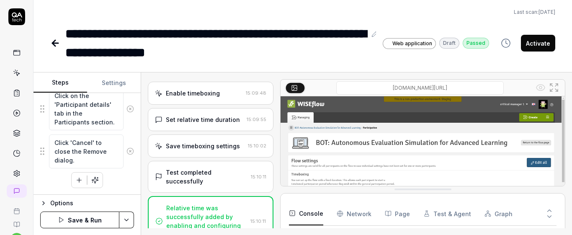
click at [126, 147] on button at bounding box center [130, 151] width 13 height 17
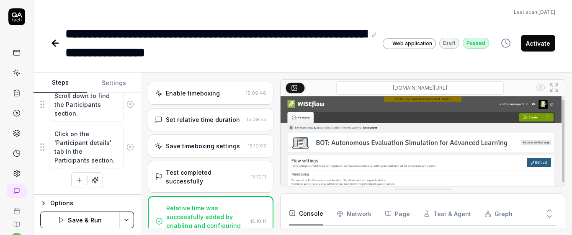
click at [127, 147] on icon at bounding box center [131, 147] width 8 height 8
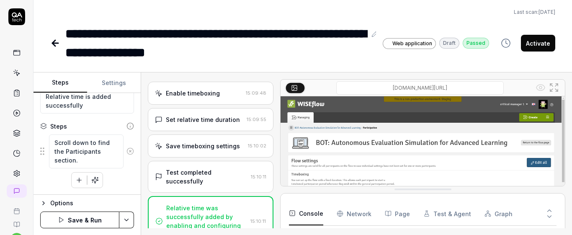
click at [126, 147] on button at bounding box center [130, 151] width 13 height 17
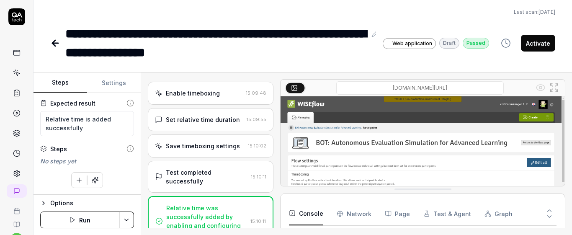
scroll to position [55, 0]
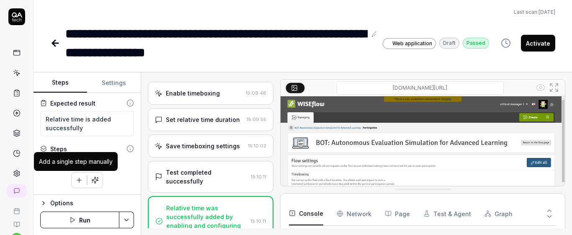
click at [75, 177] on icon "button" at bounding box center [79, 180] width 8 height 8
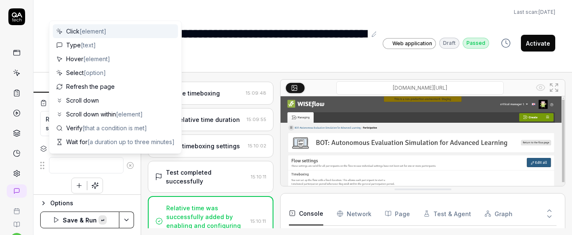
type textarea "*"
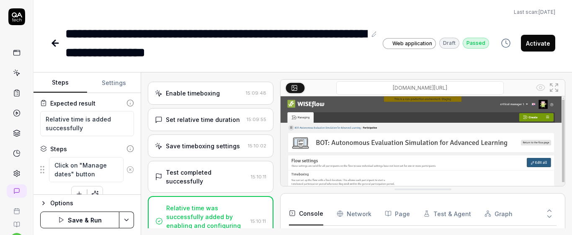
click at [111, 182] on textarea "Click on "Manage dates" button" at bounding box center [86, 169] width 75 height 25
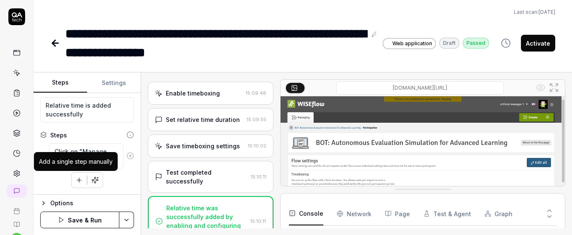
type textarea "Click on "Manage dates" button"
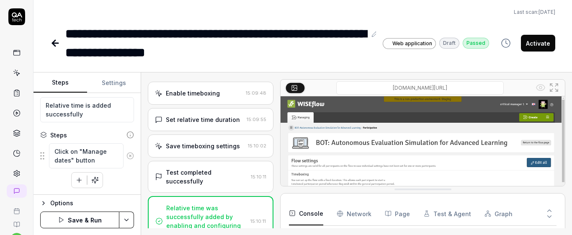
click at [78, 177] on icon "button" at bounding box center [79, 180] width 8 height 8
click at [305, 64] on div "**********" at bounding box center [303, 117] width 539 height 235
click at [104, 178] on textarea at bounding box center [86, 181] width 75 height 16
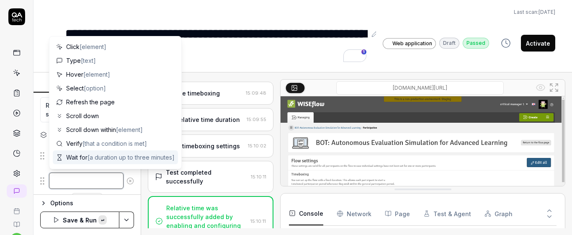
paste textarea "Click on "Edit overall flow dates" button"
type textarea "*"
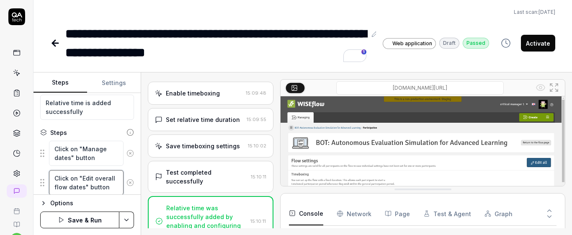
type textarea "Click on "Edit overall flow dates" button"
click at [127, 172] on div "Click on "Edit overall flow dates" button" at bounding box center [87, 183] width 94 height 26
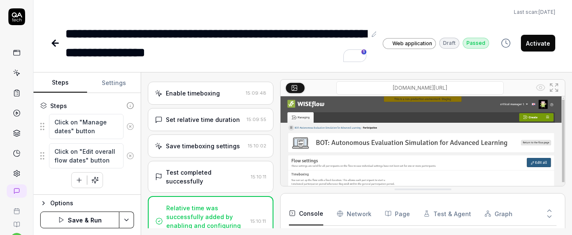
click at [75, 175] on button "button" at bounding box center [79, 180] width 15 height 15
click at [278, 68] on div "**********" at bounding box center [303, 117] width 539 height 235
click at [98, 178] on textarea at bounding box center [86, 181] width 75 height 16
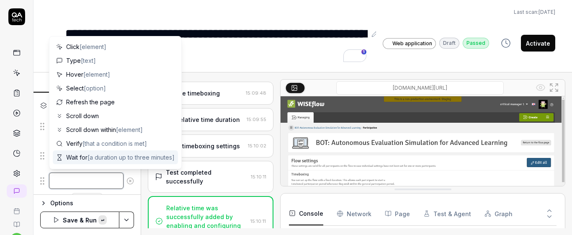
paste textarea "Set the participation start date to one day later"
type textarea "*"
type textarea "Set the participation start date to one day later"
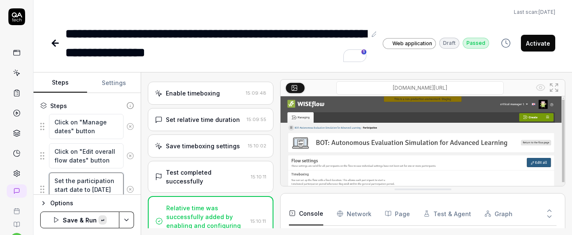
scroll to position [119, 0]
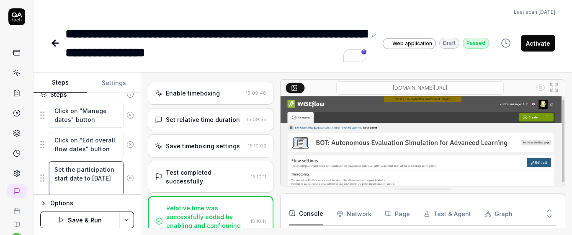
type textarea "*"
type textarea "Set the participation start date to one day late"
type textarea "*"
type textarea "Set the participation start date to one day lat"
type textarea "*"
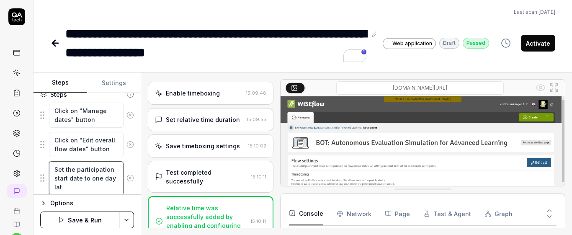
type textarea "Set the participation start date to one day la"
type textarea "*"
type textarea "Set the participation start date to one day l"
type textarea "*"
type textarea "Set the participation start date to one day"
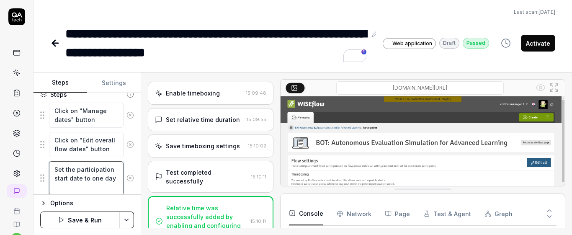
scroll to position [0, 0]
type textarea "*"
type textarea "Set the participation start date to one day"
type textarea "*"
type textarea "Set the participation start date to one d"
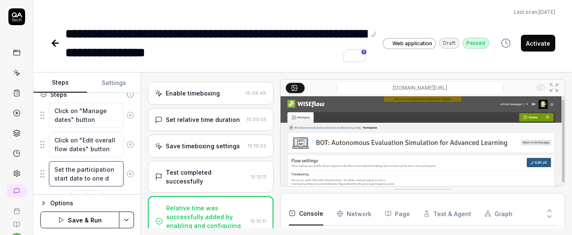
type textarea "*"
type textarea "Set the participation start date to one"
type textarea "*"
type textarea "Set the participation start date to one"
type textarea "*"
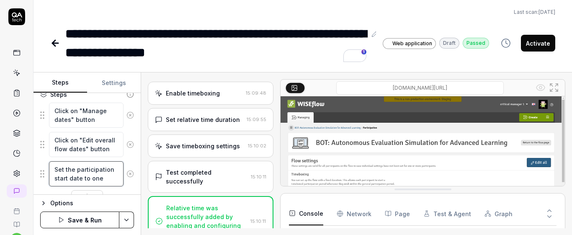
type textarea "Set the participation start date to on"
type textarea "*"
type textarea "Set the participation start date to o"
type textarea "*"
type textarea "Set the participation start date to"
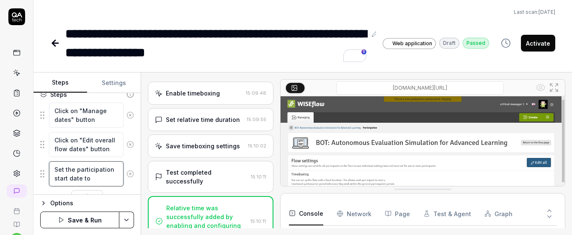
type textarea "*"
type textarea "Set the participation start date to t"
type textarea "*"
type textarea "Set the participation start date to th"
type textarea "*"
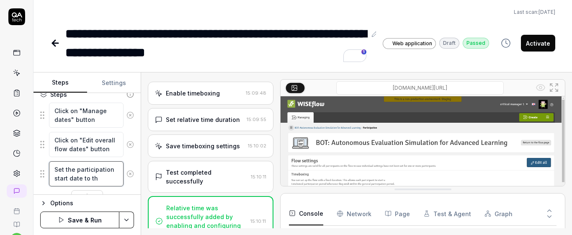
type textarea "Set the participation start date to the"
type textarea "*"
type textarea "Set the participation start date to the"
type textarea "*"
type textarea "Set the participation start date to the c"
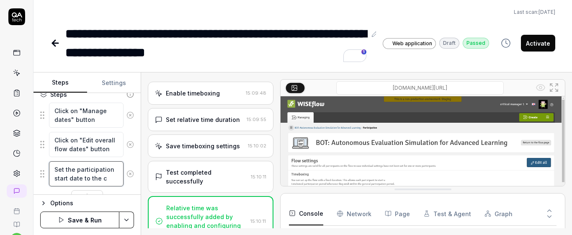
type textarea "*"
type textarea "Set the participation start date to the cu"
type textarea "*"
type textarea "Set the participation start date to the cur"
type textarea "*"
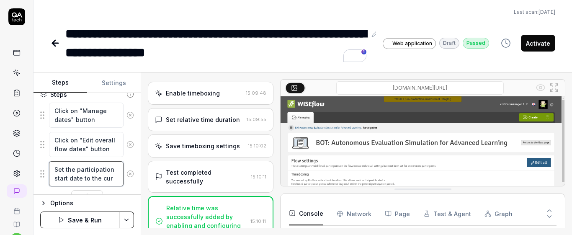
type textarea "Set the participation start date to the curr"
type textarea "*"
type textarea "Set the participation start date to the curre"
type textarea "*"
type textarea "Set the participation start date to the curren"
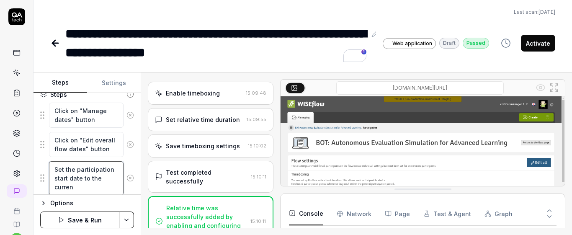
type textarea "*"
type textarea "Set the participation start date to the current"
type textarea "*"
type textarea "Set the participation start date to the current"
type textarea "*"
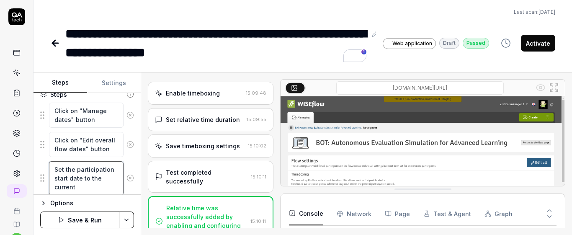
type textarea "Set the participation start date to the current d"
type textarea "*"
type textarea "Set the participation start date to the current da"
type textarea "*"
type textarea "Set the participation start date to the current dat"
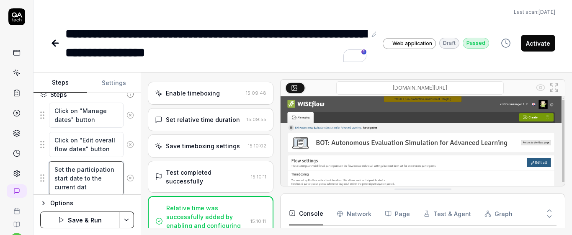
type textarea "*"
type textarea "Set the participation start date to the current date"
click at [132, 158] on div "Goal Add relative time for participants with an individual participation end da…" at bounding box center [87, 144] width 107 height 102
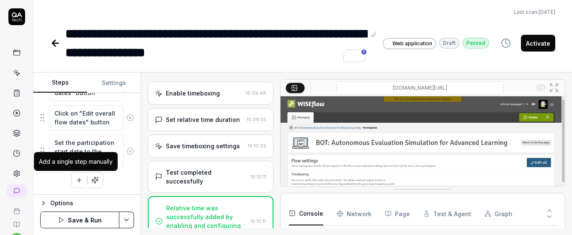
click at [78, 183] on icon "button" at bounding box center [79, 180] width 8 height 8
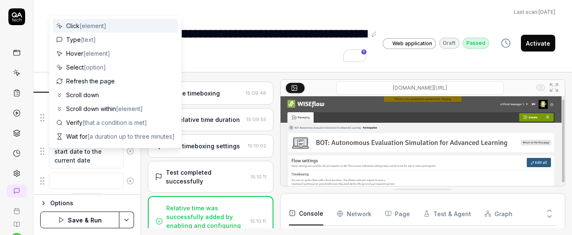
scroll to position [166, 0]
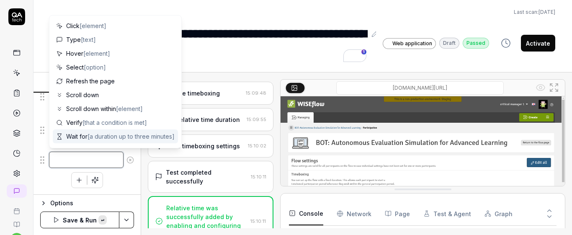
paste textarea "Click on "Save dates" button"
type textarea "*"
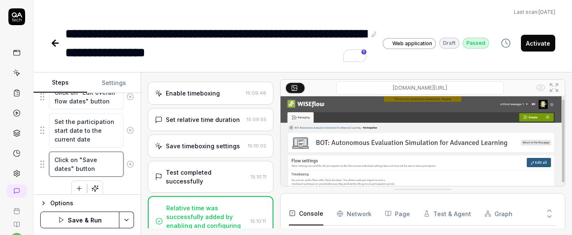
type textarea "Click on "Save dates" button"
click at [125, 176] on div "Click on "Save dates" button" at bounding box center [87, 164] width 94 height 26
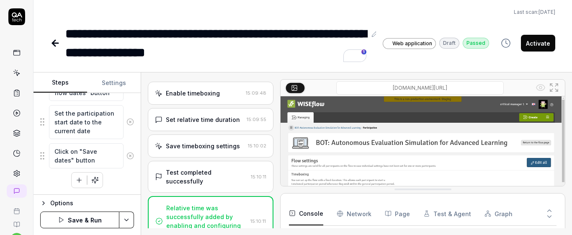
click at [72, 175] on button "button" at bounding box center [79, 180] width 15 height 15
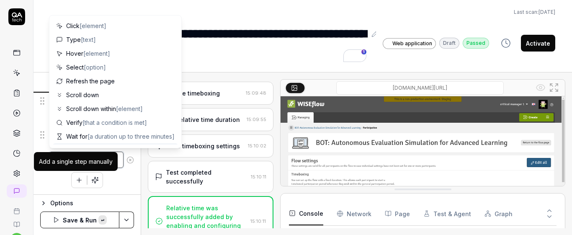
paste textarea "Scroll down within the page"
type textarea "*"
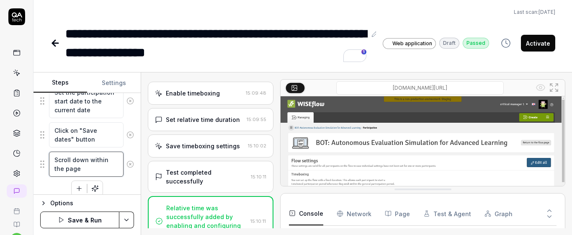
type textarea "Scroll down within the page"
click at [128, 181] on div "Goal Add relative time for participants with an individual participation end da…" at bounding box center [87, 144] width 107 height 102
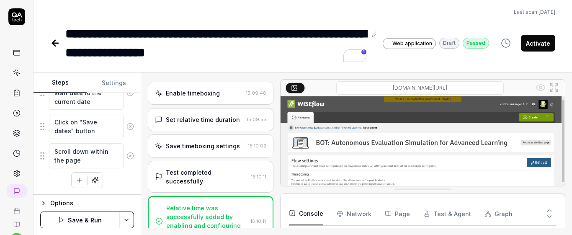
click at [75, 183] on icon "button" at bounding box center [79, 180] width 8 height 8
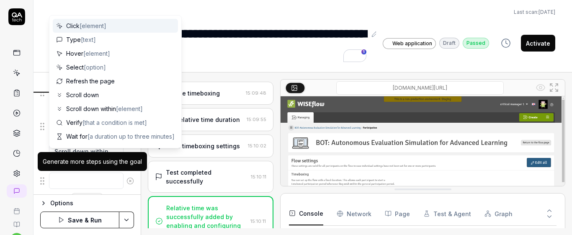
scroll to position [225, 0]
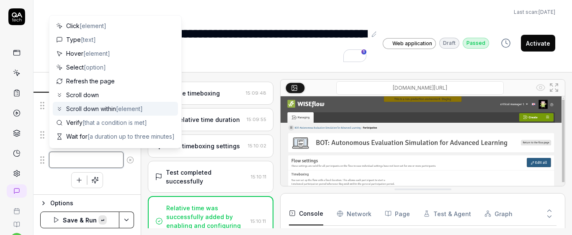
paste textarea "Click on "Action" button of the first participant"
type textarea "*"
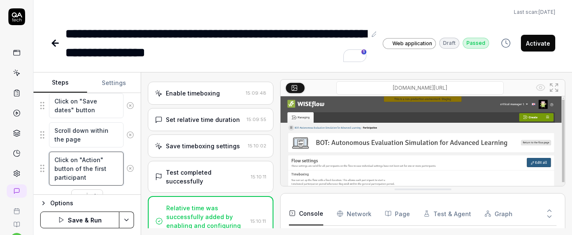
type textarea "Click on "Action" button of the first participant"
click at [124, 182] on div "Click on "Action" button of the first participant" at bounding box center [87, 168] width 94 height 35
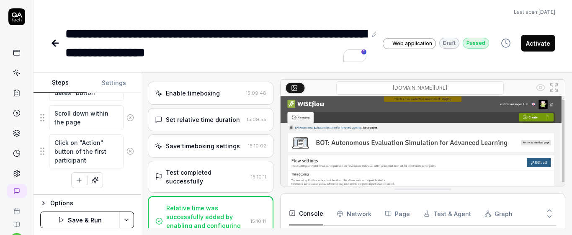
click at [77, 181] on icon "button" at bounding box center [79, 180] width 8 height 8
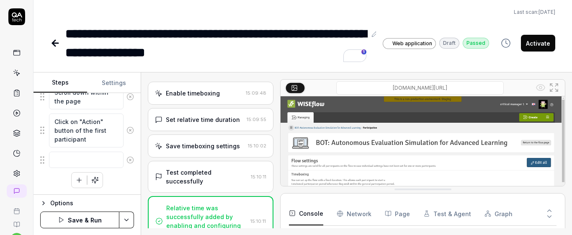
click at [77, 181] on icon "button" at bounding box center [79, 180] width 8 height 8
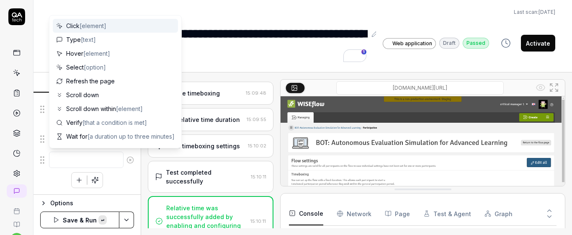
type textarea "*"
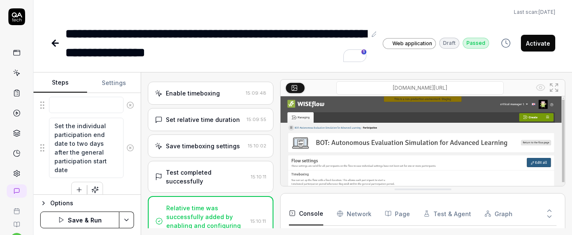
scroll to position [328, 0]
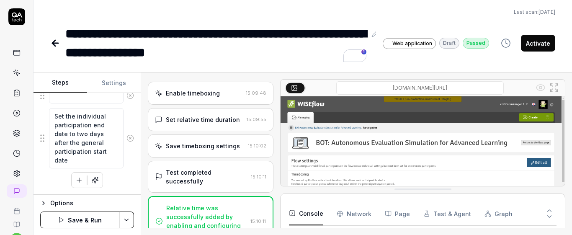
drag, startPoint x: 54, startPoint y: 147, endPoint x: 106, endPoint y: 194, distance: 69.4
click at [106, 194] on div "Goal Add relative time for participants with an individual participation end da…" at bounding box center [87, 144] width 107 height 102
type textarea "Set the individual participation end date to two days after the general partici…"
click at [90, 98] on textarea at bounding box center [86, 95] width 75 height 16
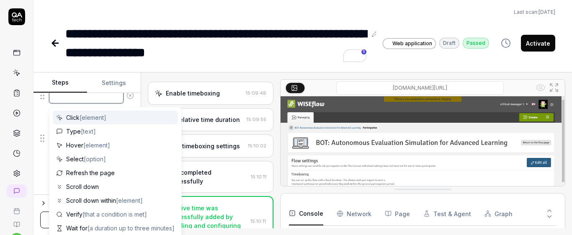
paste textarea "Set the individual participation end date to two days after the general partici…"
type textarea "*"
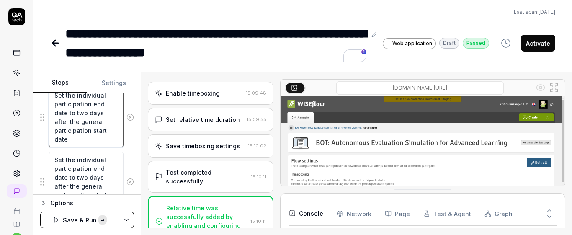
scroll to position [349, 0]
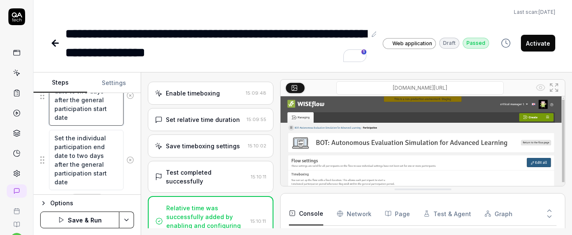
type textarea "Set the individual participation end date to two days after the general partici…"
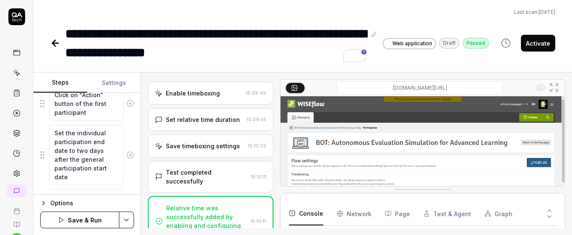
scroll to position [297, 0]
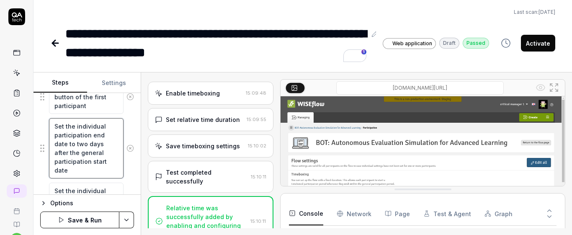
click at [103, 137] on textarea "Set the individual participation end date to two days after the general partici…" at bounding box center [86, 148] width 75 height 60
type textarea "*"
type textarea "Set the individual participation enddate to two days after the general particip…"
type textarea "*"
type textarea "Set the individual participation endate to two days after the general participa…"
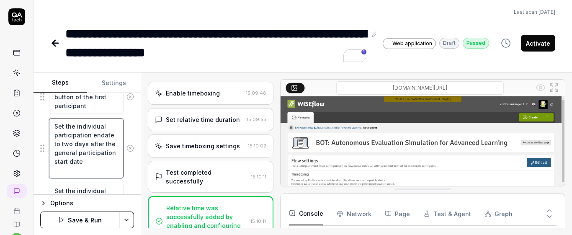
type textarea "*"
type textarea "Set the individual participation edate to two days after the general participat…"
type textarea "*"
type textarea "Set the individual participation date to two days after the general participati…"
type textarea "*"
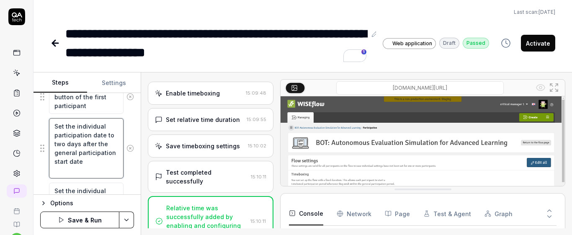
type textarea "Set the individual participation sdate to two days after the general participat…"
type textarea "*"
type textarea "Set the individual participation stdate to two days after the general participa…"
type textarea "*"
type textarea "Set the individual participation stardate to two days after the general partici…"
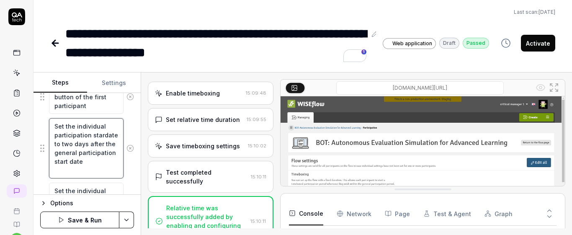
type textarea "*"
type textarea "Set the individual participation startdate to two days after the general partic…"
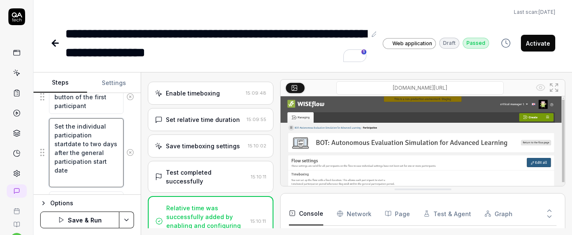
type textarea "*"
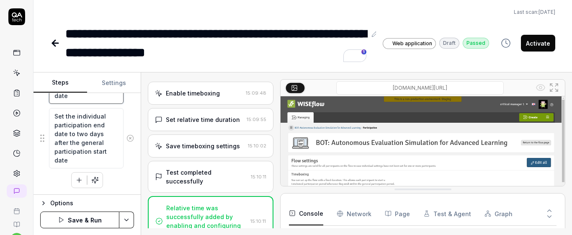
type textarea "Set the individual participation start date to two days after the general parti…"
click at [103, 144] on textarea "Set the individual participation end date to two days after the general partici…" at bounding box center [86, 138] width 75 height 60
type textarea "*"
type textarea "Set the individual participation end date to two days after the generalparticip…"
type textarea "*"
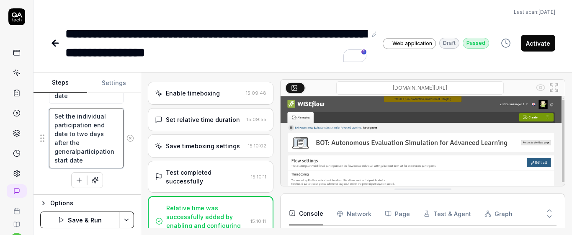
type textarea "Set the individual participation end date to two days after the generaparticipa…"
type textarea "*"
type textarea "Set the individual participation end date to two days after the generparticipat…"
type textarea "*"
type textarea "Set the individual participation end date to two days after the geneparticipati…"
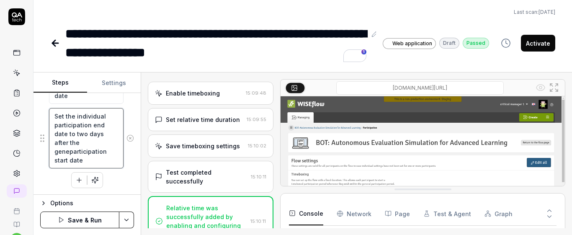
type textarea "*"
type textarea "Set the individual participation end date to two days after the genparticipatio…"
type textarea "*"
type textarea "Set the individual participation end date to two days after the geparticipation…"
type textarea "*"
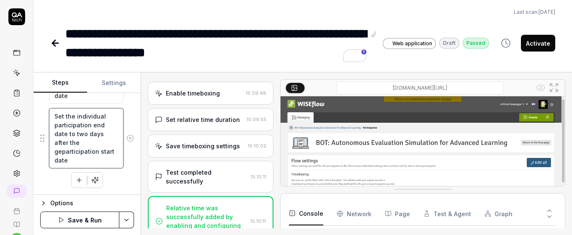
type textarea "Set the individual participation end date to two days after the gparticipation …"
type textarea "*"
type textarea "Set the individual participation end date to two days after the participation s…"
type textarea "*"
type textarea "Set the individual participation end date to two days after theparticipation st…"
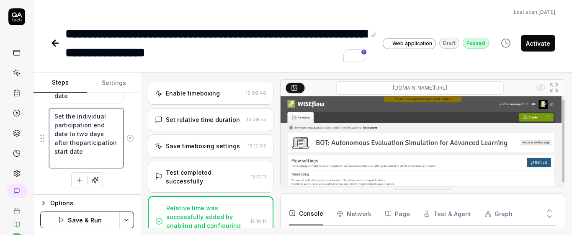
type textarea "*"
type textarea "Set the individual participation end date to two days after the participation s…"
type textarea "*"
type textarea "Set the individual participation end date to two days after the iparticipation …"
type textarea "*"
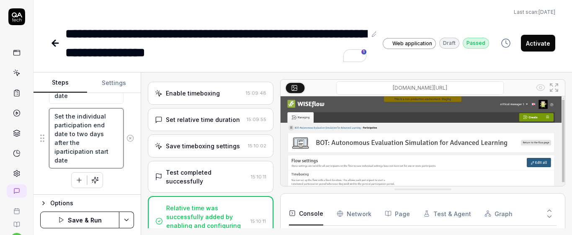
type textarea "Set the individual participation end date to two days after the inparticipation…"
type textarea "*"
type textarea "Set the individual participation end date to two days after the indiparticipati…"
type textarea "*"
type textarea "Set the individual participation end date to two days after the indivparticipat…"
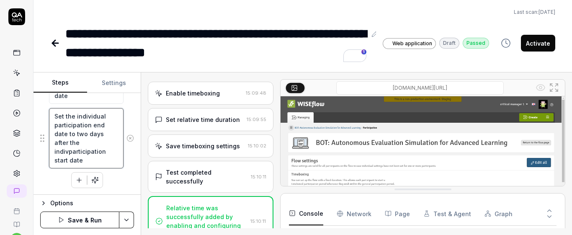
type textarea "*"
click at [109, 154] on textarea "Set the individual participation end date to two days after the individual part…" at bounding box center [86, 138] width 75 height 60
click at [123, 192] on div "Goal Add relative time for participants with an individual participation end da…" at bounding box center [87, 144] width 107 height 102
click at [52, 150] on textarea "Set the individual participation end date to two days after the individual part…" at bounding box center [86, 138] width 75 height 60
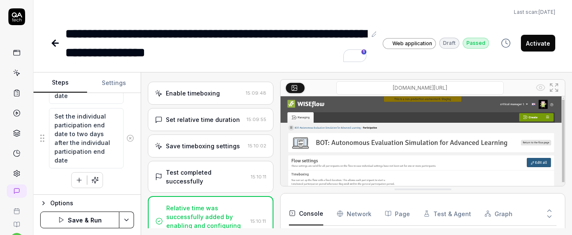
click at [119, 175] on div "Click on "Manage dates" button Click on "Edit overall flow dates" button Set th…" at bounding box center [87, 19] width 94 height 339
drag, startPoint x: 52, startPoint y: 116, endPoint x: 105, endPoint y: 164, distance: 71.5
click at [105, 164] on textarea "Set the individual participation end date to two days after the individual part…" at bounding box center [86, 138] width 75 height 60
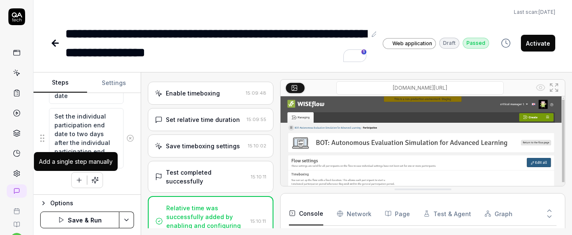
click at [80, 178] on button "button" at bounding box center [79, 180] width 15 height 15
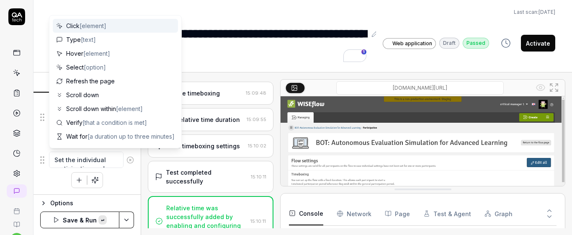
scroll to position [409, 0]
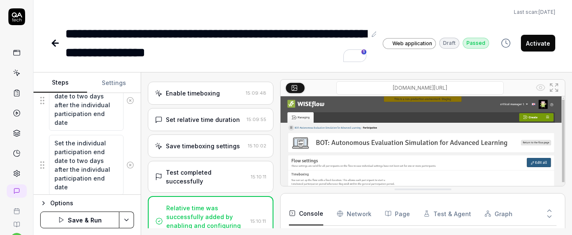
click at [90, 148] on textarea "Set the individual participation end date to two days after the individual part…" at bounding box center [86, 165] width 75 height 60
click at [87, 163] on textarea "Set the individual marking end date to two days after the individual participat…" at bounding box center [86, 165] width 75 height 60
click at [126, 181] on div "Set the individual marking end date to one month after the individual participa…" at bounding box center [87, 164] width 94 height 61
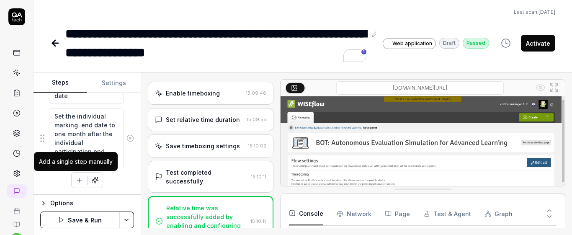
click at [75, 178] on icon "button" at bounding box center [79, 180] width 8 height 8
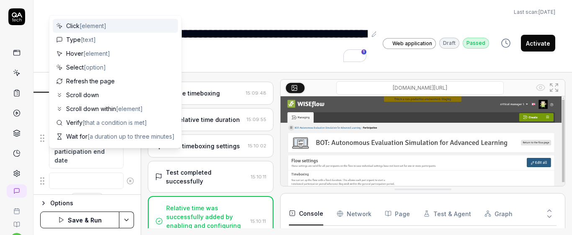
scroll to position [457, 0]
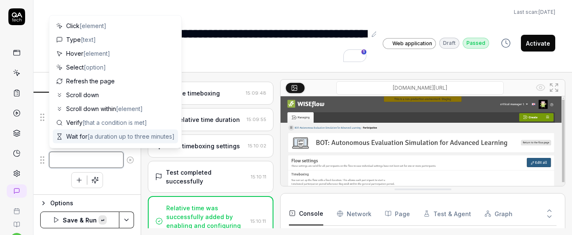
paste textarea "Click on "Set deadlines" button"
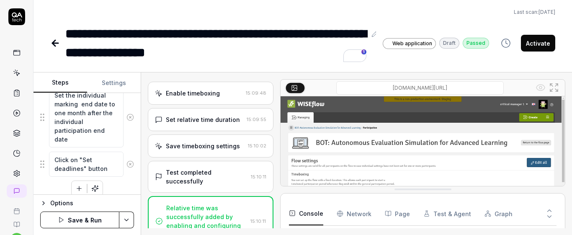
click at [134, 136] on div "Goal Add relative time for participants with an individual participation end da…" at bounding box center [87, 144] width 107 height 102
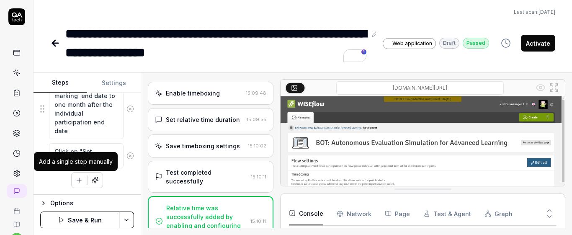
click at [77, 177] on icon "button" at bounding box center [79, 180] width 8 height 8
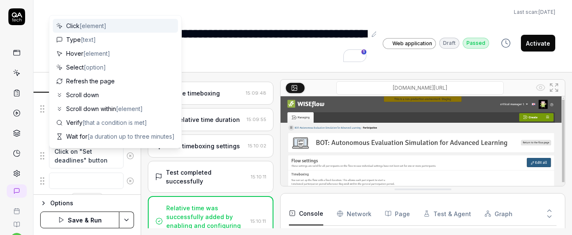
scroll to position [486, 0]
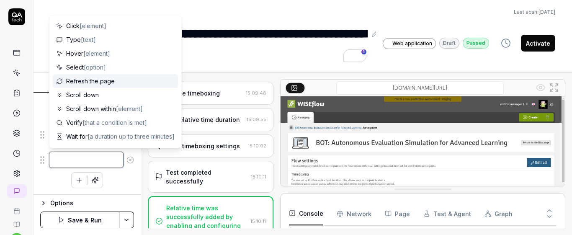
paste textarea "Activate the flow"
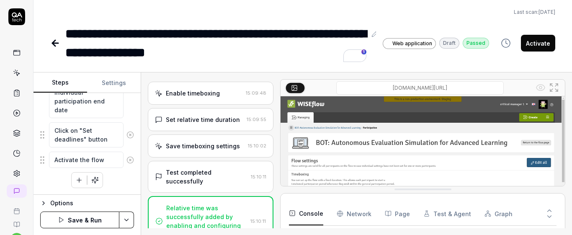
scroll to position [398, 0]
click at [79, 179] on icon "button" at bounding box center [79, 180] width 8 height 8
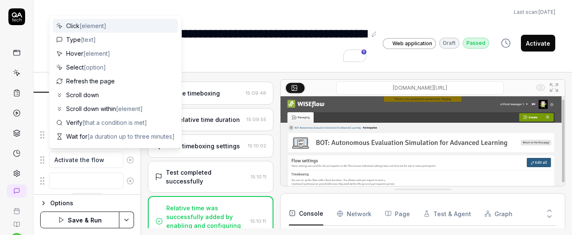
scroll to position [507, 0]
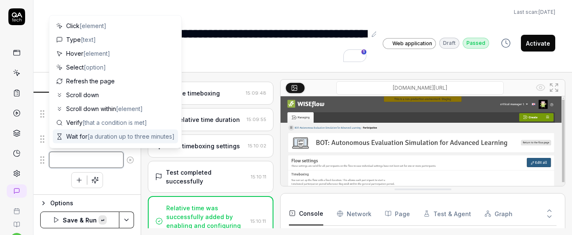
paste textarea "Click on "Manage dates" button"
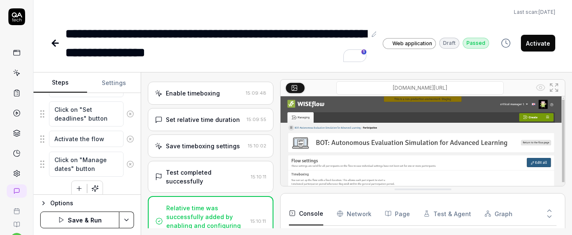
click at [124, 175] on div "Click on "Manage dates" button" at bounding box center [87, 164] width 94 height 26
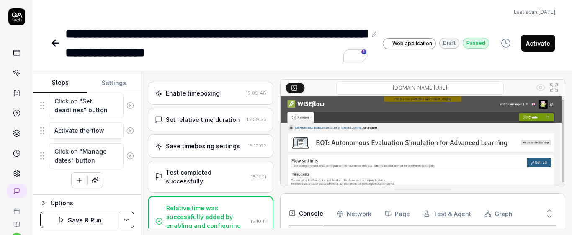
click at [75, 180] on icon "button" at bounding box center [79, 180] width 8 height 8
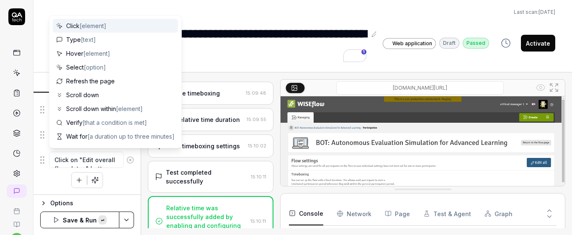
scroll to position [5, 0]
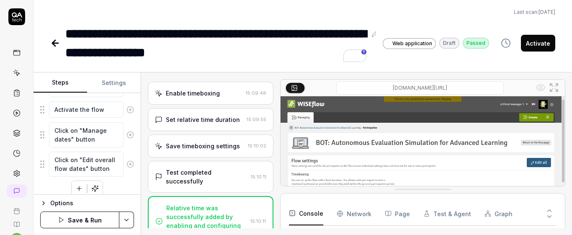
click at [129, 148] on div "Goal Add relative time for participants with an individual participation end da…" at bounding box center [87, 144] width 107 height 102
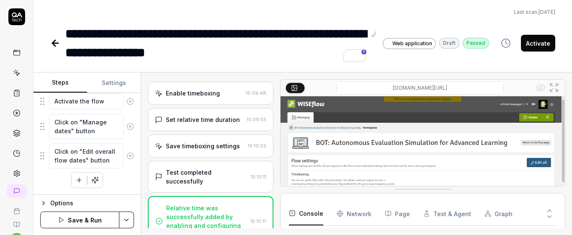
click at [78, 180] on icon "button" at bounding box center [79, 180] width 5 height 0
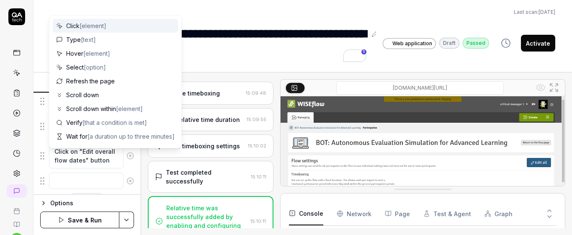
scroll to position [566, 0]
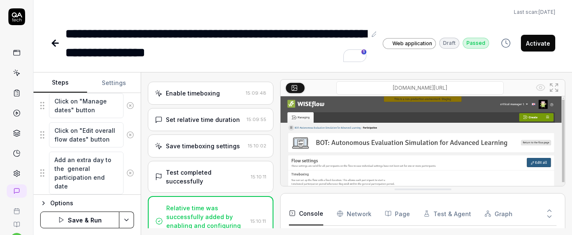
click at [134, 157] on div "Goal Add relative time for participants with an individual participation end da…" at bounding box center [87, 144] width 107 height 102
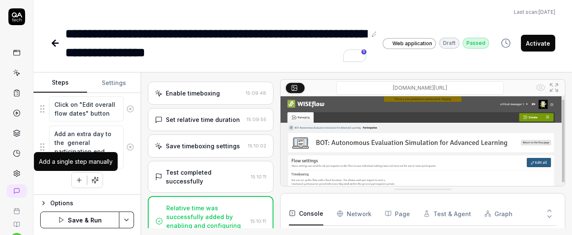
click at [75, 181] on icon "button" at bounding box center [79, 180] width 8 height 8
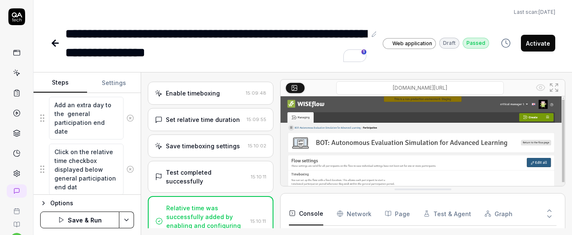
scroll to position [9, 0]
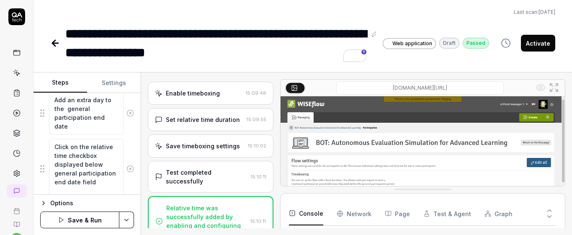
click at [133, 152] on div "Goal Add relative time for participants with an individual participation end da…" at bounding box center [87, 144] width 107 height 102
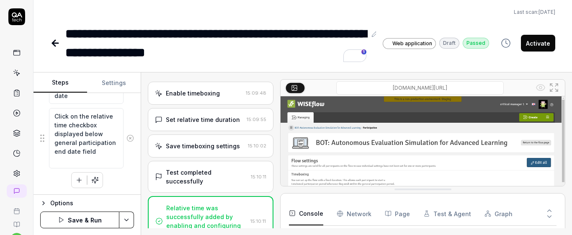
click at [79, 182] on icon "button" at bounding box center [79, 180] width 0 height 5
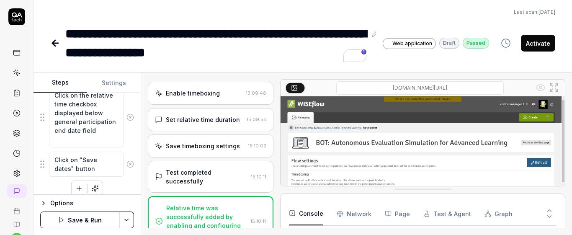
click at [77, 191] on icon "button" at bounding box center [79, 189] width 8 height 8
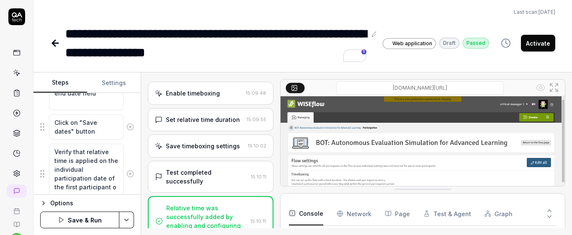
scroll to position [9, 0]
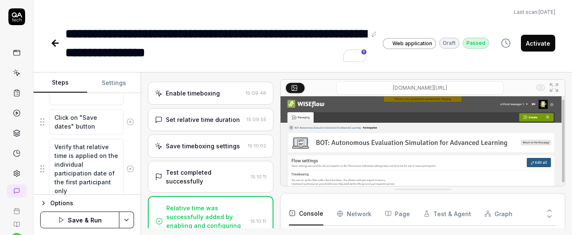
click at [130, 149] on div "Goal Add relative time for participants with an individual participation end da…" at bounding box center [87, 144] width 107 height 102
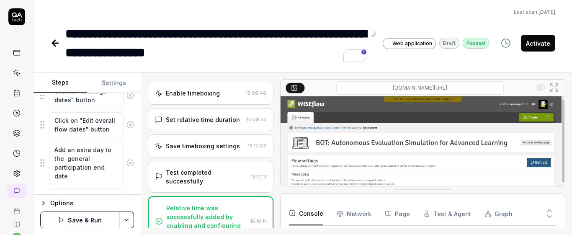
scroll to position [750, 0]
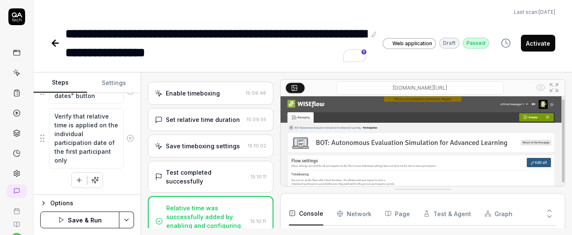
click at [101, 227] on button "Save & Run" at bounding box center [79, 220] width 79 height 17
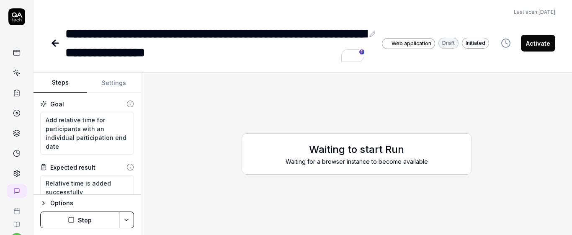
click at [110, 85] on button "Settings" at bounding box center [114, 83] width 54 height 20
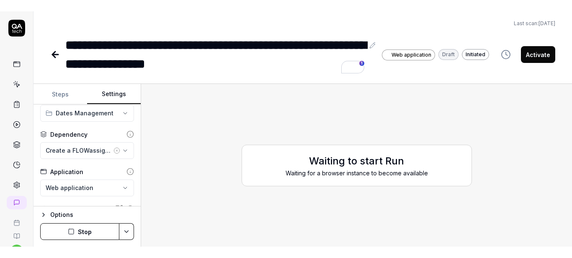
scroll to position [19, 0]
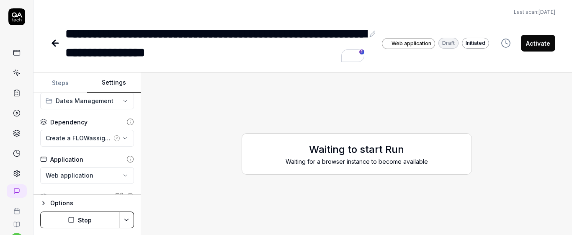
click at [96, 214] on button "Stop" at bounding box center [79, 220] width 79 height 17
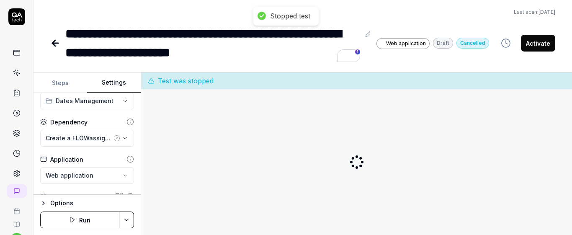
click at [87, 218] on button "Run" at bounding box center [79, 220] width 79 height 17
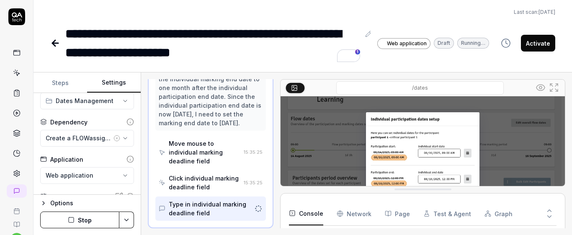
scroll to position [133, 0]
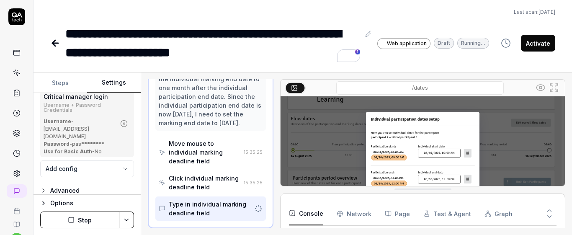
click at [65, 87] on button "Steps" at bounding box center [61, 83] width 54 height 20
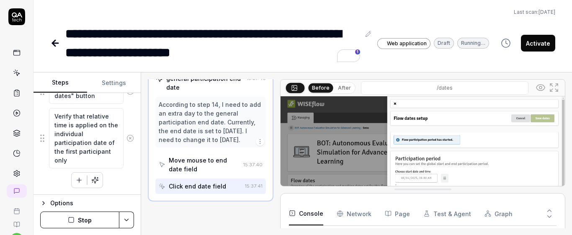
scroll to position [755, 0]
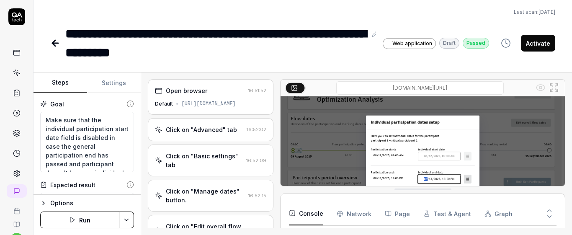
scroll to position [35, 0]
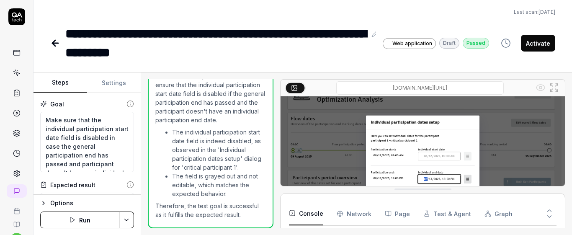
type textarea "*"
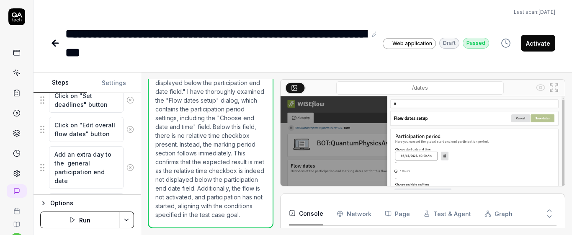
scroll to position [503, 0]
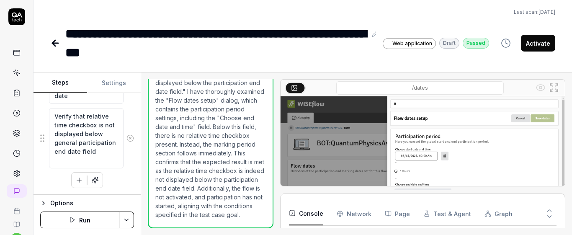
click at [274, 204] on div at bounding box center [277, 153] width 7 height 149
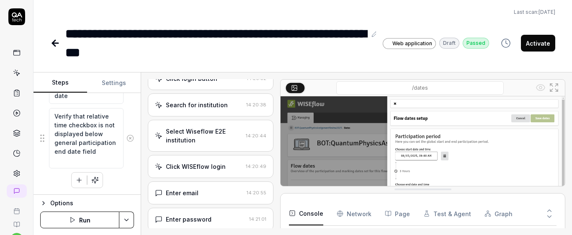
scroll to position [0, 0]
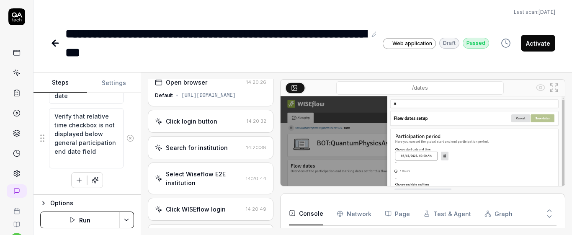
click at [253, 118] on time "14:20:32" at bounding box center [257, 121] width 20 height 6
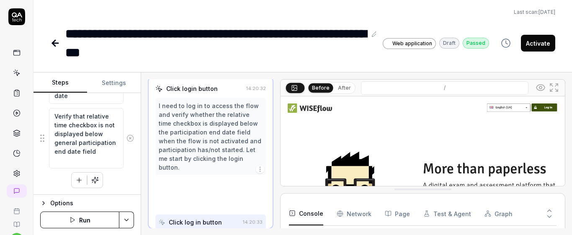
scroll to position [42, 0]
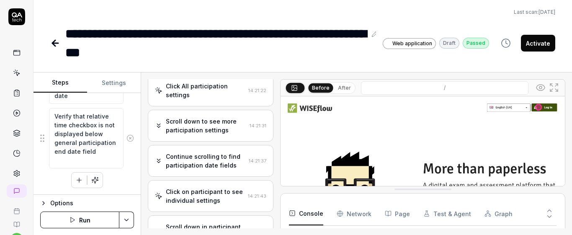
click at [253, 126] on time "14:21:31" at bounding box center [258, 126] width 17 height 6
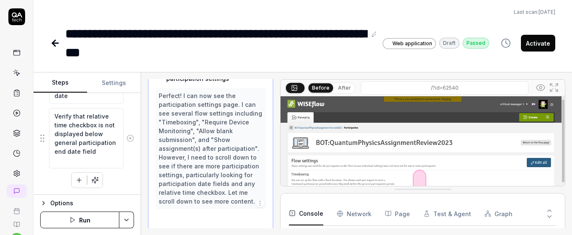
scroll to position [342, 0]
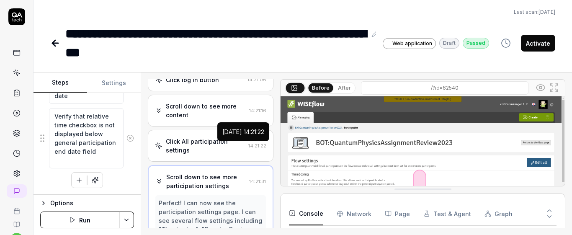
click at [241, 145] on div "Click All participation settings 14:21:22" at bounding box center [210, 146] width 111 height 18
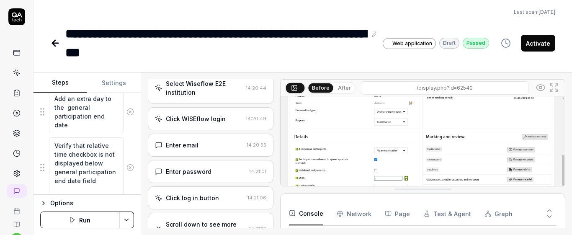
scroll to position [503, 0]
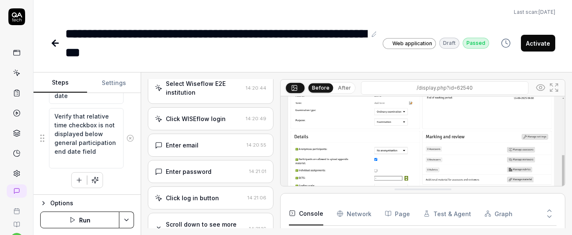
click at [93, 224] on button "Run" at bounding box center [79, 220] width 79 height 17
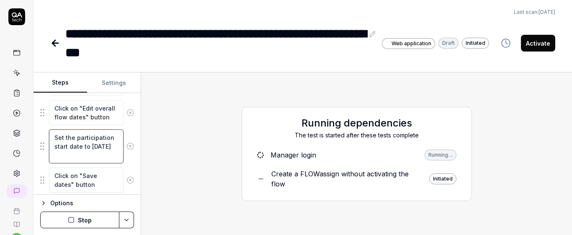
scroll to position [9, 0]
click at [83, 160] on textarea "Set the participation start date to [DATE]" at bounding box center [86, 146] width 75 height 34
type textarea "*"
type textarea "Set the participation start date to one day late"
type textarea "*"
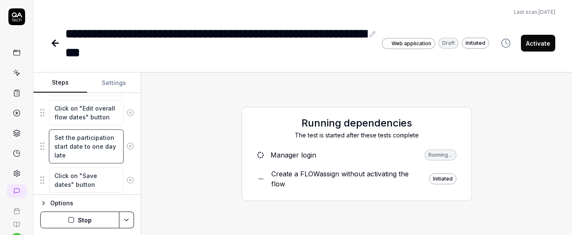
type textarea "Set the participation start date to one day lat"
type textarea "*"
type textarea "Set the participation start date to one day la"
type textarea "*"
type textarea "Set the participation start date to one day l"
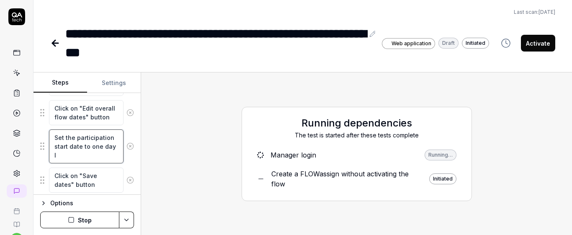
type textarea "*"
type textarea "Set the participation start date to one day"
type textarea "*"
type textarea "Set the participation start date to one day"
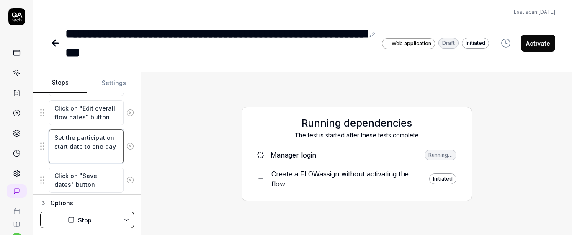
type textarea "*"
type textarea "Set the participation start date to one da"
type textarea "*"
type textarea "Set the participation start date to one d"
type textarea "*"
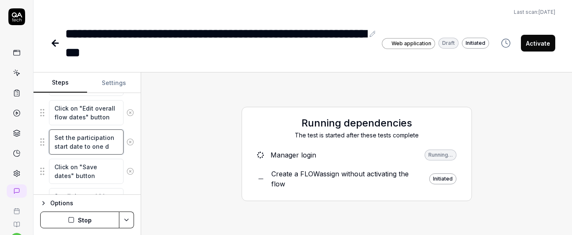
type textarea "Set the participation start date to one"
type textarea "*"
type textarea "Set the participation start date to one"
type textarea "*"
type textarea "Set the participation start date to on"
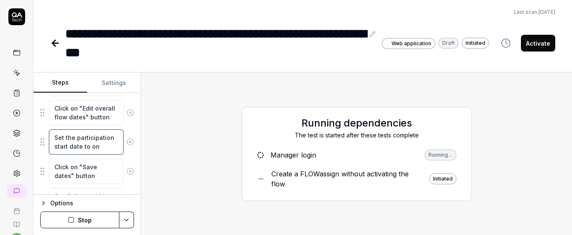
type textarea "*"
type textarea "Set the participation start date to o"
type textarea "*"
type textarea "Set the participation start date to"
type textarea "*"
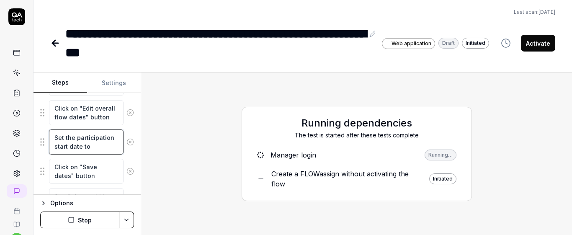
type textarea "Set the participation start date to c"
type textarea "*"
type textarea "Set the participation start date to cu"
type textarea "*"
type textarea "Set the participation start date to cur"
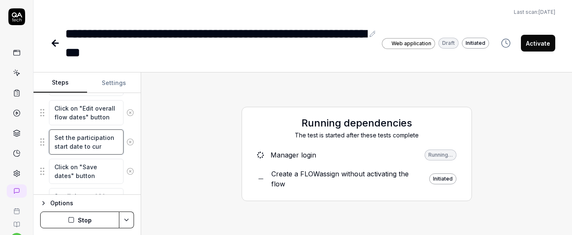
type textarea "*"
type textarea "Set the participation start date to curr"
type textarea "*"
type textarea "Set the participation start date to curre"
type textarea "*"
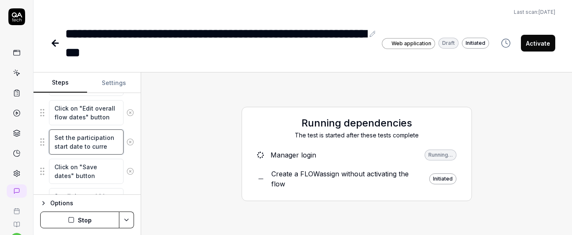
type textarea "Set the participation start date to curren"
type textarea "*"
type textarea "Set the participation start date to current"
type textarea "*"
type textarea "Set the participation start date to current"
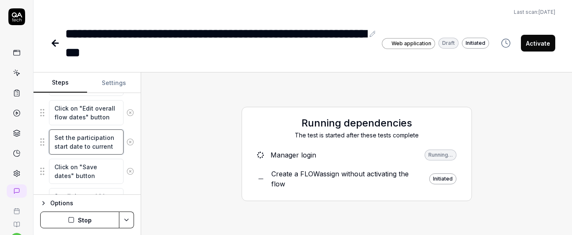
type textarea "*"
type textarea "Set the participation start date to current d"
type textarea "*"
type textarea "Set the participation start date to current da"
type textarea "*"
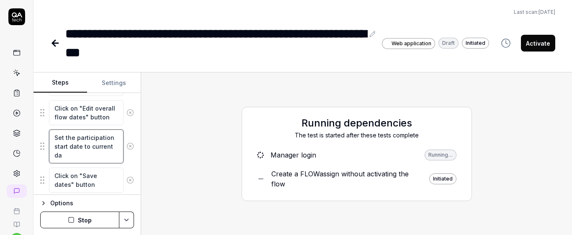
type textarea "Set the participation start date to current dat"
type textarea "*"
type textarea "Set the participation start date to current date"
type textarea "*"
type textarea "Set the participation start date to current date"
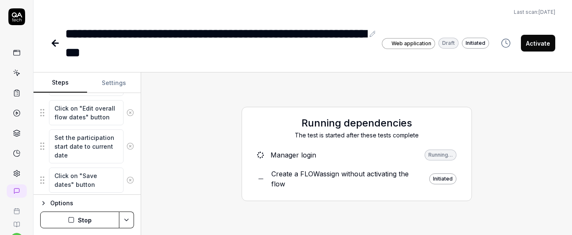
click at [84, 221] on button "Stop" at bounding box center [79, 220] width 79 height 17
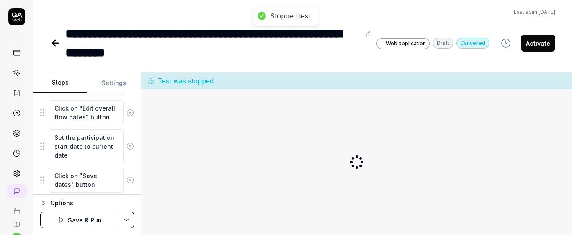
click at [84, 221] on button "Save & Run" at bounding box center [79, 220] width 79 height 17
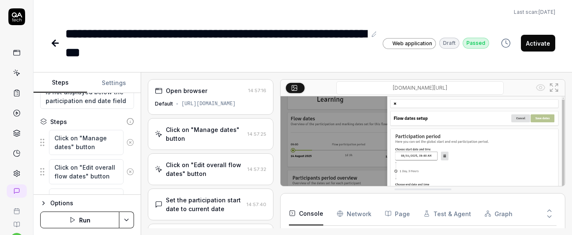
scroll to position [127, 0]
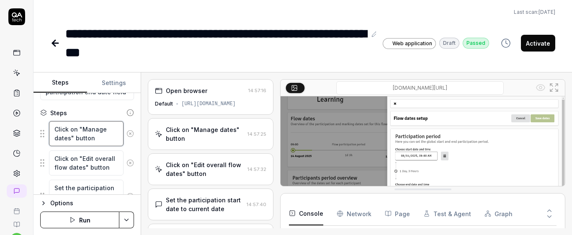
type textarea "*"
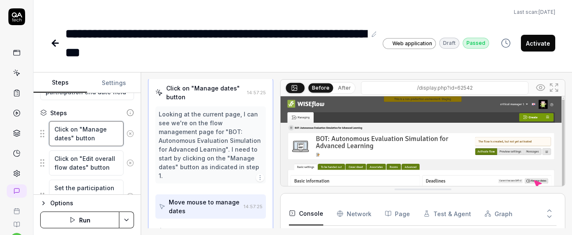
type textarea "*"
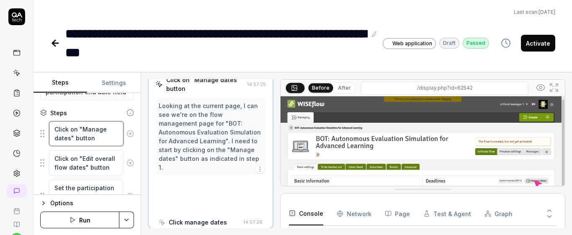
scroll to position [51, 0]
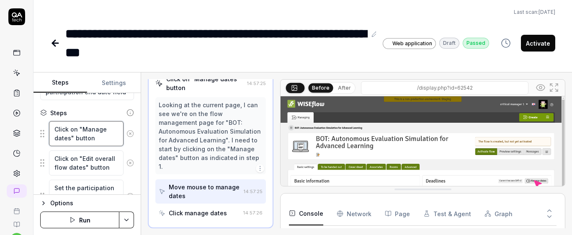
drag, startPoint x: 55, startPoint y: 125, endPoint x: 104, endPoint y: 147, distance: 53.5
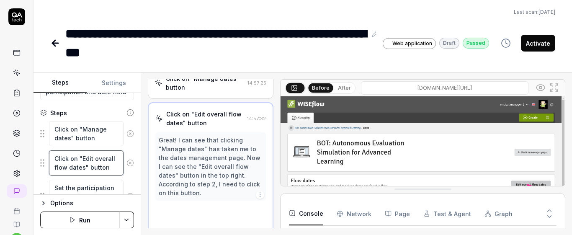
scroll to position [78, 0]
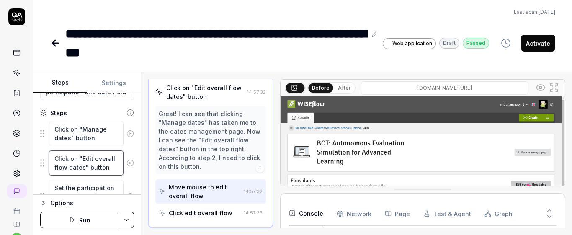
drag, startPoint x: 54, startPoint y: 159, endPoint x: 109, endPoint y: 172, distance: 56.1
click at [109, 172] on textarea "Click on "Edit overall flow dates" button" at bounding box center [86, 162] width 75 height 25
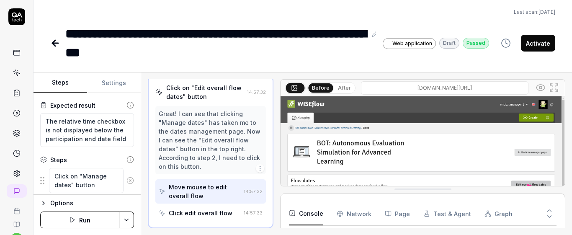
scroll to position [0, 0]
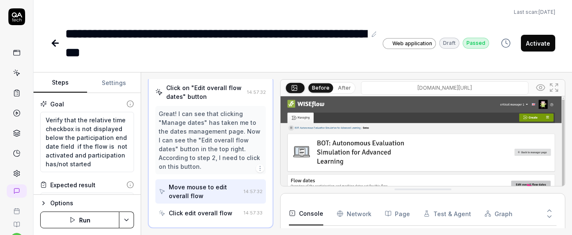
click at [9, 80] on div at bounding box center [16, 113] width 15 height 136
click at [12, 77] on link at bounding box center [16, 72] width 15 height 15
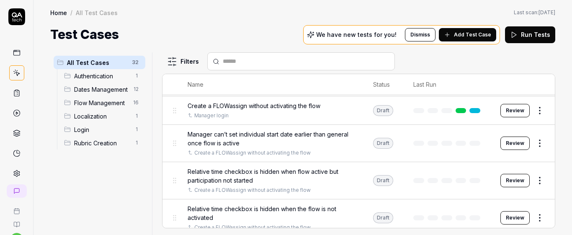
scroll to position [195, 0]
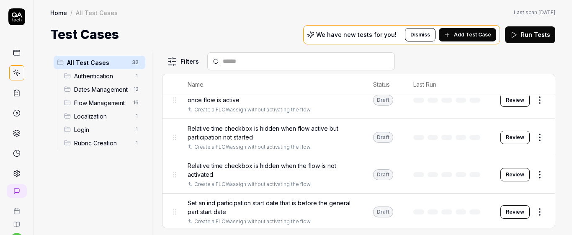
click at [283, 140] on span "Relative time checkbox is hidden when flow active but participation not started" at bounding box center [272, 133] width 169 height 18
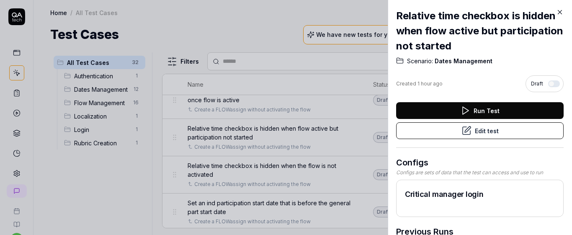
click at [425, 127] on button "Edit test" at bounding box center [480, 130] width 168 height 17
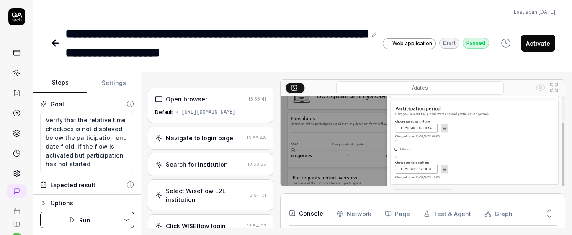
scroll to position [100, 0]
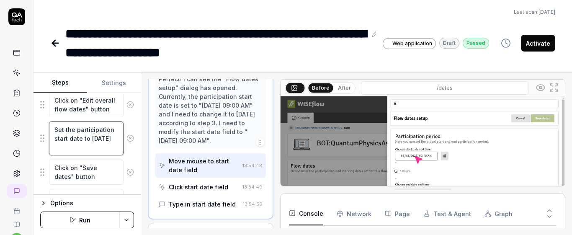
scroll to position [9, 0]
drag, startPoint x: 54, startPoint y: 130, endPoint x: 120, endPoint y: 151, distance: 69.4
click at [120, 151] on div "Set the participation start date to one day later" at bounding box center [87, 138] width 94 height 35
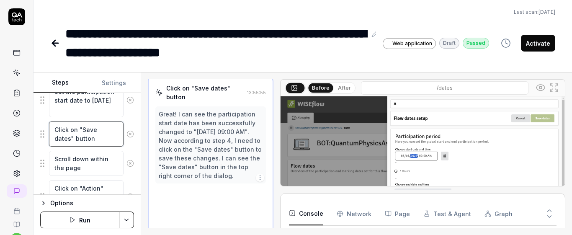
scroll to position [350, 0]
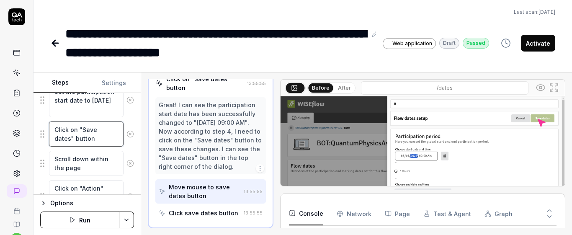
drag, startPoint x: 54, startPoint y: 129, endPoint x: 111, endPoint y: 144, distance: 59.9
click at [111, 144] on textarea "Click on "Save dates" button" at bounding box center [86, 133] width 75 height 25
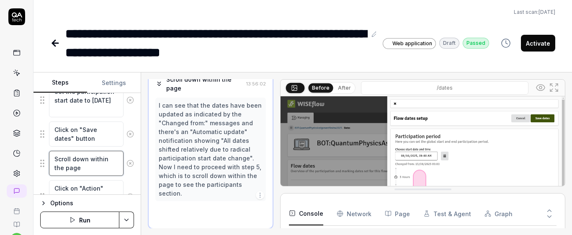
scroll to position [386, 0]
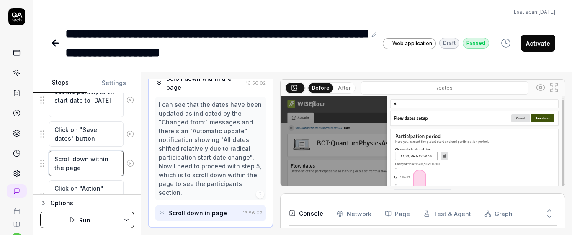
drag, startPoint x: 52, startPoint y: 160, endPoint x: 102, endPoint y: 172, distance: 51.8
click at [102, 172] on textarea "Scroll down within the page" at bounding box center [86, 163] width 75 height 25
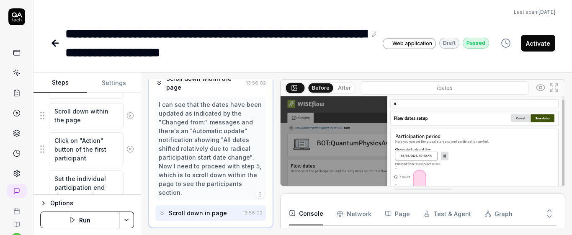
scroll to position [277, 0]
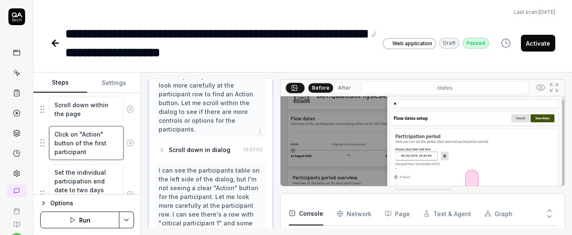
drag, startPoint x: 52, startPoint y: 134, endPoint x: 109, endPoint y: 159, distance: 62.1
click at [112, 160] on fieldset "Click on "Manage dates" button Click on "Edit overall flow dates" button Set th…" at bounding box center [87, 207] width 94 height 475
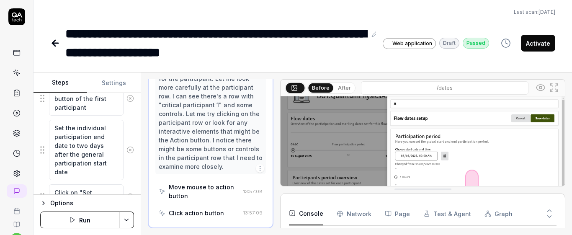
scroll to position [325, 0]
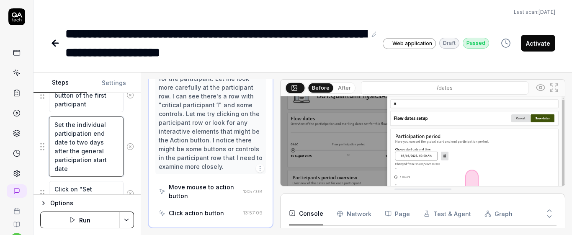
drag, startPoint x: 54, startPoint y: 124, endPoint x: 108, endPoint y: 184, distance: 81.3
click at [108, 184] on fieldset "Click on "Manage dates" button Click on "Edit overall flow dates" button Set th…" at bounding box center [87, 159] width 94 height 475
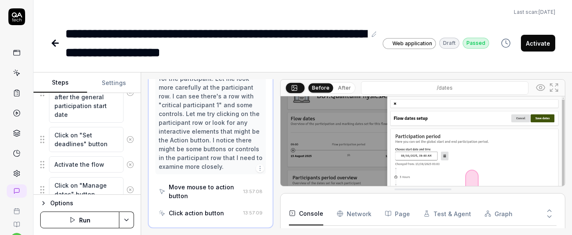
scroll to position [388, 0]
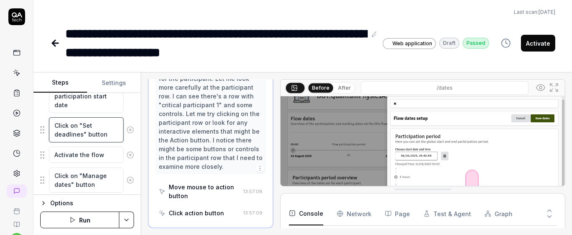
drag, startPoint x: 53, startPoint y: 125, endPoint x: 132, endPoint y: 142, distance: 81.3
click at [132, 142] on div "Goal Verify that the relative time checkbox is not displayed below the particip…" at bounding box center [87, 144] width 107 height 102
drag, startPoint x: 53, startPoint y: 157, endPoint x: 129, endPoint y: 153, distance: 76.3
click at [129, 153] on div "Goal Verify that the relative time checkbox is not displayed below the particip…" at bounding box center [87, 144] width 107 height 102
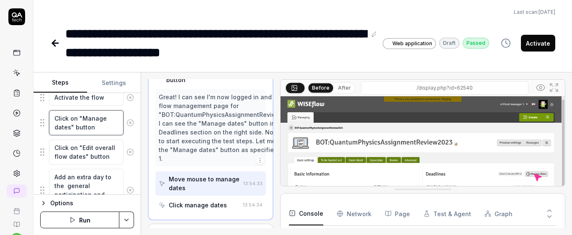
scroll to position [245, 0]
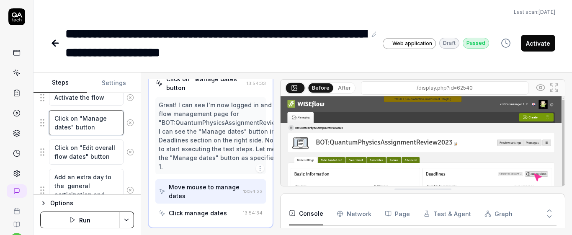
drag, startPoint x: 54, startPoint y: 118, endPoint x: 92, endPoint y: 143, distance: 45.9
click at [92, 143] on fieldset "Click on "Manage dates" button Click on "Edit overall flow dates" button Set th…" at bounding box center [87, 38] width 94 height 475
drag, startPoint x: 54, startPoint y: 147, endPoint x: 117, endPoint y: 161, distance: 64.3
click at [117, 161] on textarea "Click on "Edit overall flow dates" button" at bounding box center [86, 152] width 75 height 25
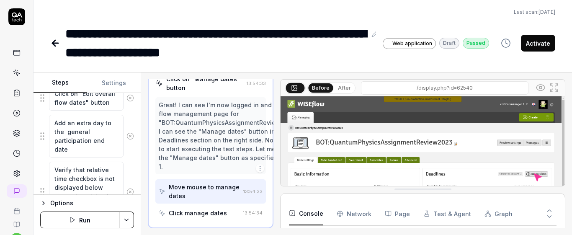
scroll to position [503, 0]
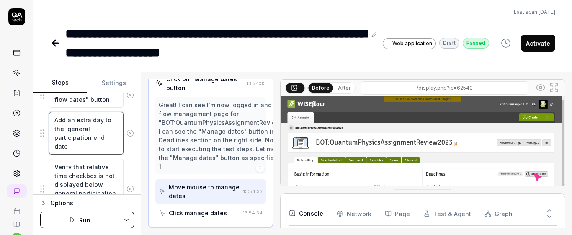
drag, startPoint x: 53, startPoint y: 119, endPoint x: 112, endPoint y: 151, distance: 66.9
click at [112, 151] on textarea "Add an extra day to the general participation end date" at bounding box center [86, 133] width 75 height 43
click at [131, 152] on div "Goal Verify that the relative time checkbox is not displayed below the particip…" at bounding box center [87, 144] width 107 height 102
type textarea "*"
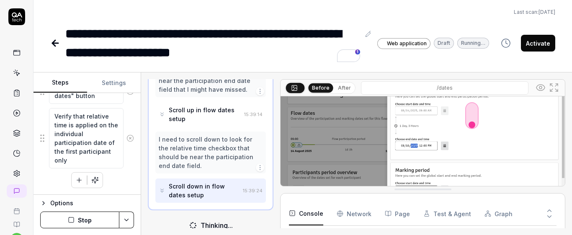
scroll to position [69, 0]
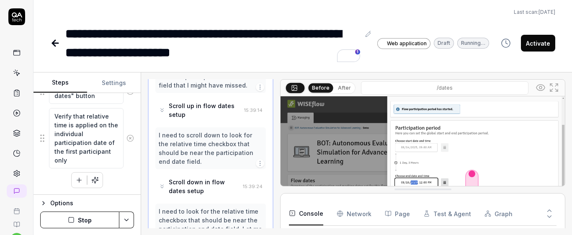
drag, startPoint x: 562, startPoint y: 116, endPoint x: 571, endPoint y: 145, distance: 30.9
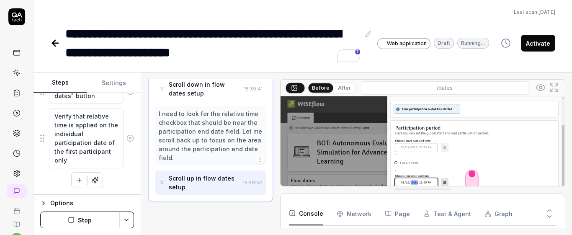
scroll to position [1284, 0]
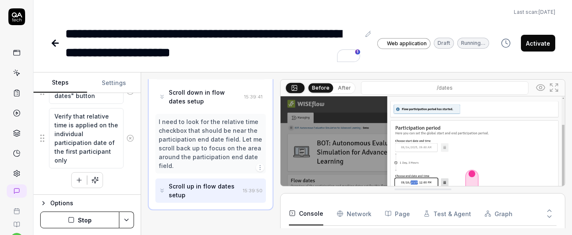
click at [557, 119] on img at bounding box center [423, 185] width 284 height 178
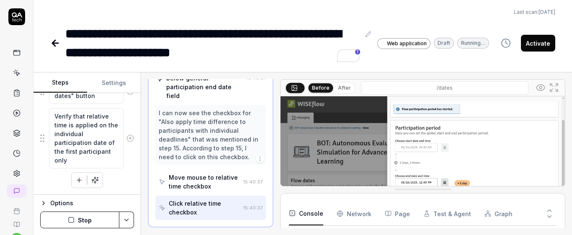
scroll to position [905, 0]
drag, startPoint x: 571, startPoint y: 124, endPoint x: 567, endPoint y: 125, distance: 4.2
click at [567, 125] on div "Open browser 15:30:47 Default [URL][DOMAIN_NAME] Click login button 15:30:57 Cl…" at bounding box center [356, 153] width 431 height 163
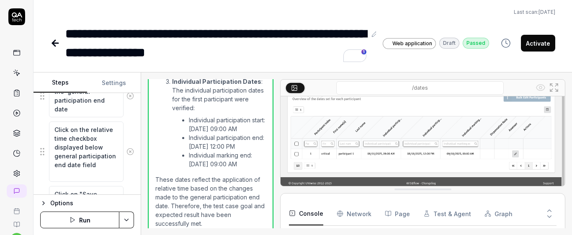
scroll to position [638, 0]
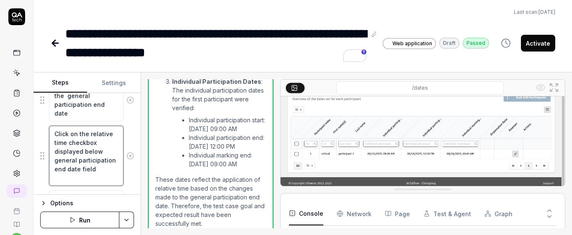
type textarea "*"
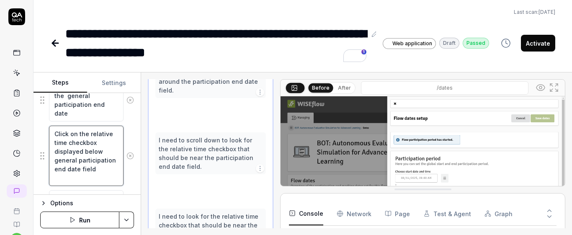
click at [68, 135] on textarea "Click on the relative time checkbox displayed below general participation end d…" at bounding box center [86, 156] width 75 height 60
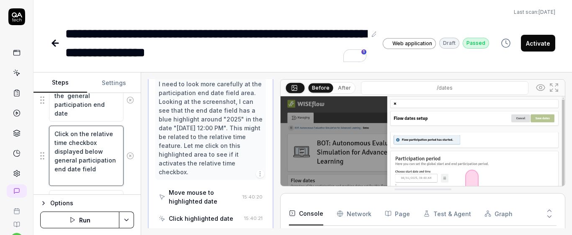
scroll to position [1608, 0]
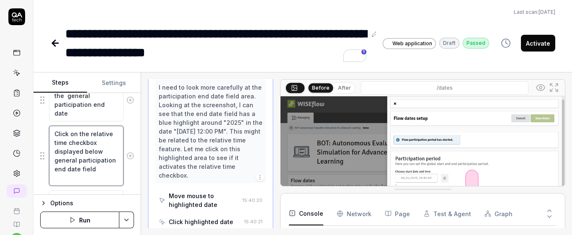
type textarea "Clic on the relative time checkbox displayed below general participation end da…"
type textarea "*"
type textarea "Cli on the relative time checkbox displayed below general participation end dat…"
type textarea "*"
type textarea "Cl on the relative time checkbox displayed below general participation end date…"
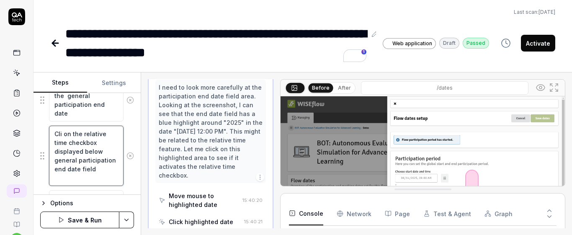
type textarea "*"
type textarea "C on the relative time checkbox displayed below general participation end date …"
type textarea "*"
type textarea "on the relative time checkbox displayed below general participation end date fi…"
type textarea "*"
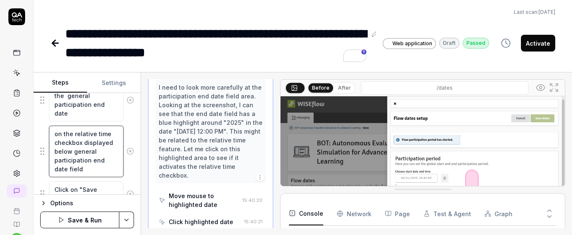
type textarea "C on the relative time checkbox displayed below general participation end date …"
type textarea "*"
type textarea "Ch on the relative time checkbox displayed below general participation end date…"
type textarea "*"
type textarea "Che on the relative time checkbox displayed below general participation end dat…"
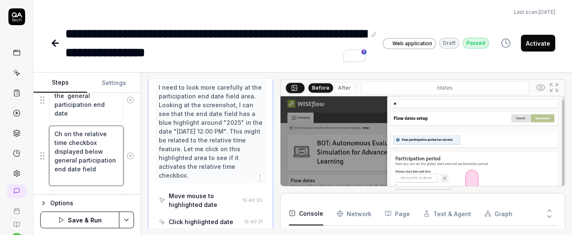
type textarea "*"
type textarea "Chec on the relative time checkbox displayed below general participation end da…"
type textarea "*"
type textarea "Check on the relative time checkbox displayed below general participation end d…"
type textarea "*"
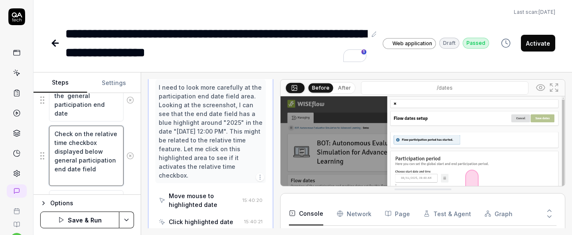
type textarea "Check o the relative time checkbox displayed below general participation end da…"
type textarea "*"
type textarea "Check the relative time checkbox displayed below general participation end date…"
type textarea "*"
type textarea "Check the relative time checkbox displayed below general participation end date…"
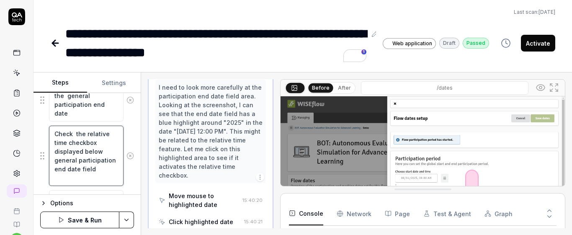
type textarea "*"
type textarea "Chec the relative time checkbox displayed below general participation end date …"
type textarea "*"
type textarea "Che the relative time checkbox displayed below general participation end date f…"
type textarea "*"
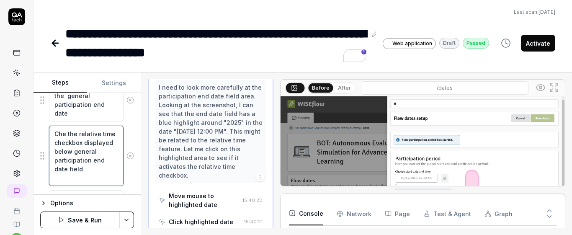
type textarea "Ch the relative time checkbox displayed below general participation end date fi…"
type textarea "*"
type textarea "C the relative time checkbox displayed below general participation end date fie…"
type textarea "*"
type textarea "the relative time checkbox displayed below general participation end date field"
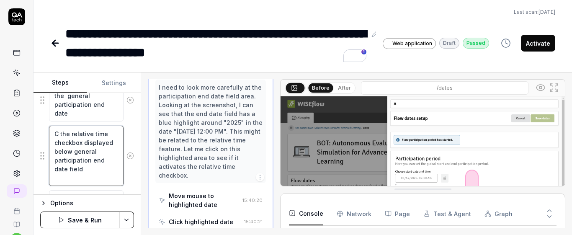
type textarea "*"
type textarea "s the relative time checkbox displayed below general participation end date fie…"
type textarea "*"
type textarea "se the relative time checkbox displayed below general participation end date fi…"
type textarea "*"
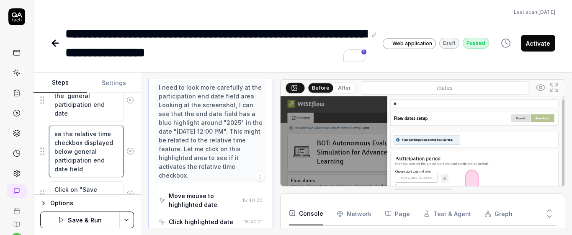
type textarea "sel the relative time checkbox displayed below general participation end date f…"
type textarea "*"
type textarea "sele the relative time checkbox displayed below general participation end date …"
type textarea "*"
type textarea "selec the relative time checkbox displayed below general participation end date…"
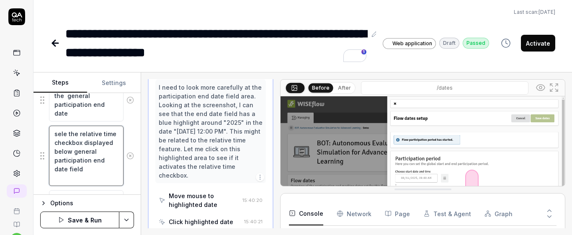
type textarea "*"
type textarea "select the relative time checkbox displayed below general participation end dat…"
type textarea "*"
type textarea "select the relative time checkbox displayed below general participation end dat…"
click at [133, 148] on div "Goal Add relative time for participants with an individual participation end da…" at bounding box center [87, 144] width 107 height 102
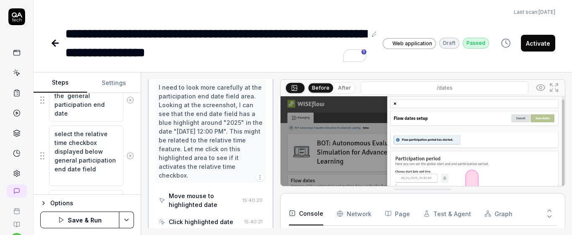
click at [100, 224] on button "Save & Run" at bounding box center [79, 220] width 79 height 17
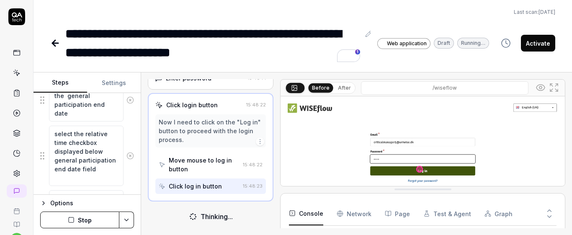
scroll to position [96, 0]
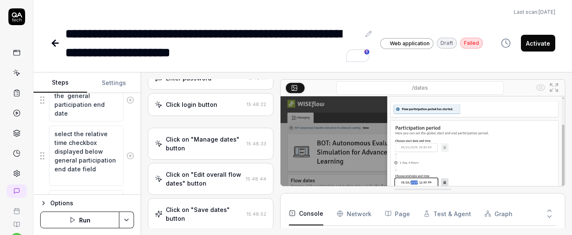
type textarea "*"
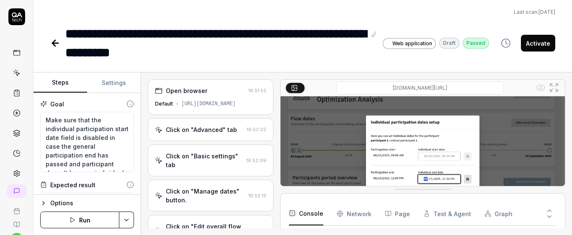
scroll to position [35, 0]
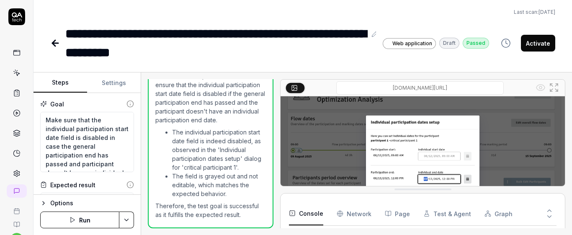
click at [9, 67] on link at bounding box center [16, 72] width 15 height 15
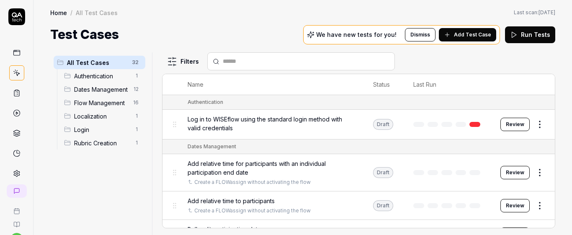
click at [115, 92] on span "Dates Management" at bounding box center [101, 89] width 54 height 9
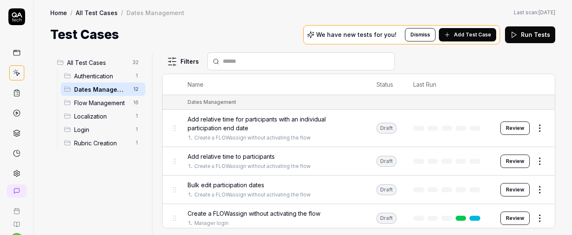
click at [329, 156] on div "Add relative time to participants" at bounding box center [274, 156] width 172 height 9
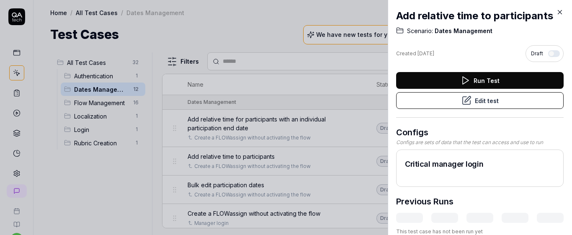
scroll to position [9, 0]
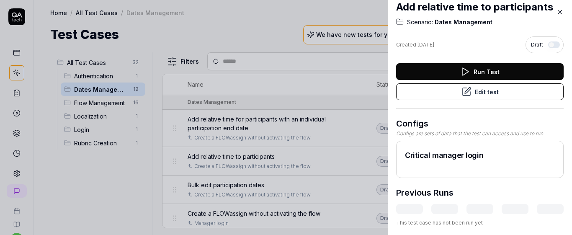
click at [475, 90] on button "Edit test" at bounding box center [480, 91] width 168 height 17
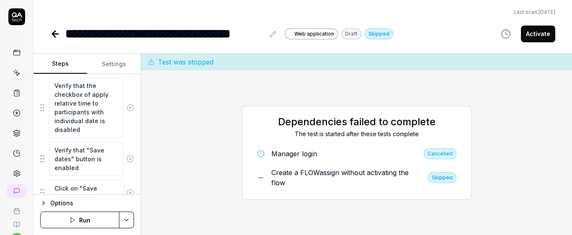
scroll to position [992, 0]
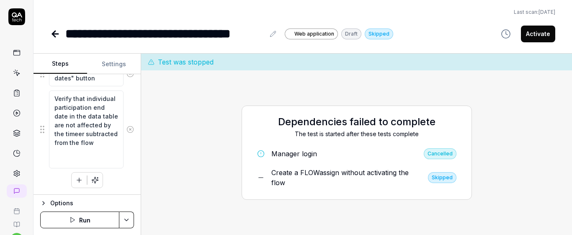
type textarea "*"
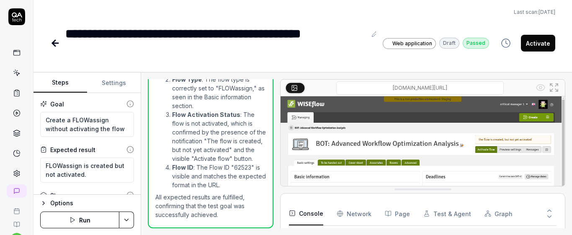
scroll to position [35, 0]
type textarea "*"
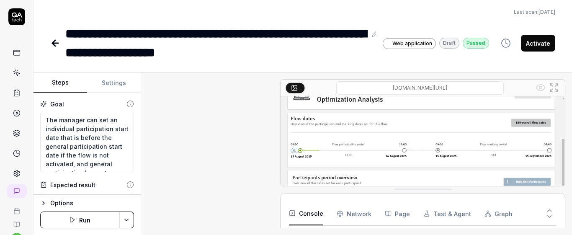
scroll to position [35, 0]
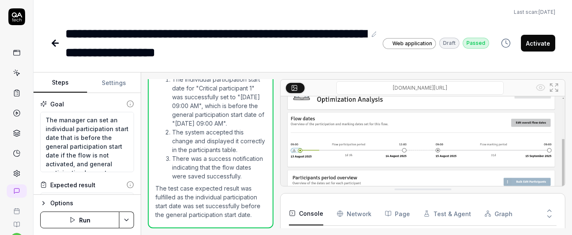
type textarea "*"
click at [16, 73] on icon at bounding box center [18, 74] width 4 height 4
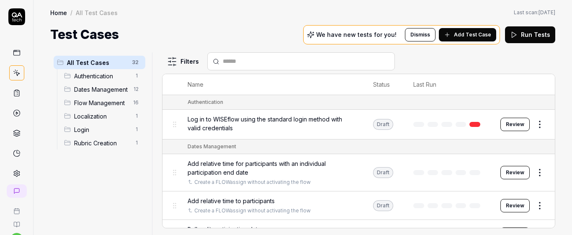
click at [461, 29] on button "Add Test Case" at bounding box center [467, 34] width 57 height 13
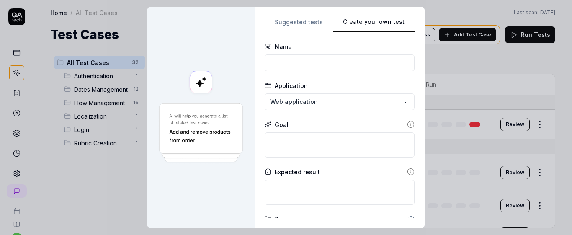
click at [330, 107] on div "Suggested tests Create your own test Name Application Web application Goal Expe…" at bounding box center [340, 118] width 150 height 202
click at [314, 60] on input at bounding box center [340, 62] width 150 height 17
paste input "Disable general participation date field when marking has started"
click at [296, 67] on input "Verify that general participation date field is disabled when marking has start…" at bounding box center [340, 62] width 150 height 17
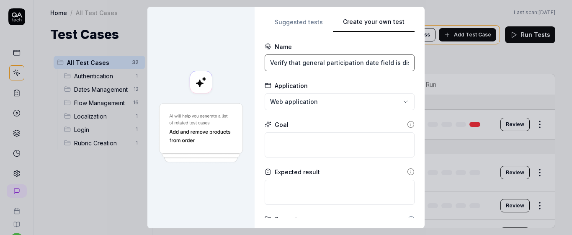
scroll to position [0, 90]
drag, startPoint x: 298, startPoint y: 64, endPoint x: 427, endPoint y: 93, distance: 132.3
click at [427, 93] on div "**********" at bounding box center [286, 117] width 572 height 235
type input "Verify that general participation date field is disabled when marking has start…"
click at [337, 141] on textarea at bounding box center [340, 144] width 150 height 25
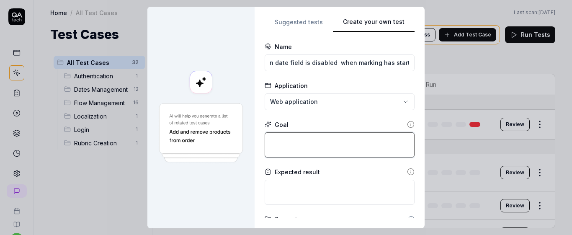
scroll to position [0, 0]
paste textarea "general participation date field is disabled when marking has started"
type textarea "*"
type textarea "general participation date field is disabled when marking has started"
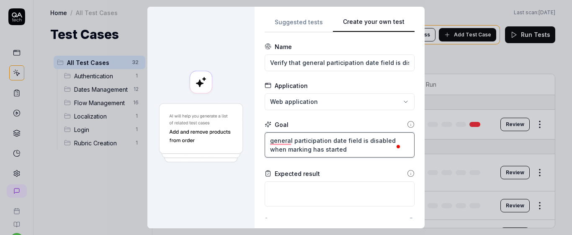
type textarea "*"
type textarea "tgeneral participation date field is disabled when marking has started"
type textarea "*"
type textarea "thgeneral participation date field is disabled when marking has started"
type textarea "*"
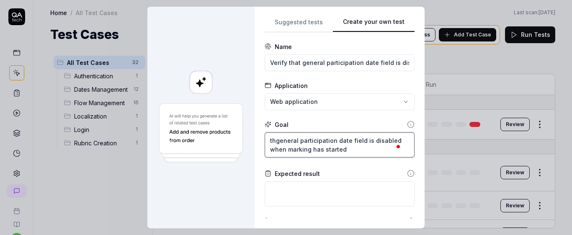
type textarea "thegeneral participation date field is disabled when marking has started"
type textarea "*"
type textarea "the general participation date field is disabled when marking has started"
type textarea "*"
type textarea "thegeneral participation date field is disabled when marking has started"
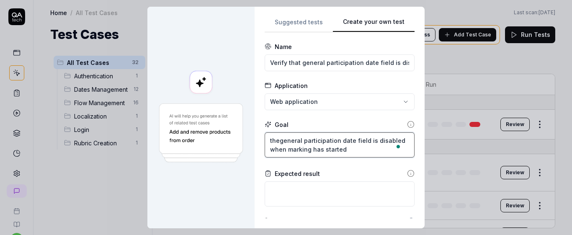
type textarea "*"
type textarea "thgeneral participation date field is disabled when marking has started"
type textarea "*"
type textarea "tgeneral participation date field is disabled when marking has started"
type textarea "*"
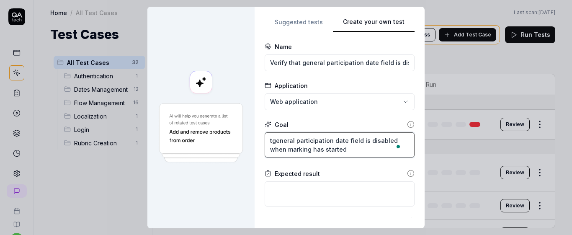
type textarea "general participation date field is disabled when marking has started"
type textarea "*"
type textarea "Tgeneral participation date field is disabled when marking has started"
type textarea "*"
type textarea "Thgeneral participation date field is disabled when marking has started"
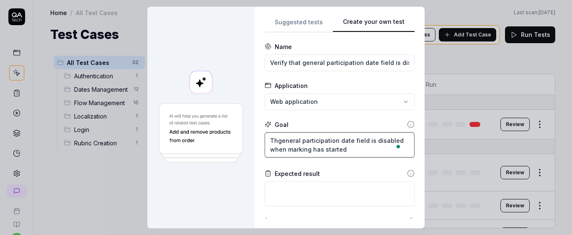
type textarea "*"
type textarea "Thegeneral participation date field is disabled when marking has started"
type textarea "*"
drag, startPoint x: 267, startPoint y: 142, endPoint x: 346, endPoint y: 153, distance: 79.2
click at [346, 153] on textarea "The general participation date field is disabled when marking has started" at bounding box center [340, 144] width 150 height 25
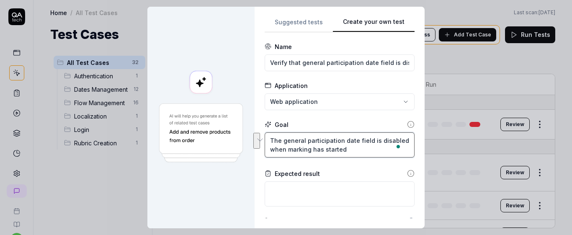
type textarea "The general participation date field is disabled when marking has started"
click at [295, 196] on textarea "To enrich screen reader interactions, please activate Accessibility in Grammarl…" at bounding box center [340, 193] width 150 height 25
paste textarea "The general participation date field is disabled when marking has started"
type textarea "*"
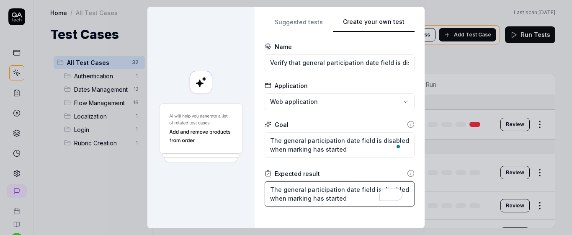
type textarea "The general participation date field is disabled when marking has started"
click at [344, 163] on form "**********" at bounding box center [340, 207] width 150 height 330
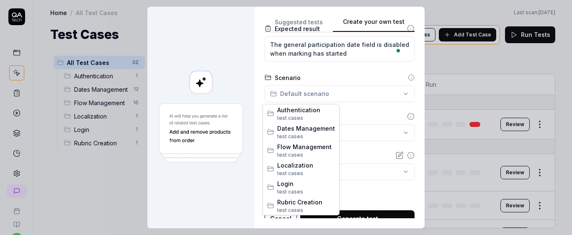
click at [346, 94] on div "**********" at bounding box center [286, 117] width 572 height 235
click at [316, 135] on span "test case s" at bounding box center [306, 137] width 58 height 8
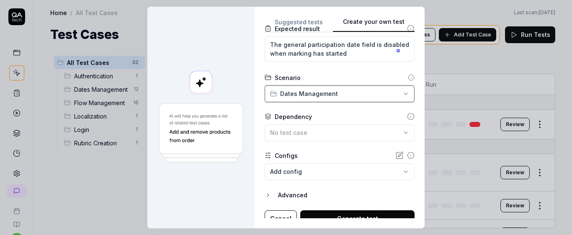
scroll to position [145, 0]
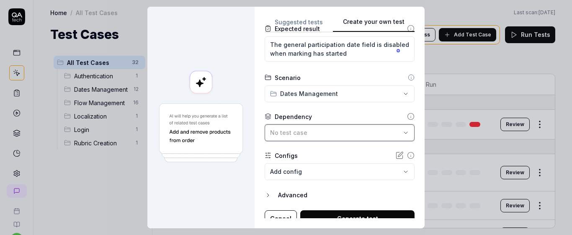
click at [345, 134] on div "No test case" at bounding box center [335, 132] width 131 height 9
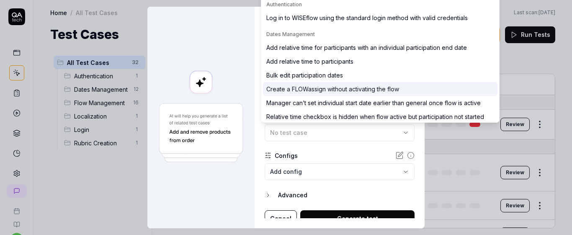
click at [341, 90] on div "Create a FLOWassign without activating the flow" at bounding box center [332, 89] width 133 height 9
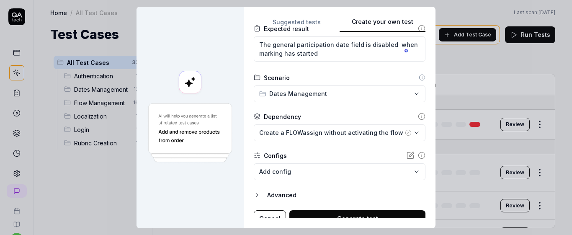
click at [323, 111] on form "**********" at bounding box center [340, 62] width 172 height 330
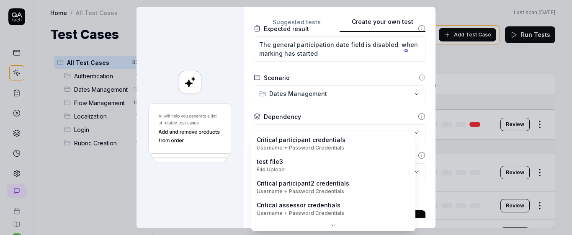
click at [396, 178] on body "s U Home / All Test Cases Home / All Test Cases Last scan: Jun 2 2025 Test Case…" at bounding box center [286, 117] width 572 height 235
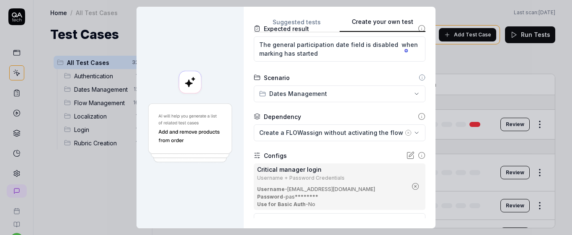
scroll to position [204, 0]
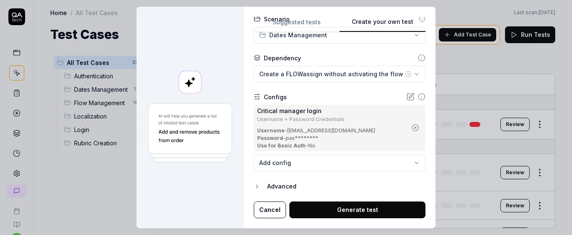
click at [363, 217] on button "Generate test" at bounding box center [357, 210] width 136 height 17
type textarea "**********"
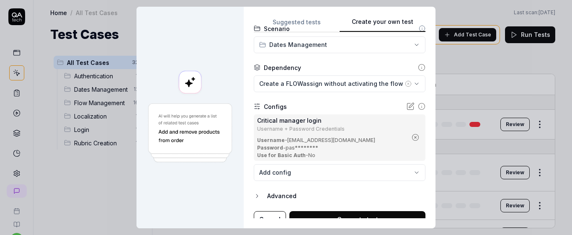
scroll to position [0, 0]
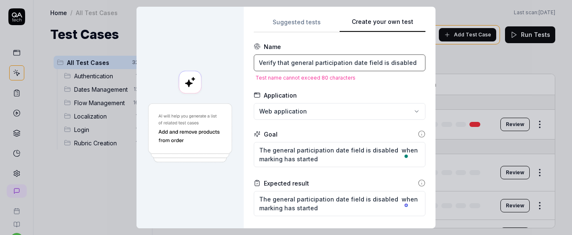
click at [367, 66] on input "Verify that general participation date field is disabled when marking has start…" at bounding box center [340, 62] width 172 height 17
click at [375, 59] on input "Verify that general participation date field is disabled when marking has start…" at bounding box center [340, 62] width 172 height 17
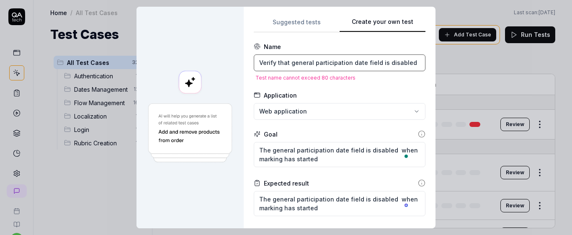
click at [375, 59] on input "Verify that general participation date field is disabled when marking has start…" at bounding box center [340, 62] width 172 height 17
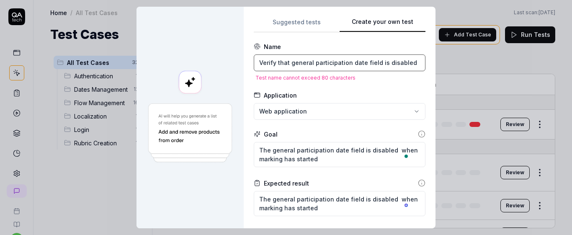
click at [375, 59] on input "Verify that general participation date field is disabled when marking has start…" at bounding box center [340, 62] width 172 height 17
type textarea "*"
paste input "General participation date field is disabled when the marking process has start…"
type textarea "*"
type input "General participation date field is disabled when the marking process has start…"
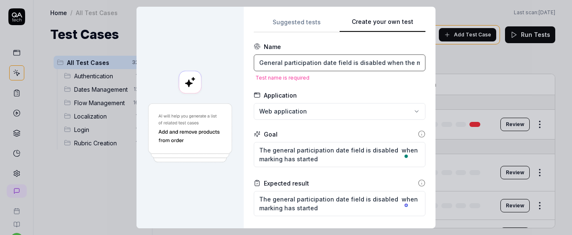
scroll to position [0, 75]
click at [377, 65] on input "General participation date field is disabled when the marking process has start…" at bounding box center [340, 62] width 172 height 17
type textarea "*"
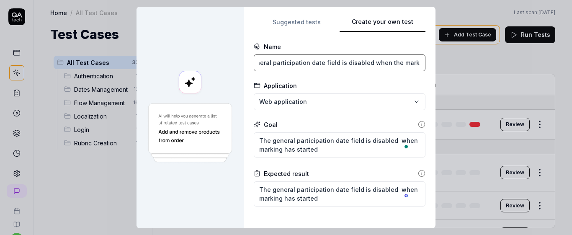
scroll to position [0, 0]
type input "General participation date field is disabled when the marking period has started"
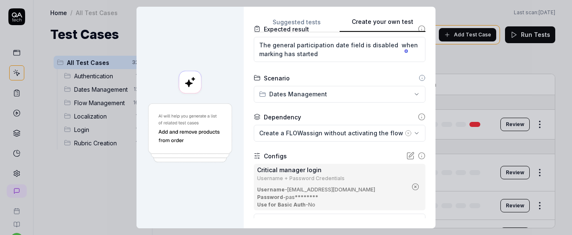
scroll to position [204, 0]
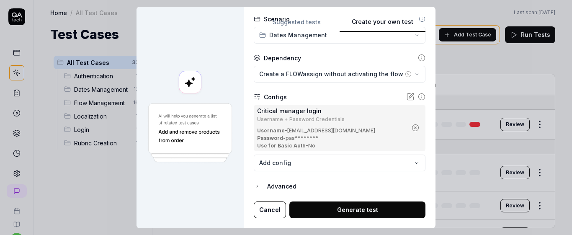
click at [340, 214] on button "Generate test" at bounding box center [357, 210] width 136 height 17
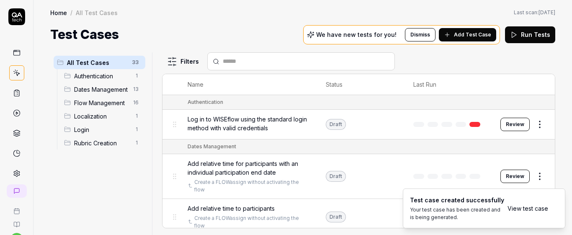
click at [519, 207] on link "View test case" at bounding box center [528, 208] width 41 height 9
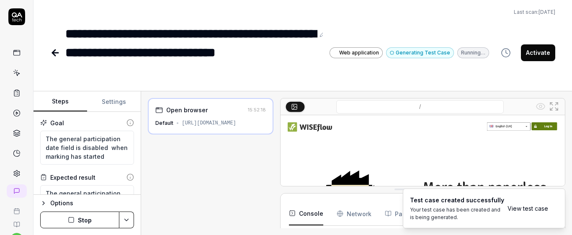
scroll to position [14, 0]
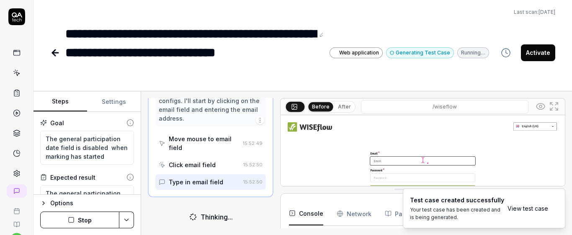
scroll to position [202, 0]
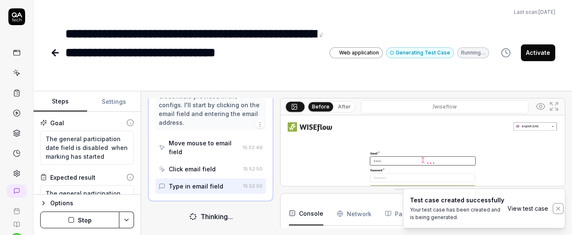
click at [557, 207] on icon "Notifications (F8)" at bounding box center [558, 208] width 7 height 7
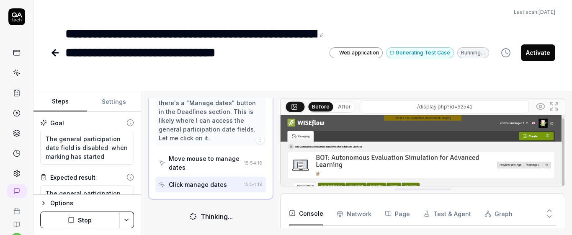
scroll to position [739, 0]
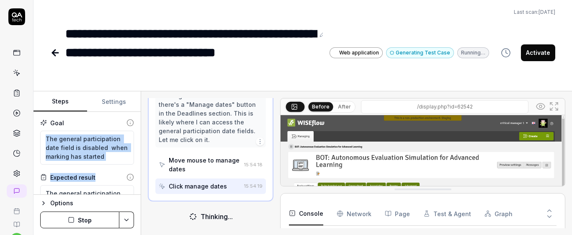
drag, startPoint x: 134, startPoint y: 137, endPoint x: 134, endPoint y: 183, distance: 46.9
click at [134, 183] on div "Goal The general participation date field is disabled when marking has started …" at bounding box center [87, 153] width 107 height 83
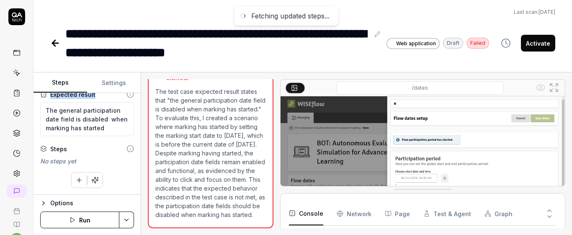
scroll to position [101, 0]
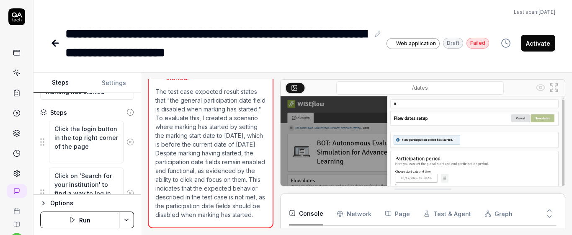
click at [127, 142] on icon at bounding box center [131, 142] width 8 height 8
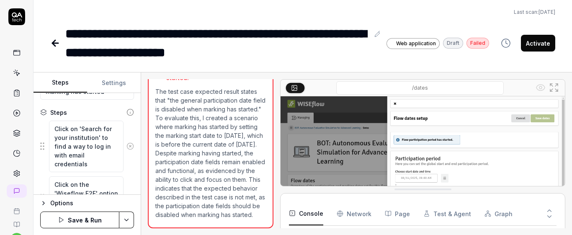
click at [126, 142] on button at bounding box center [130, 146] width 13 height 17
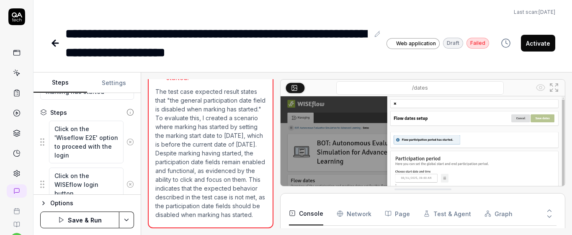
click at [127, 142] on icon at bounding box center [131, 142] width 8 height 8
click at [126, 176] on button at bounding box center [130, 184] width 13 height 17
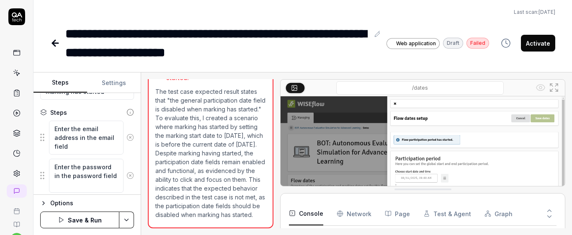
click at [126, 142] on button at bounding box center [130, 137] width 13 height 17
click at [126, 142] on div "Click the 'Log in' button" at bounding box center [87, 133] width 94 height 26
click at [127, 136] on circle at bounding box center [130, 133] width 6 height 6
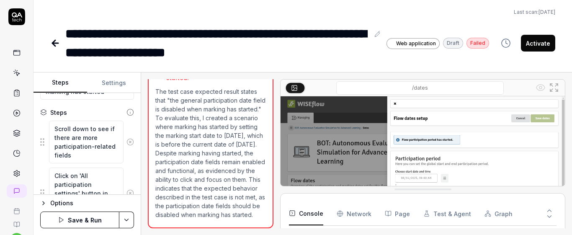
click at [126, 136] on button at bounding box center [130, 142] width 13 height 17
click at [126, 136] on div "Click on 'All participation settings' button in the Participation section" at bounding box center [87, 146] width 94 height 52
click at [127, 144] on icon at bounding box center [131, 146] width 8 height 8
click at [125, 144] on button at bounding box center [130, 150] width 13 height 17
click at [127, 144] on icon at bounding box center [131, 142] width 8 height 8
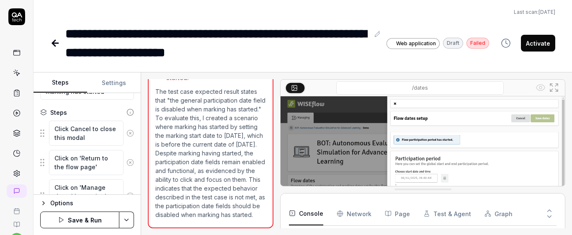
click at [127, 134] on icon at bounding box center [131, 133] width 8 height 8
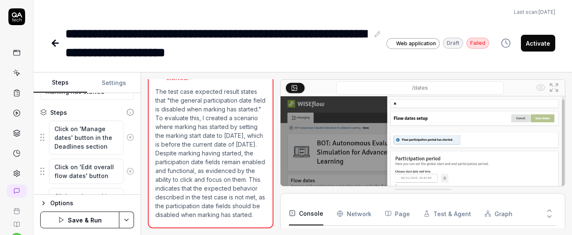
click at [127, 134] on circle at bounding box center [130, 137] width 6 height 6
click at [127, 134] on icon at bounding box center [131, 133] width 8 height 8
click at [125, 134] on button at bounding box center [130, 142] width 13 height 17
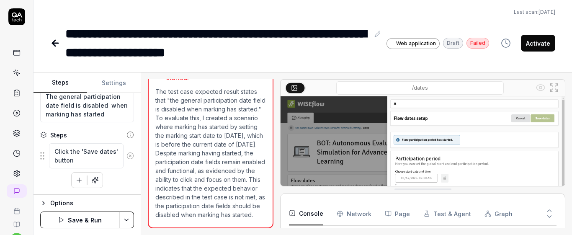
scroll to position [78, 0]
click at [127, 134] on icon at bounding box center [131, 135] width 8 height 8
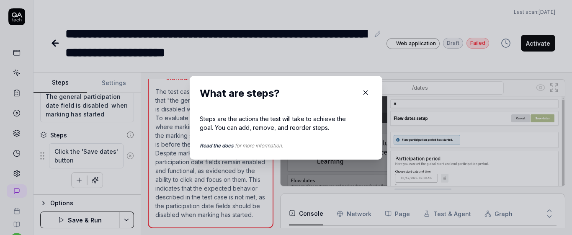
click at [362, 92] on icon "button" at bounding box center [366, 93] width 8 height 8
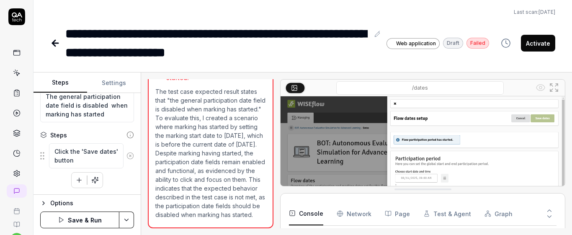
click at [129, 156] on div "Goal The general participation date field is disabled when marking has started …" at bounding box center [87, 144] width 107 height 102
click at [128, 156] on icon at bounding box center [131, 156] width 8 height 8
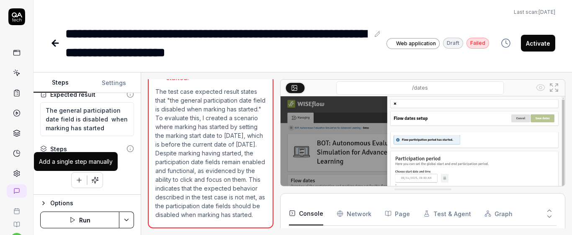
click at [72, 177] on button "button" at bounding box center [79, 180] width 15 height 15
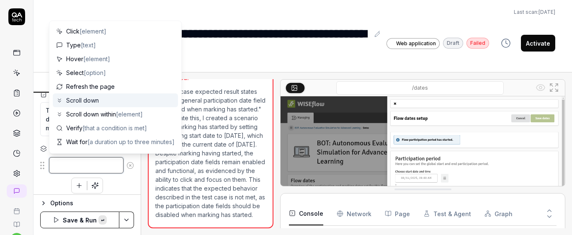
paste textarea "Click on "Manage dates" button"
type textarea "*"
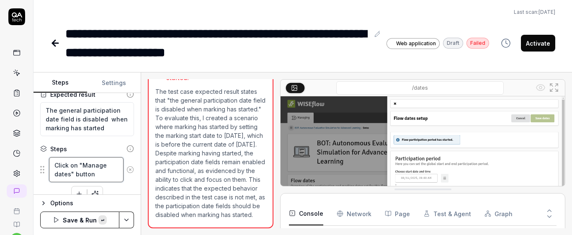
scroll to position [218, 0]
type textarea "Click on "Manage dates" button"
click at [121, 158] on div "Click on "Manage dates" button" at bounding box center [87, 170] width 94 height 26
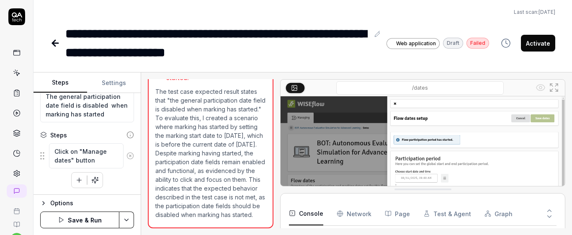
click at [74, 184] on button "button" at bounding box center [79, 180] width 15 height 15
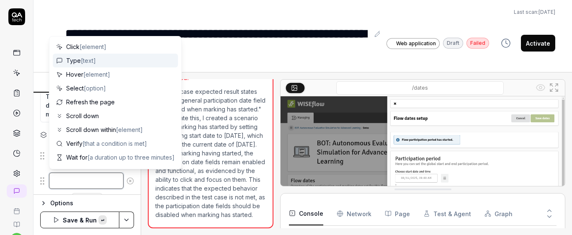
paste textarea "Click on "Edit overall flow dates" button"
type textarea "*"
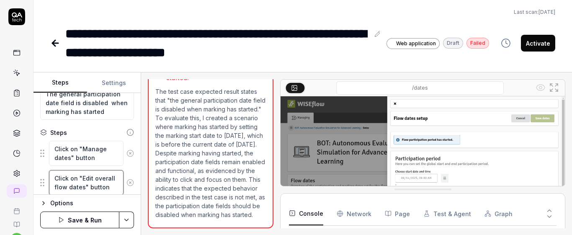
type textarea "Click on "Edit overall flow dates" button"
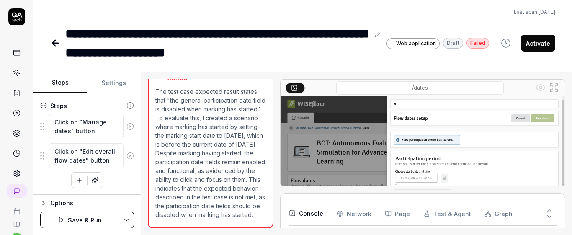
click at [110, 189] on div "Goal The general participation date field is disabled when marking has started …" at bounding box center [87, 144] width 107 height 102
click at [79, 185] on button "button" at bounding box center [79, 180] width 15 height 15
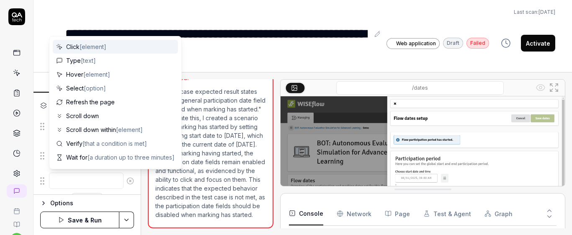
type textarea "*"
type textarea "S"
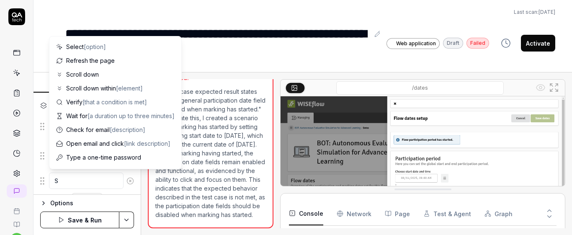
type textarea "*"
type textarea "Se"
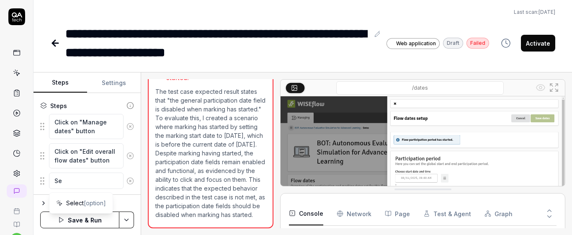
type textarea "*"
type textarea "Set"
type textarea "*"
type textarea "Set"
type textarea "*"
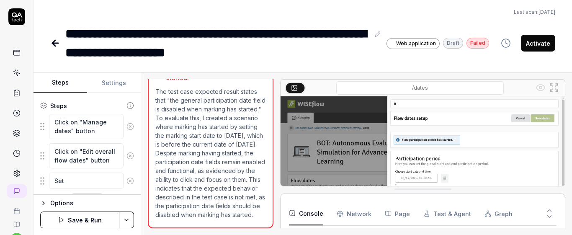
type textarea "Set t"
type textarea "*"
type textarea "Set tg"
type textarea "*"
type textarea "Set tga"
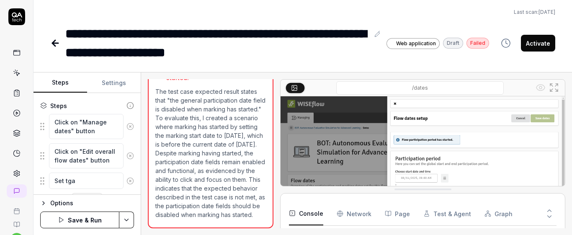
type textarea "*"
type textarea "Set tg"
type textarea "*"
type textarea "Set t"
type textarea "*"
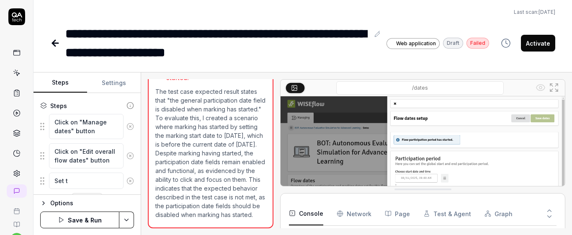
type textarea "Set th"
type textarea "*"
type textarea "Set the"
type textarea "*"
type textarea "Set the"
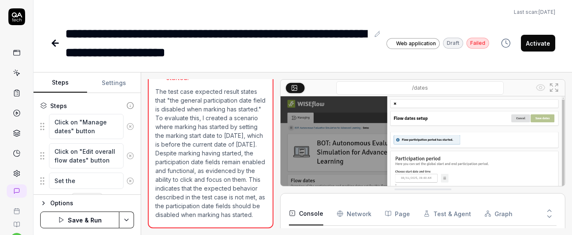
type textarea "*"
type textarea "Set the p"
type textarea "*"
type textarea "Set the pa"
type textarea "*"
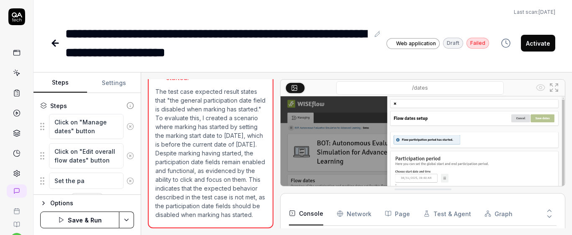
type textarea "Set the par"
type textarea "*"
type textarea "Set the pa"
type textarea "*"
type textarea "Set the p"
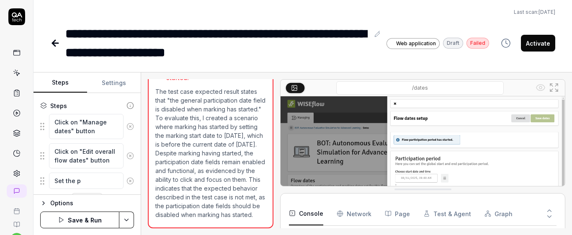
type textarea "*"
type textarea "Set the"
type textarea "*"
type textarea "Set the"
type textarea "*"
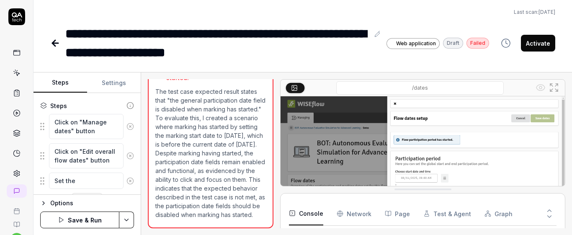
type textarea "Set the"
type textarea "*"
type textarea "Set the g"
type textarea "*"
type textarea "Set the ge"
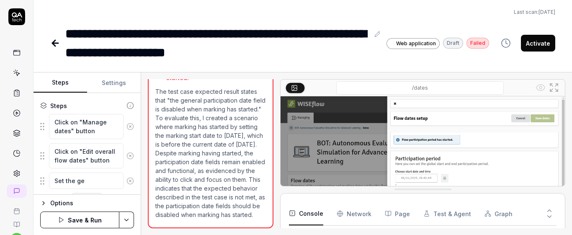
type textarea "*"
type textarea "Set the gen"
type textarea "*"
type textarea "Set the gene"
type textarea "*"
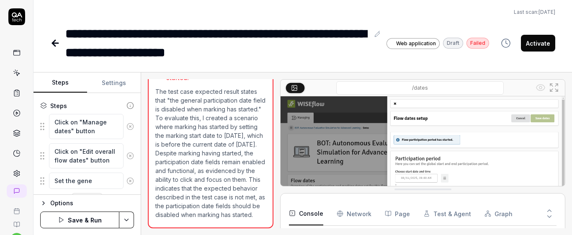
type textarea "Set the gener"
type textarea "*"
type textarea "Set the genera"
type textarea "*"
type textarea "Set the general"
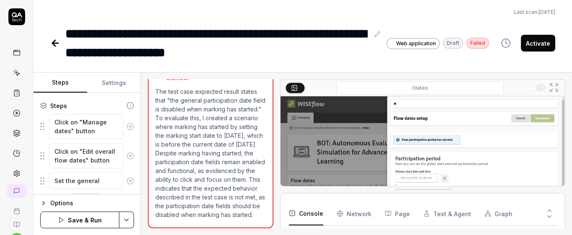
type textarea "*"
type textarea "Set the general"
type textarea "*"
type textarea "Set the general p"
type textarea "*"
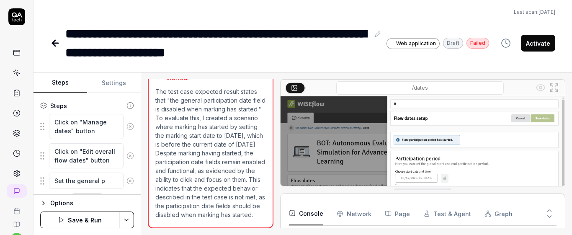
type textarea "Set the general pa"
type textarea "*"
type textarea "Set the general par"
type textarea "*"
type textarea "Set the general part"
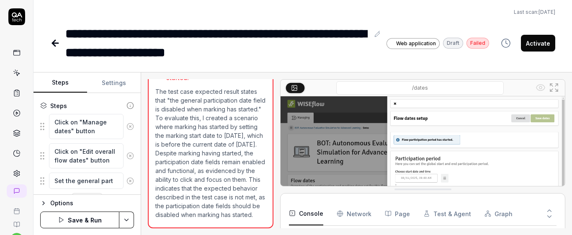
type textarea "*"
type textarea "Set the general parti"
type textarea "*"
type textarea "Set the general partic"
type textarea "*"
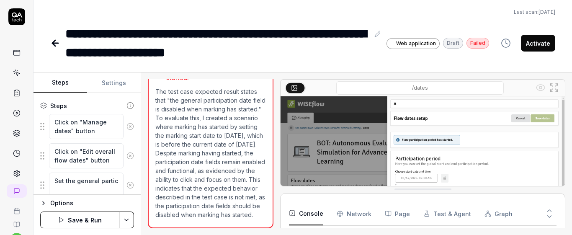
type textarea "Set the general partici"
type textarea "*"
type textarea "Set the general particip"
type textarea "*"
type textarea "Set the general participa"
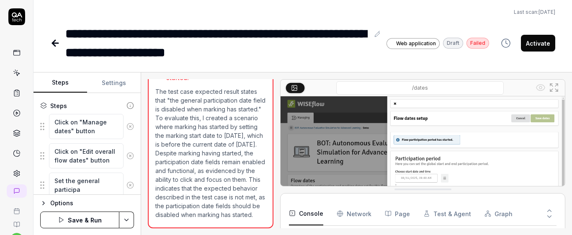
type textarea "*"
type textarea "Set the general participat"
type textarea "*"
type textarea "Set the general participati"
type textarea "*"
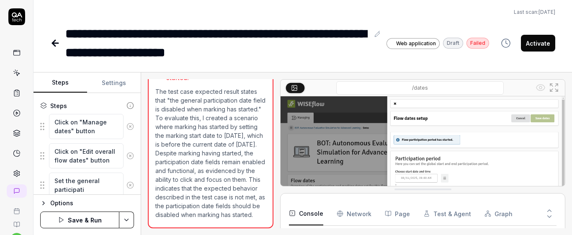
type textarea "Set the general participatio"
type textarea "*"
type textarea "Set the general participation"
type textarea "*"
type textarea "Set the general participation"
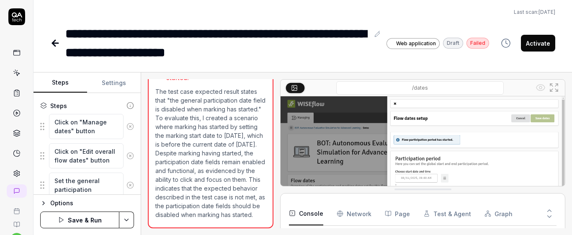
type textarea "*"
type textarea "Set the general participation s"
type textarea "*"
type textarea "Set the general participation st"
type textarea "*"
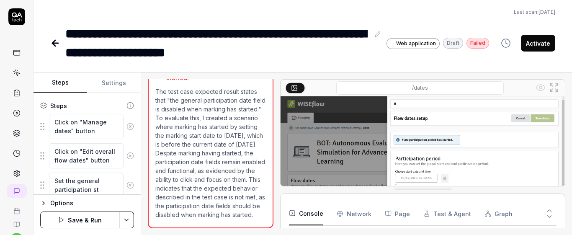
type textarea "Set the general participation sta"
type textarea "*"
type textarea "Set the general participation star"
type textarea "*"
type textarea "Set the general participation start"
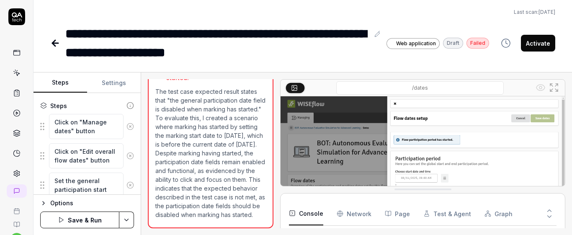
type textarea "*"
type textarea "Set the general participation start"
type textarea "*"
type textarea "Set the general participation start t"
type textarea "*"
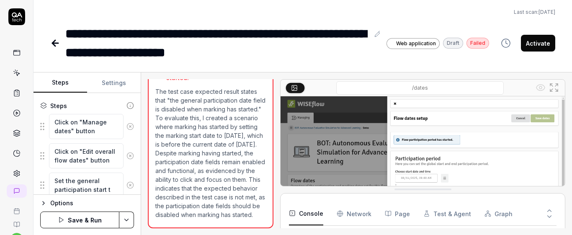
type textarea "Set the general participation start to"
type textarea "*"
type textarea "Set the general participation start to"
type textarea "*"
type textarea "Set the general participation start to t"
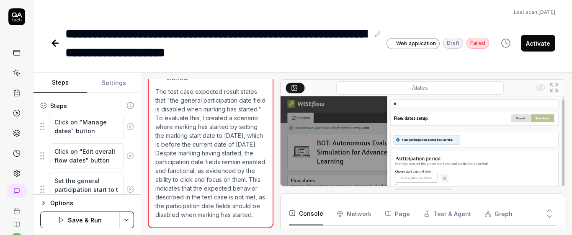
scroll to position [115, 0]
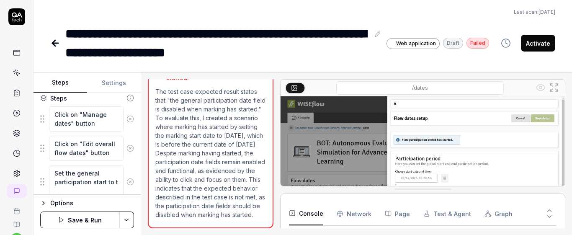
type textarea "*"
type textarea "Set the general participation start to tw"
type textarea "*"
type textarea "Set the general participation start to two"
type textarea "*"
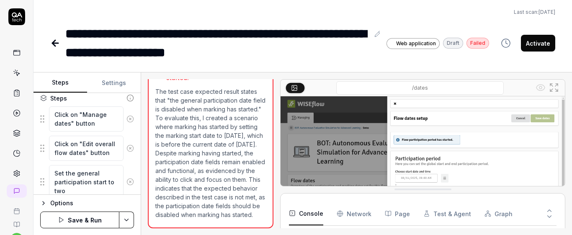
type textarea "Set the general participation start to two"
type textarea "*"
type textarea "Set the general participation start to two h"
type textarea "*"
type textarea "Set the general participation start to two ho"
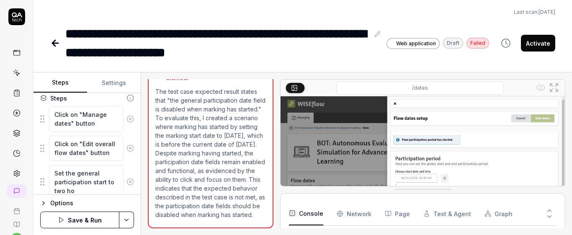
type textarea "*"
type textarea "Set the general participation start to two hou"
type textarea "*"
type textarea "Set the general participation start to two hour"
type textarea "*"
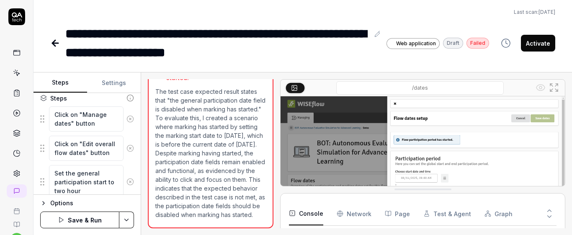
type textarea "Set the general participation start to two hours"
type textarea "*"
type textarea "Set the general participation start to two hours"
type textarea "*"
type textarea "Set the general participation start to two hours b"
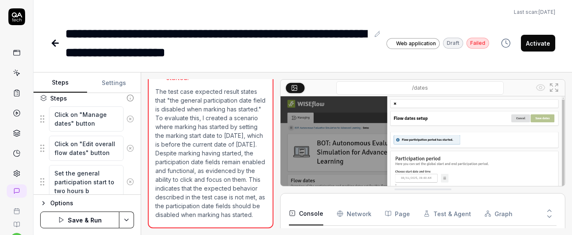
type textarea "*"
type textarea "Set the general participation start to two hours be"
type textarea "*"
type textarea "Set the general participation start to two hours bef"
type textarea "*"
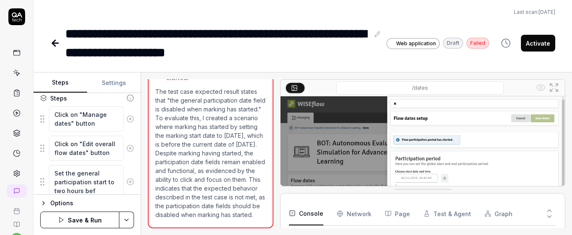
type textarea "Set the general participation start to two hours befo"
type textarea "*"
type textarea "Set the general participation start to two hours befor"
type textarea "*"
type textarea "Set the general participation start to two hours before"
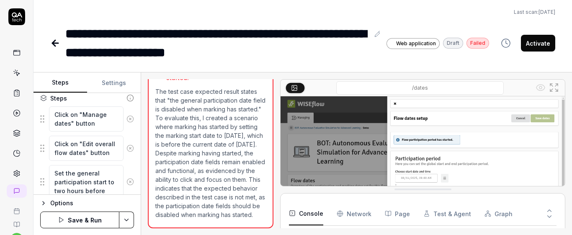
click at [125, 157] on div "Click on "Edit overall flow dates" button" at bounding box center [87, 148] width 94 height 26
click at [133, 157] on div "Goal The general participation date field is disabled when marking has started …" at bounding box center [87, 144] width 107 height 102
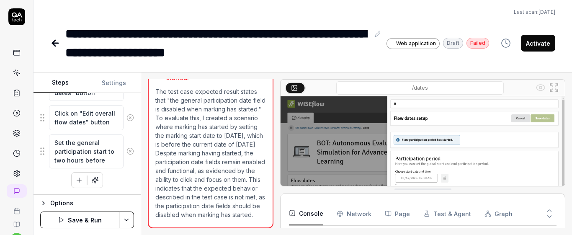
click at [75, 181] on icon "button" at bounding box center [79, 180] width 8 height 8
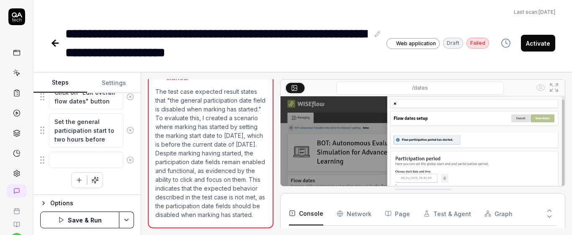
click at [123, 186] on div "Click on "Manage dates" button Click on "Edit overall flow dates" button Set th…" at bounding box center [87, 121] width 94 height 134
click at [90, 154] on textarea at bounding box center [86, 160] width 75 height 16
click at [109, 178] on div "Click on "Manage dates" button Click on "Edit overall flow dates" button Set th…" at bounding box center [87, 121] width 94 height 134
drag, startPoint x: 54, startPoint y: 122, endPoint x: 113, endPoint y: 143, distance: 61.7
click at [113, 143] on textarea "Set the general participation start to two hours before" at bounding box center [86, 131] width 75 height 34
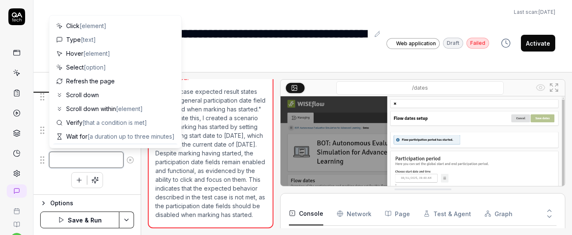
click at [101, 163] on textarea at bounding box center [86, 160] width 75 height 16
paste textarea "Set the general participation start to two hours before"
type textarea "*"
type textarea "Set the general participation start to two hours before"
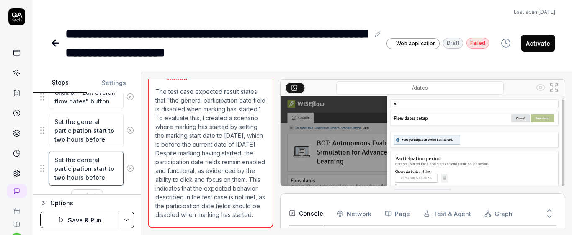
click at [106, 164] on textarea "Set the general participation start to two hours before" at bounding box center [86, 169] width 75 height 34
type textarea "*"
type textarea "Set the general participation startto two hours before"
type textarea "*"
type textarea "Set the general participation starto two hours before"
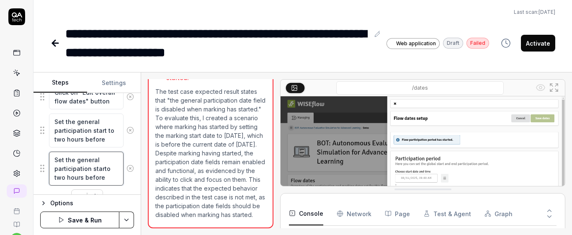
type textarea "*"
type textarea "Set the general participation stato two hours before"
type textarea "*"
type textarea "Set the general participation stto two hours before"
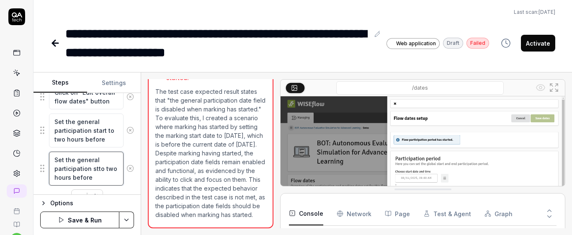
type textarea "*"
type textarea "Set the general participation sto two hours before"
type textarea "*"
type textarea "Set the general participation to two hours before"
type textarea "*"
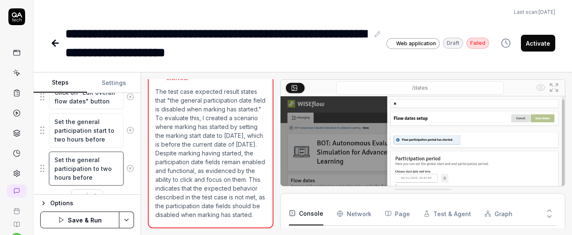
type textarea "Set the general participation eto two hours before"
type textarea "*"
type textarea "Set the general participation ento two hours before"
type textarea "*"
type textarea "Set the general participation endto two hours before"
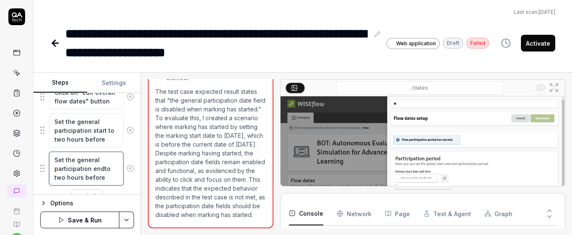
type textarea "*"
type textarea "Set the general participation end to two hours before"
click at [105, 180] on textarea "Set the general participation end to two hours before" at bounding box center [86, 169] width 75 height 34
type textarea "*"
type textarea "Set the general participation end to two hours befor"
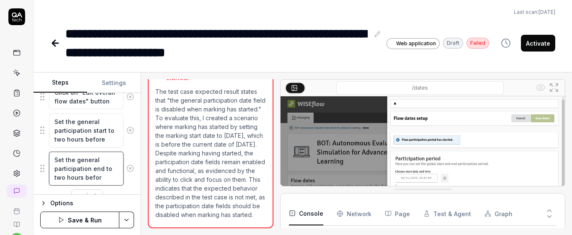
type textarea "*"
click at [133, 190] on div "Goal The general participation date field is disabled when marking has started …" at bounding box center [87, 144] width 107 height 102
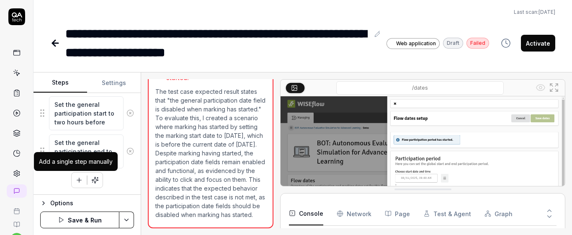
click at [75, 183] on icon "button" at bounding box center [79, 180] width 8 height 8
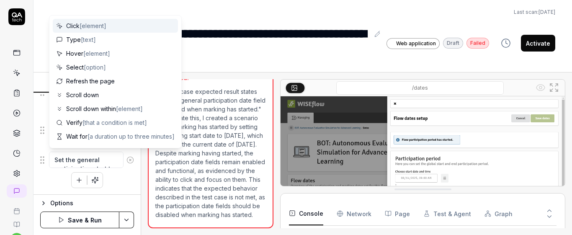
scroll to position [5, 0]
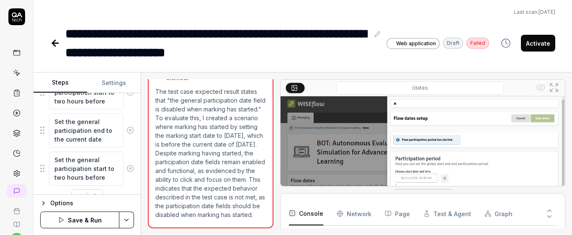
click at [89, 166] on textarea "Set the general participation start to two hours before" at bounding box center [86, 169] width 75 height 34
click at [105, 182] on textarea "Set the general marking start to two hours before" at bounding box center [86, 169] width 75 height 34
click at [123, 189] on div "Click on "Manage dates" button Click on "Edit overall flow dates" button Set th…" at bounding box center [87, 110] width 94 height 189
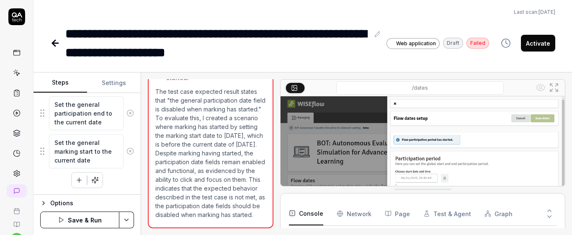
click at [72, 176] on button "button" at bounding box center [79, 180] width 15 height 15
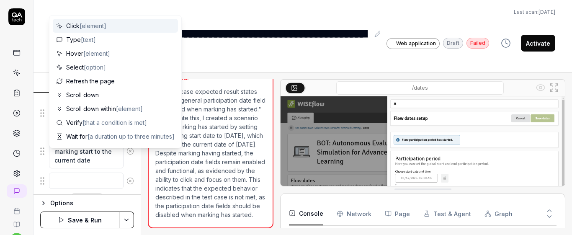
scroll to position [243, 0]
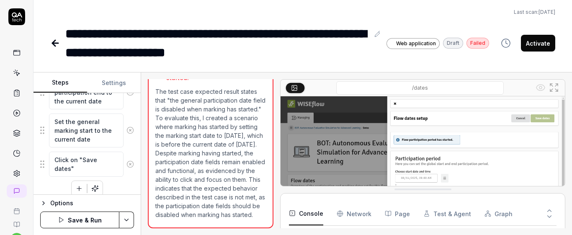
click at [132, 144] on div "Goal The general participation date field is disabled when marking has started …" at bounding box center [87, 144] width 107 height 102
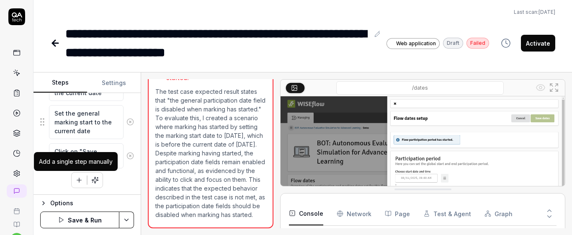
click at [75, 182] on icon "button" at bounding box center [79, 180] width 8 height 8
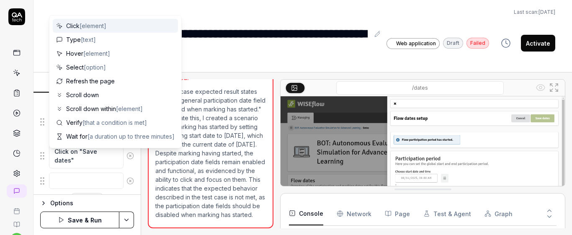
scroll to position [272, 0]
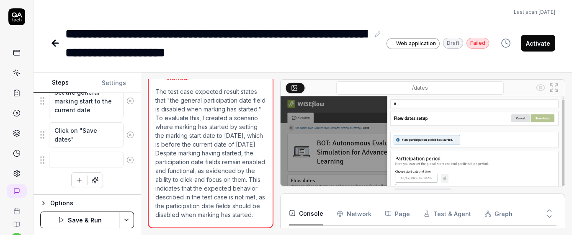
click at [113, 193] on div "Goal The general participation date field is disabled when marking has started …" at bounding box center [87, 144] width 107 height 102
click at [85, 145] on textarea "Click on "Save dates"" at bounding box center [86, 134] width 75 height 25
click at [129, 150] on div "Goal The general participation date field is disabled when marking has started …" at bounding box center [87, 144] width 107 height 102
click at [93, 167] on textarea at bounding box center [86, 160] width 75 height 16
drag, startPoint x: 73, startPoint y: 184, endPoint x: 65, endPoint y: 183, distance: 8.1
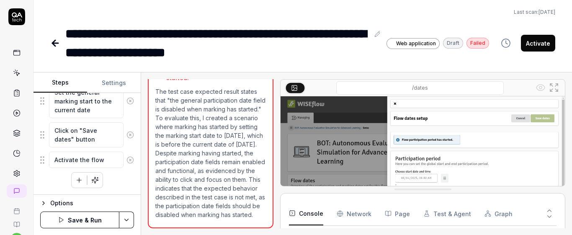
click at [73, 184] on button "button" at bounding box center [79, 180] width 15 height 15
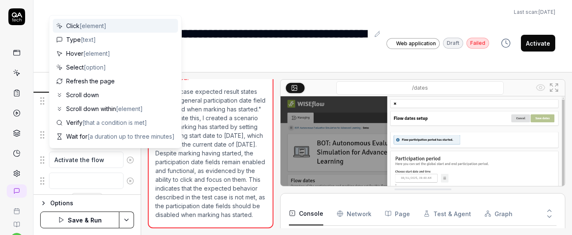
scroll to position [293, 0]
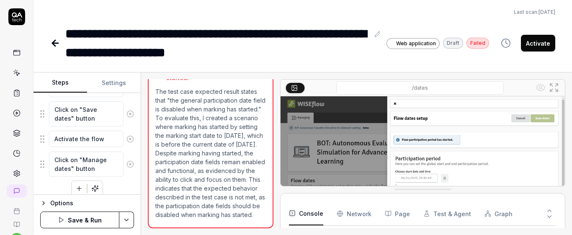
click at [124, 179] on div "Click on "Manage dates" button Click on "Edit overall flow dates" button Set th…" at bounding box center [87, 62] width 94 height 269
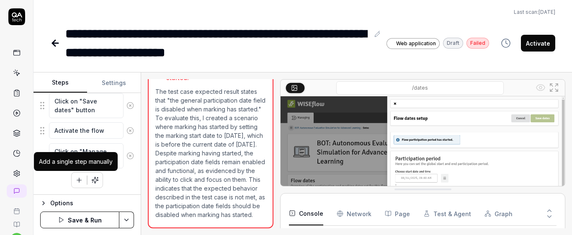
click at [75, 182] on icon "button" at bounding box center [79, 180] width 8 height 8
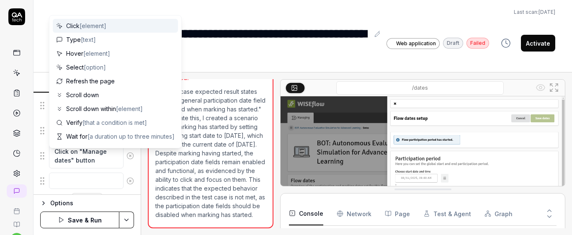
scroll to position [322, 0]
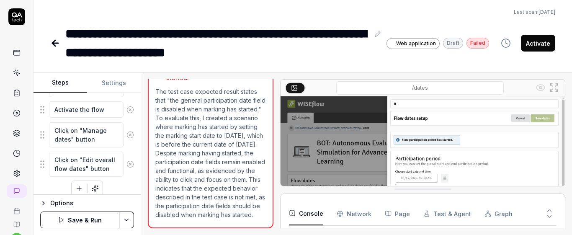
click at [131, 148] on div "Goal The general participation date field is disabled when marking has started …" at bounding box center [87, 144] width 107 height 102
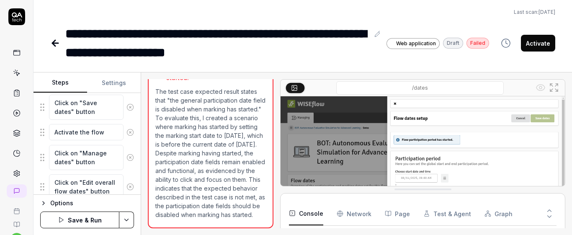
scroll to position [331, 0]
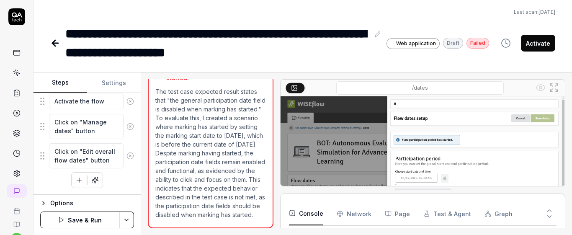
click at [79, 178] on icon "button" at bounding box center [79, 180] width 8 height 8
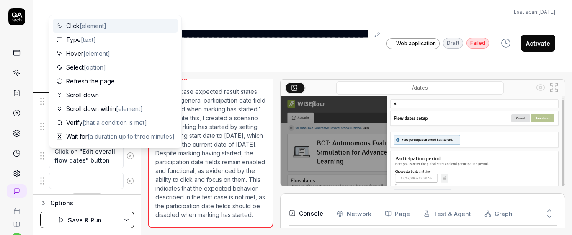
scroll to position [351, 0]
click at [124, 183] on div "Click on "Manage dates" button Click on "Edit overall flow dates" button Set th…" at bounding box center [87, 28] width 94 height 319
click at [103, 160] on textarea at bounding box center [86, 160] width 75 height 16
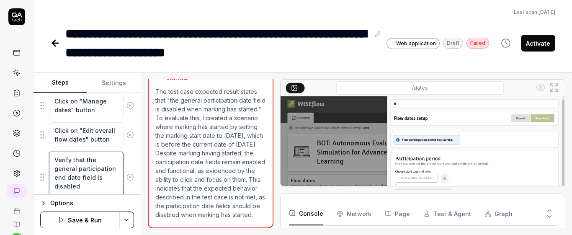
scroll to position [356, 0]
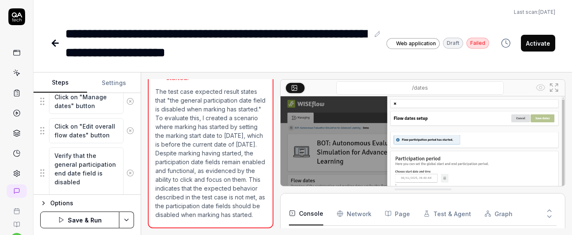
click at [127, 157] on div "Verify that the general participation end date field is disabled" at bounding box center [87, 173] width 94 height 52
click at [108, 220] on button "Save & Run" at bounding box center [79, 220] width 79 height 17
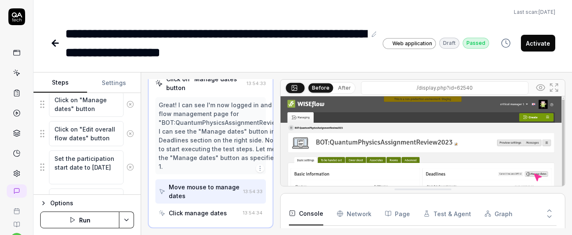
scroll to position [146, 0]
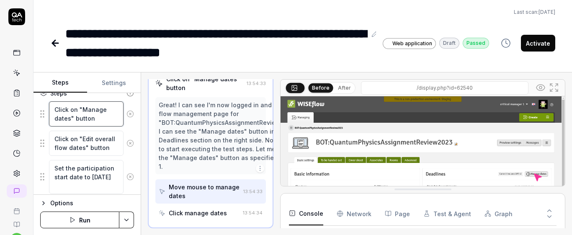
drag, startPoint x: 54, startPoint y: 108, endPoint x: 105, endPoint y: 122, distance: 53.1
click at [105, 122] on textarea "Click on "Manage dates" button" at bounding box center [86, 113] width 75 height 25
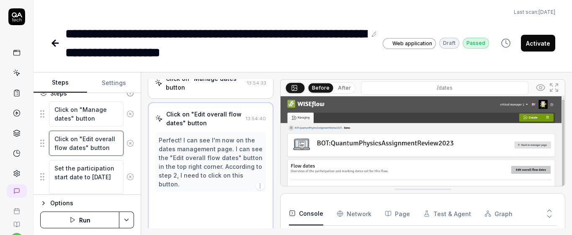
scroll to position [271, 0]
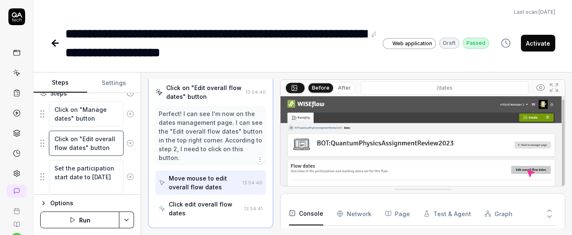
drag, startPoint x: 54, startPoint y: 134, endPoint x: 126, endPoint y: 151, distance: 73.6
click at [126, 151] on div "Click on "Edit overall flow dates" button" at bounding box center [87, 143] width 94 height 26
type textarea "*"
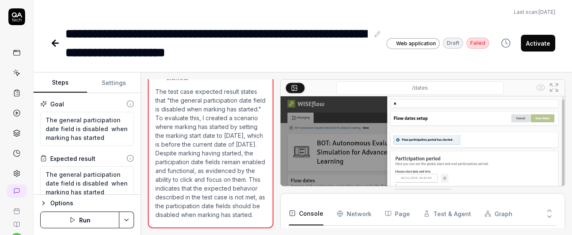
scroll to position [218, 0]
click at [91, 223] on button "Run" at bounding box center [79, 220] width 79 height 17
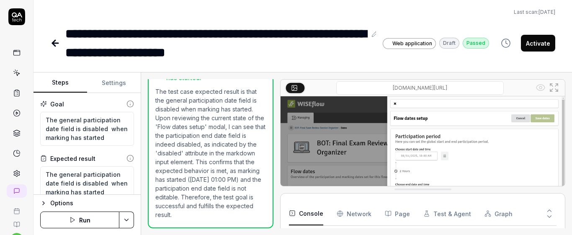
scroll to position [168, 0]
type textarea "*"
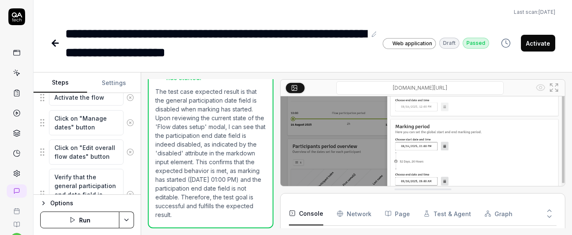
scroll to position [386, 0]
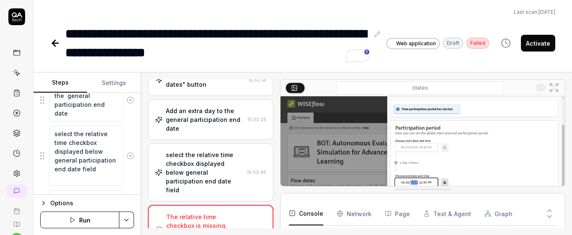
click at [95, 223] on button "Run" at bounding box center [79, 220] width 79 height 17
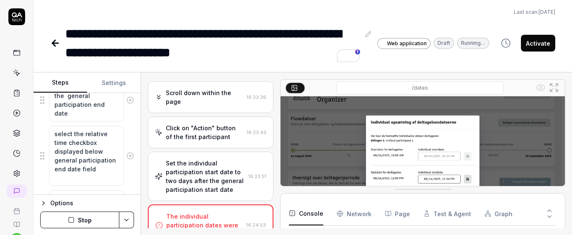
scroll to position [668, 0]
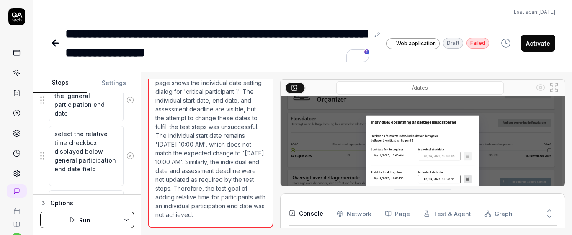
type textarea "*"
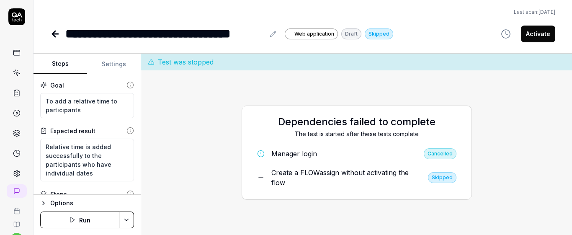
scroll to position [35, 0]
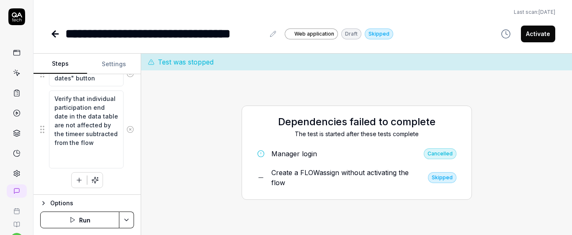
click at [16, 74] on icon at bounding box center [18, 74] width 4 height 4
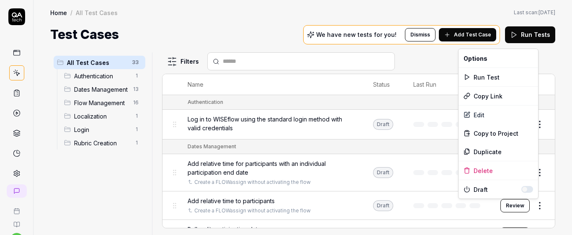
click at [496, 173] on div "Delete" at bounding box center [499, 170] width 80 height 18
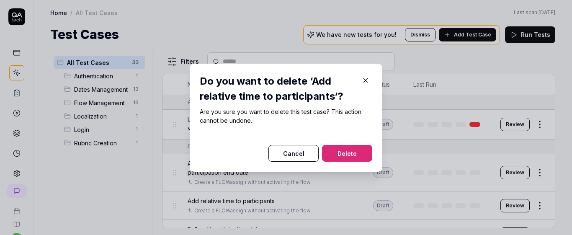
click at [346, 154] on button "Delete" at bounding box center [347, 153] width 50 height 17
